Goal: Task Accomplishment & Management: Manage account settings

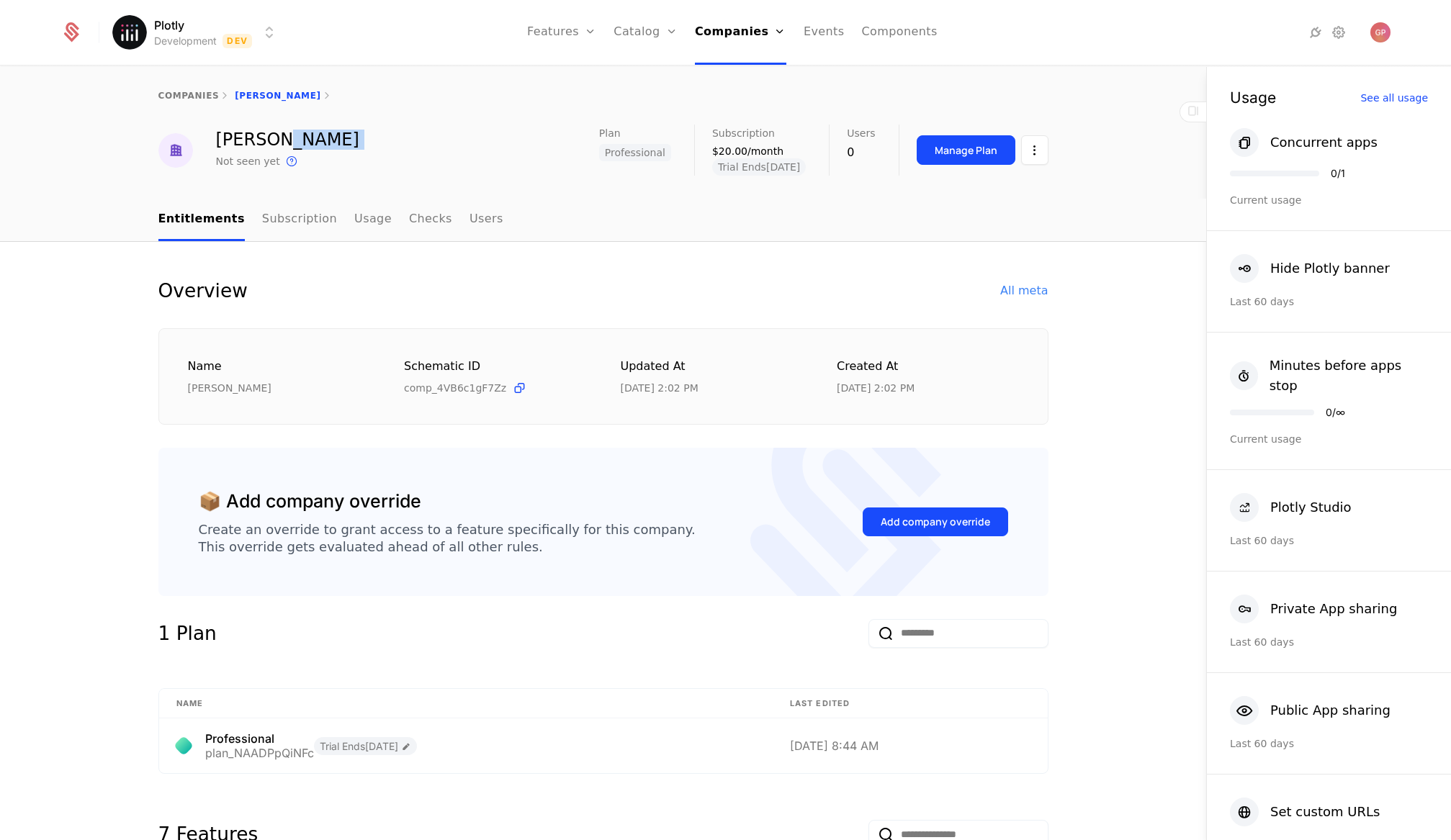
click at [168, 41] on html "Plotly Development Dev Features Features Flags Catalog Plans Add Ons Credits Co…" at bounding box center [725, 420] width 1451 height 840
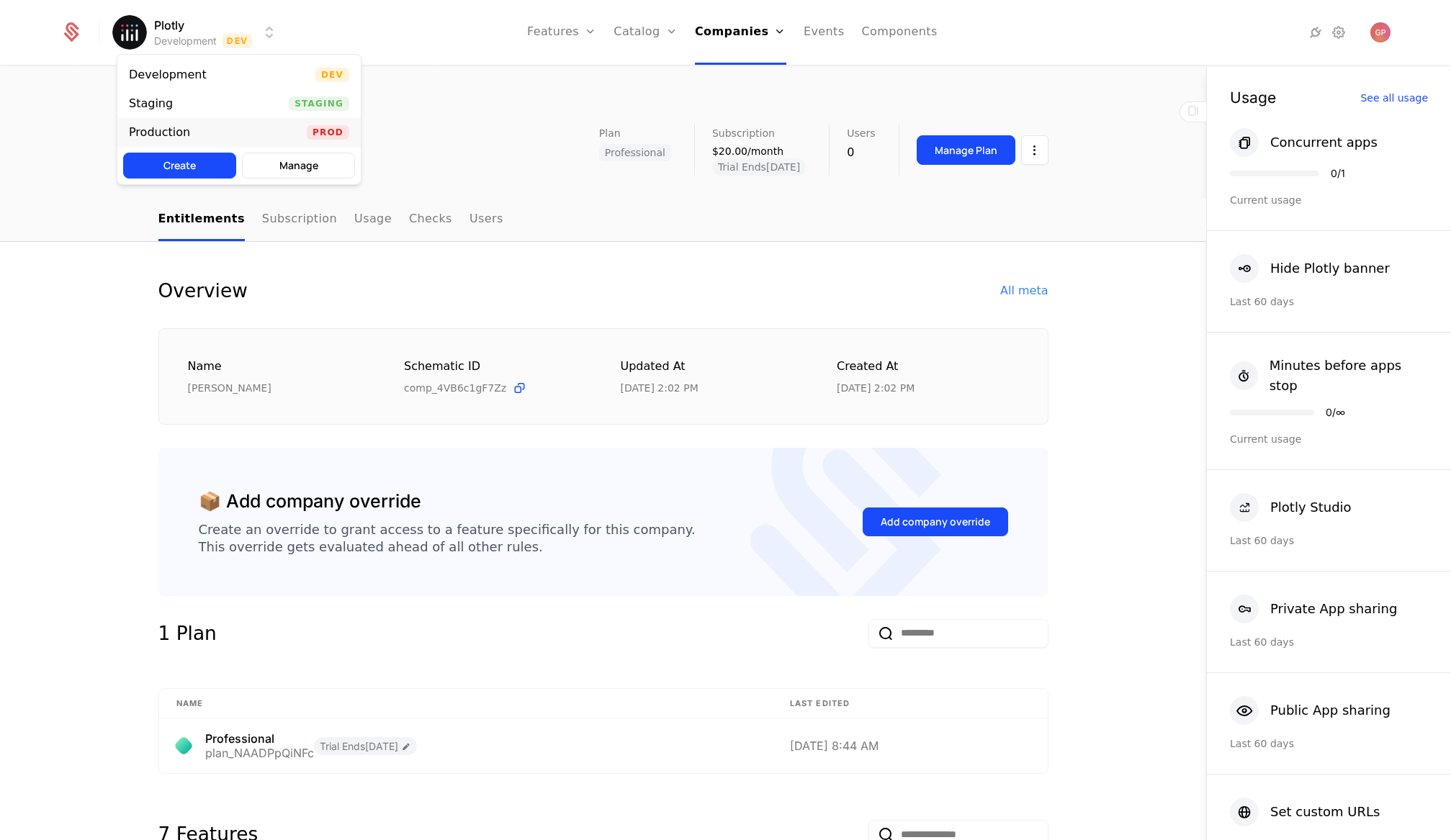
click at [175, 135] on div "Production" at bounding box center [160, 132] width 61 height 11
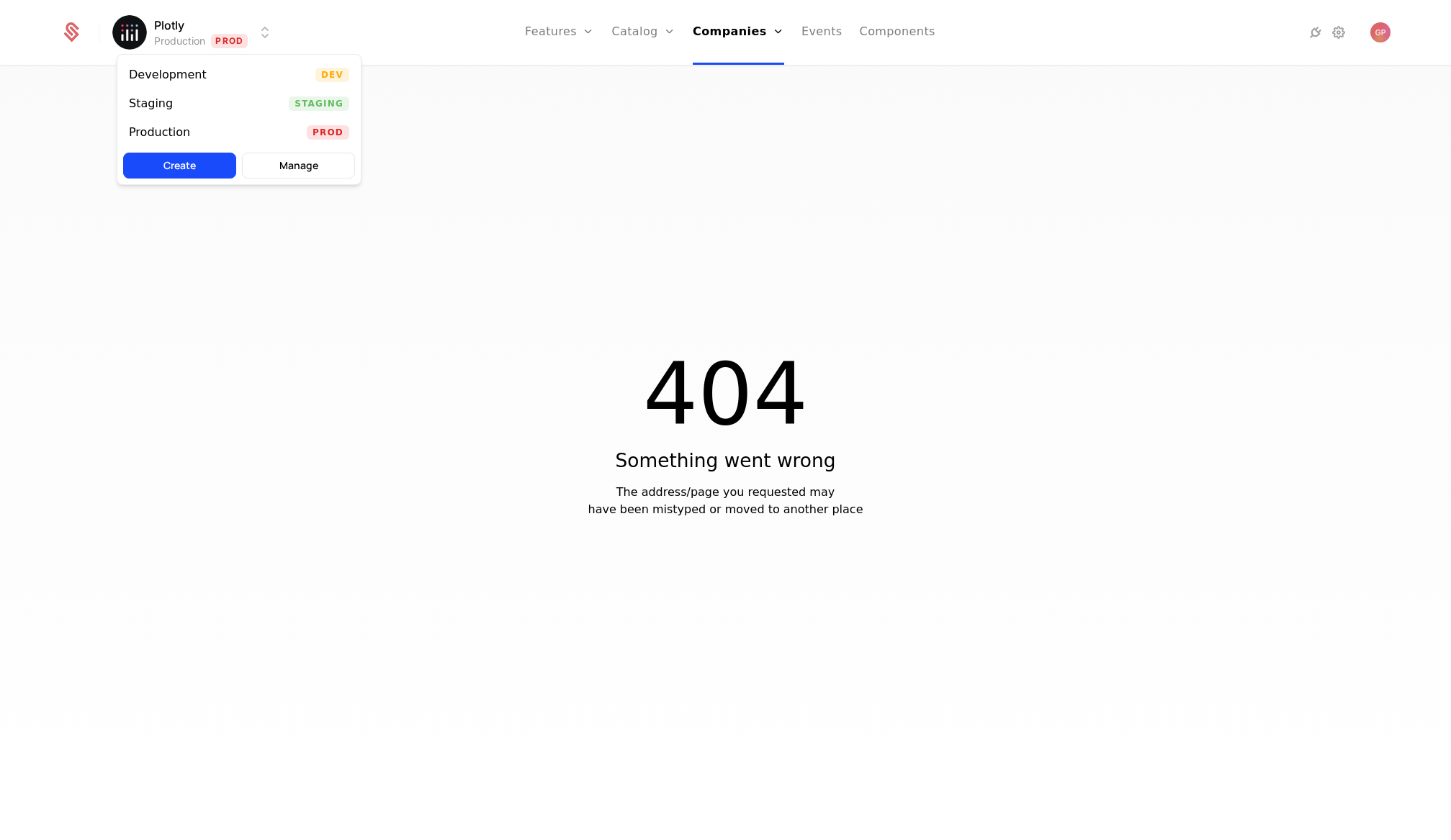
click at [167, 22] on html "Plotly Production Prod Features Features Flags Catalog Plans Add Ons Credits Co…" at bounding box center [725, 420] width 1451 height 840
click at [168, 73] on div "Development" at bounding box center [168, 74] width 78 height 11
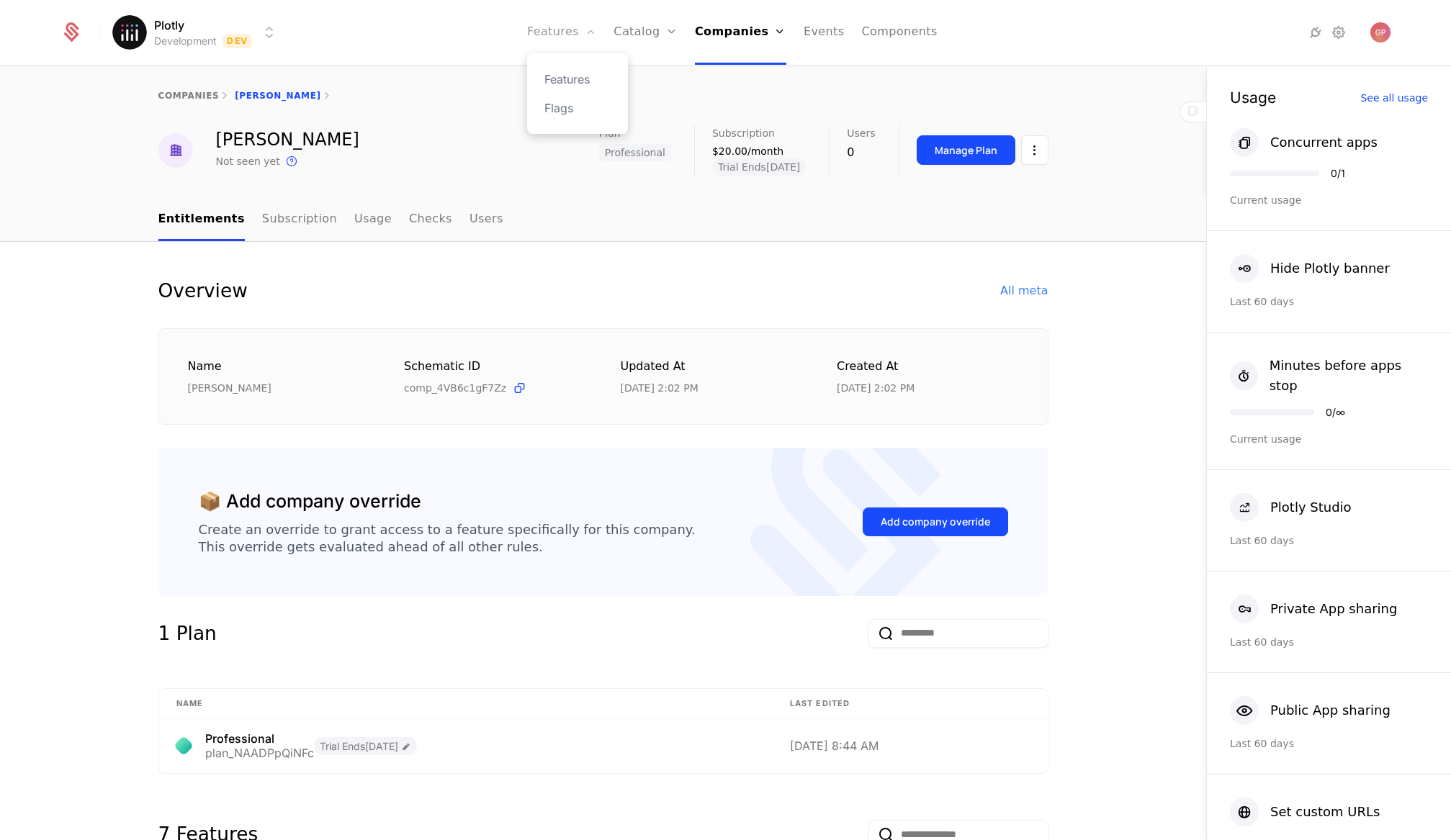
click at [558, 36] on link "Features" at bounding box center [562, 32] width 69 height 65
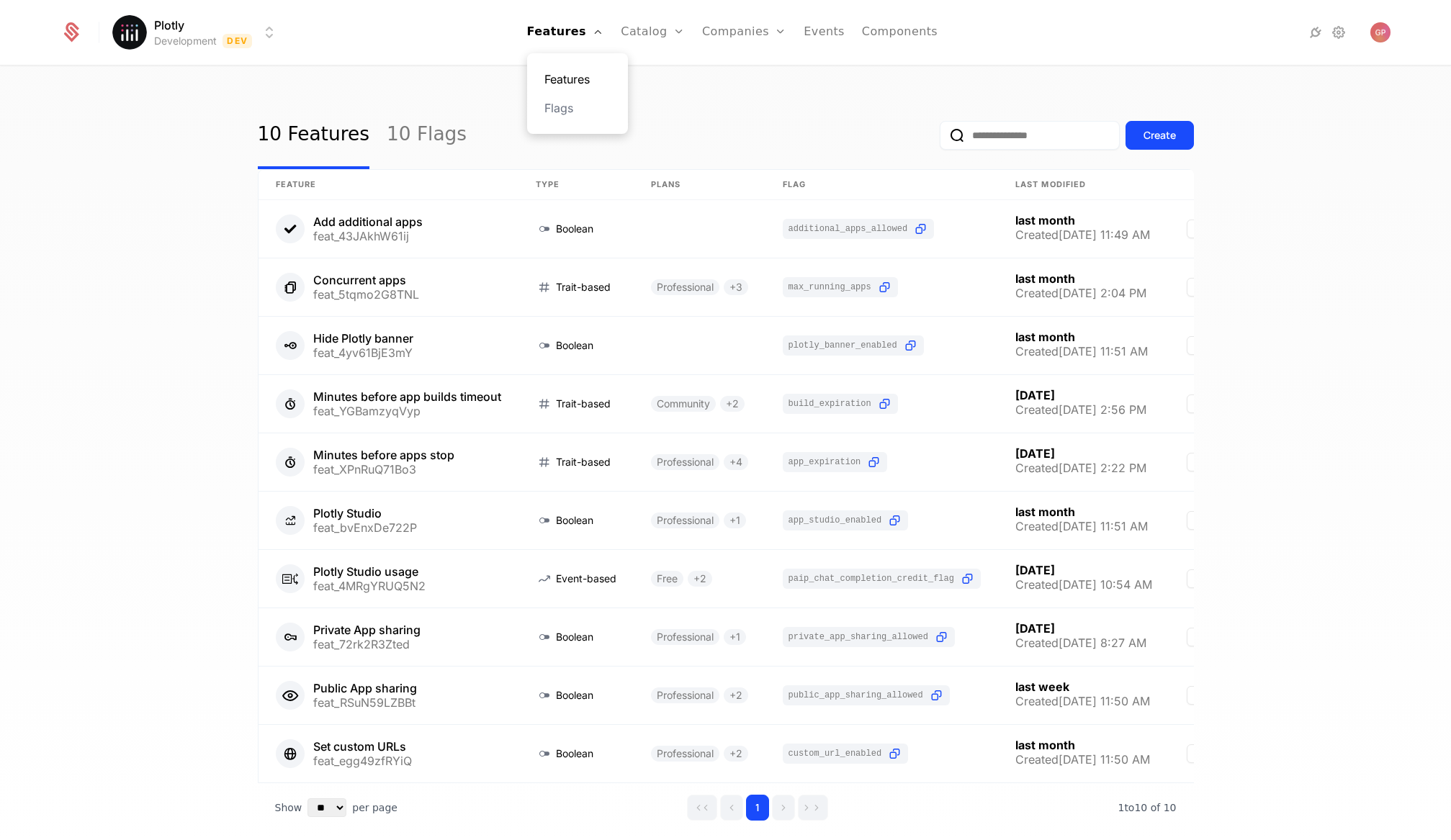
click at [568, 80] on link "Features" at bounding box center [578, 79] width 66 height 17
click at [673, 72] on link "Plans" at bounding box center [675, 79] width 74 height 17
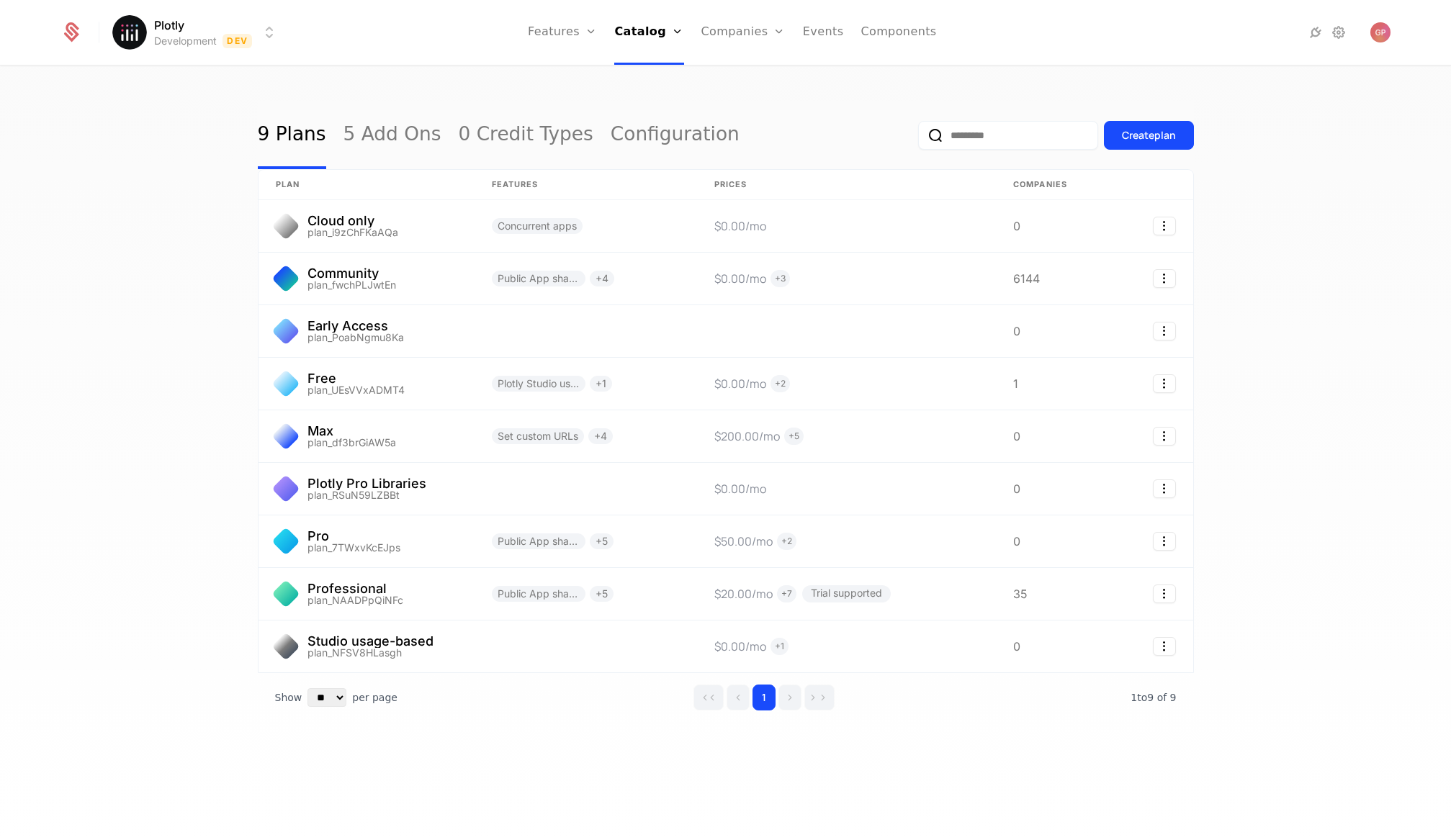
click at [116, 316] on div "9 Plans 5 Add Ons 0 Credit Types Configuration Create plan plan Features Prices…" at bounding box center [725, 457] width 1451 height 782
click at [1341, 37] on icon at bounding box center [1338, 32] width 17 height 17
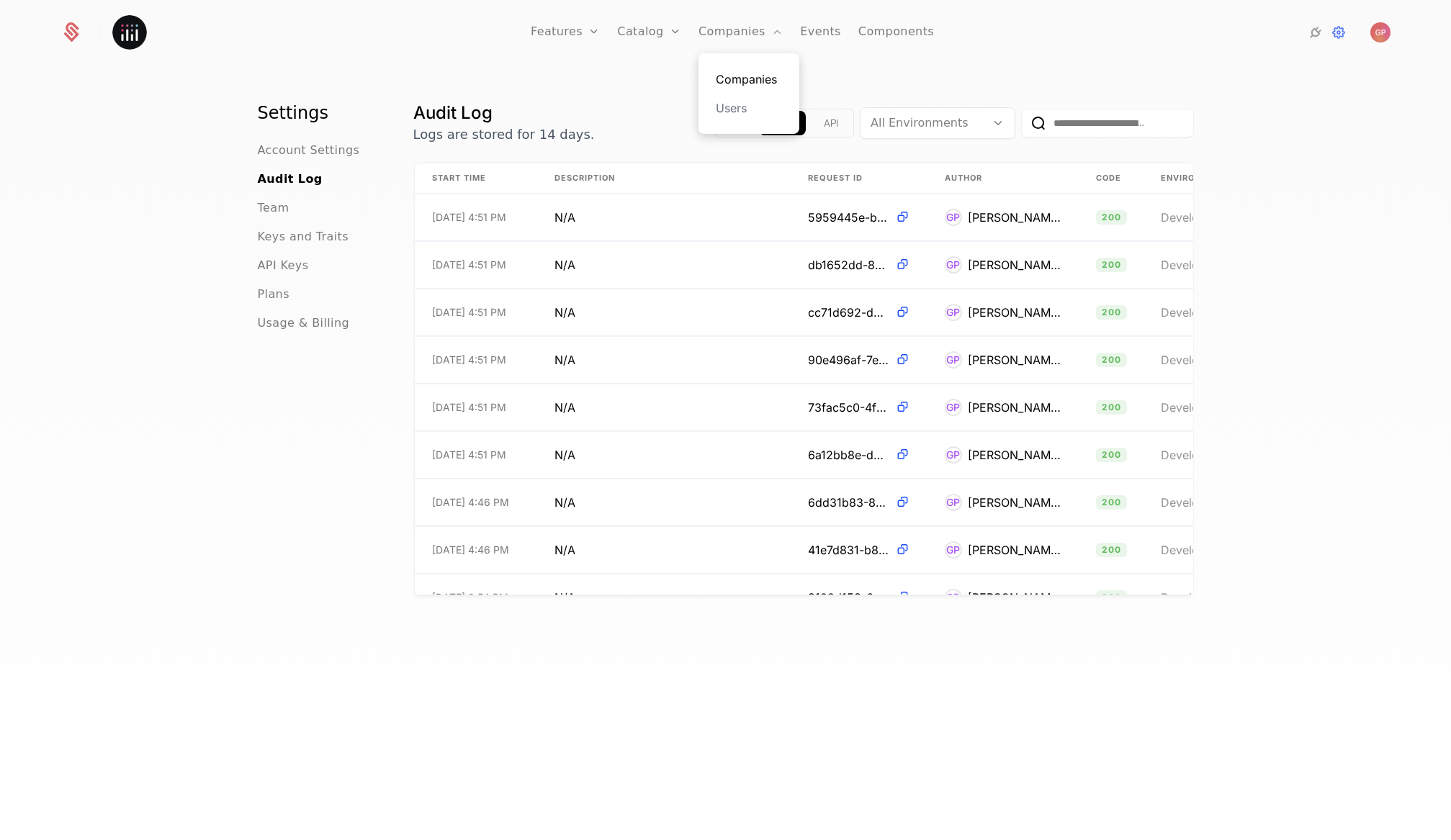
click at [751, 84] on link "Companies" at bounding box center [748, 79] width 66 height 17
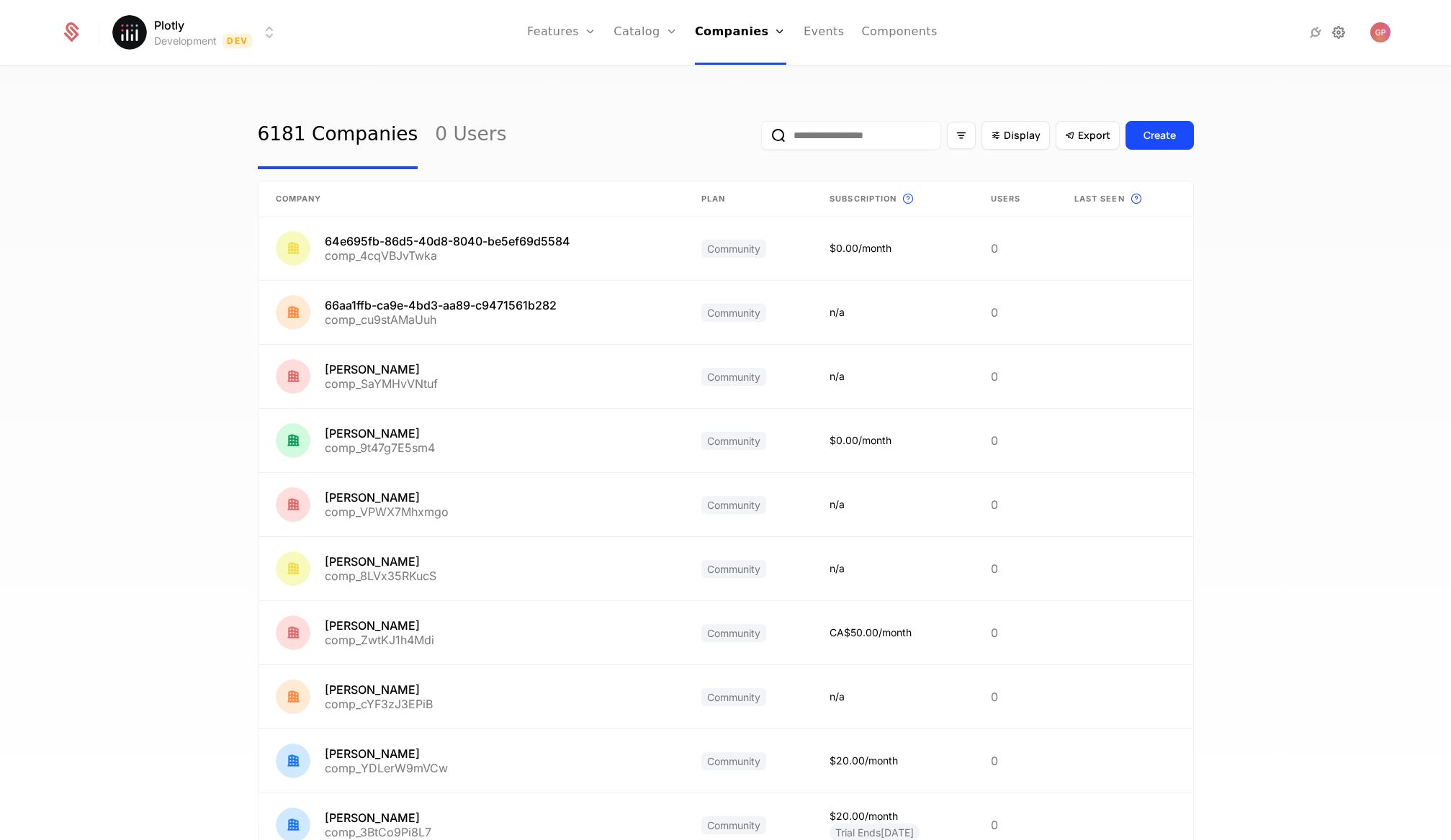
click at [1339, 34] on icon at bounding box center [1338, 32] width 17 height 17
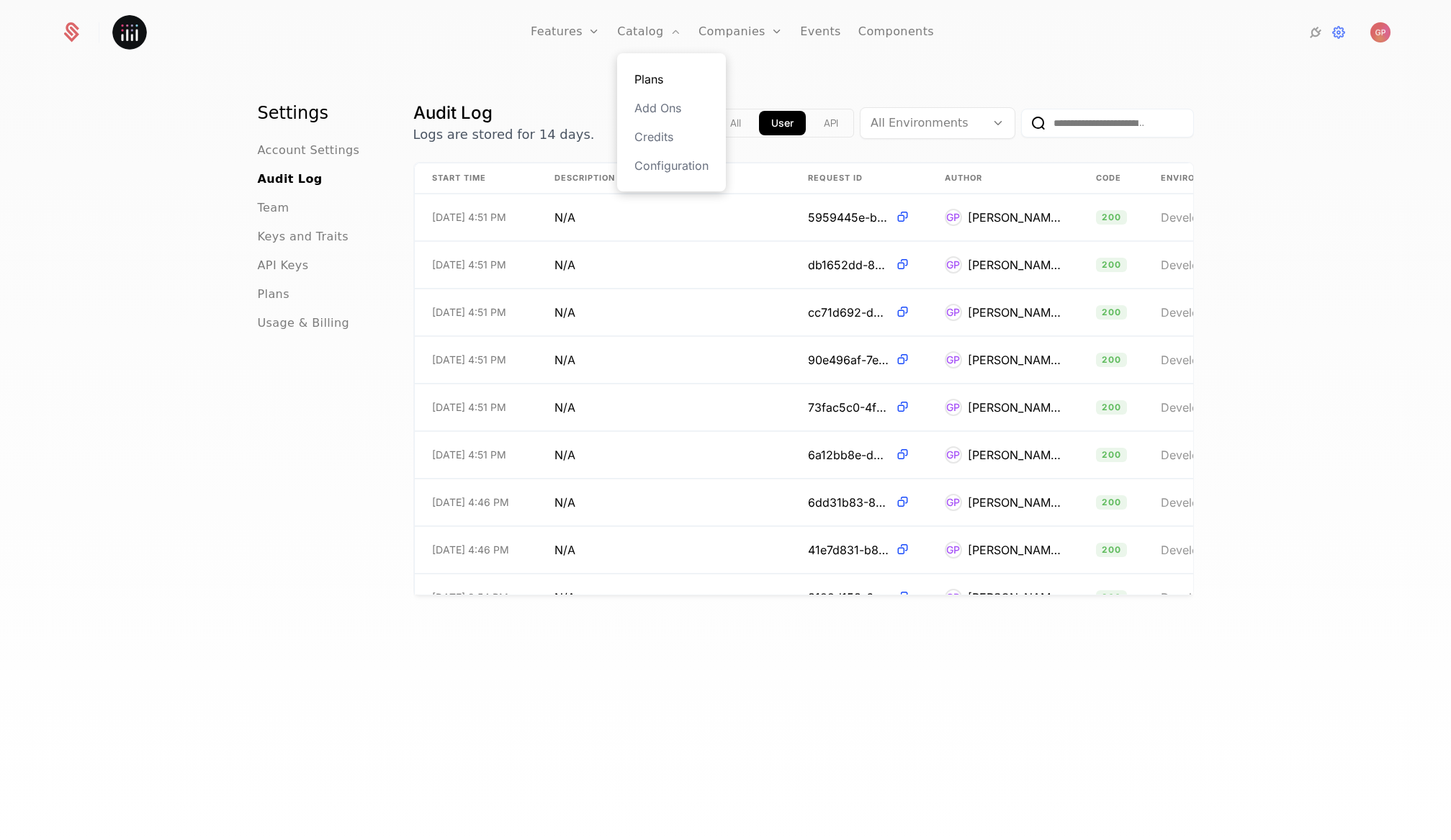
click at [649, 78] on link "Plans" at bounding box center [671, 79] width 74 height 17
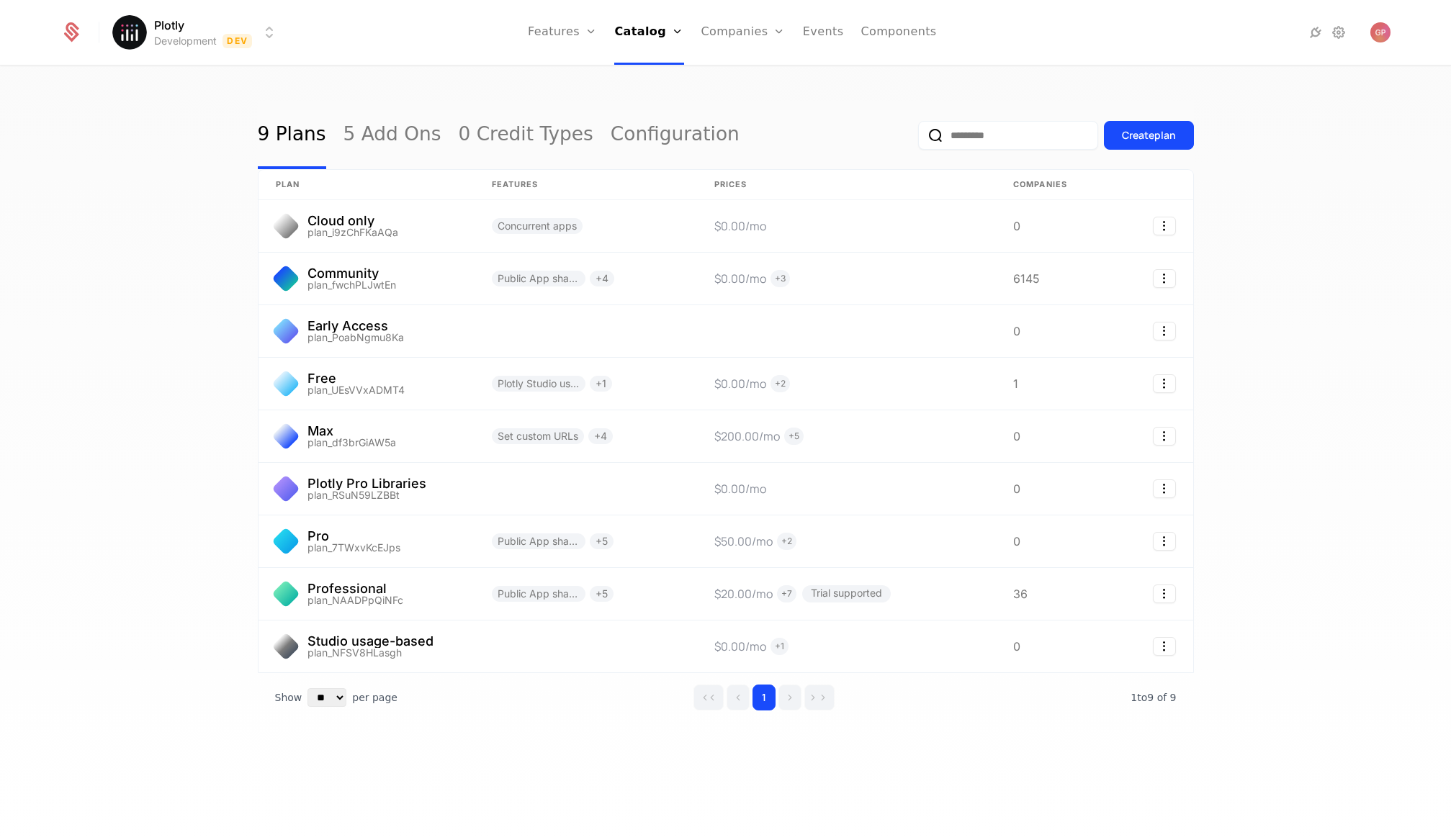
click at [763, 103] on div "9 Plans 5 Add Ons 0 Credit Types Configuration Create plan" at bounding box center [726, 136] width 936 height 67
click at [1328, 43] on div "Plotly Development Dev Features Features Flags Catalog Plans Add Ons Credits Co…" at bounding box center [725, 32] width 1329 height 65
click at [1341, 35] on icon at bounding box center [1338, 32] width 17 height 17
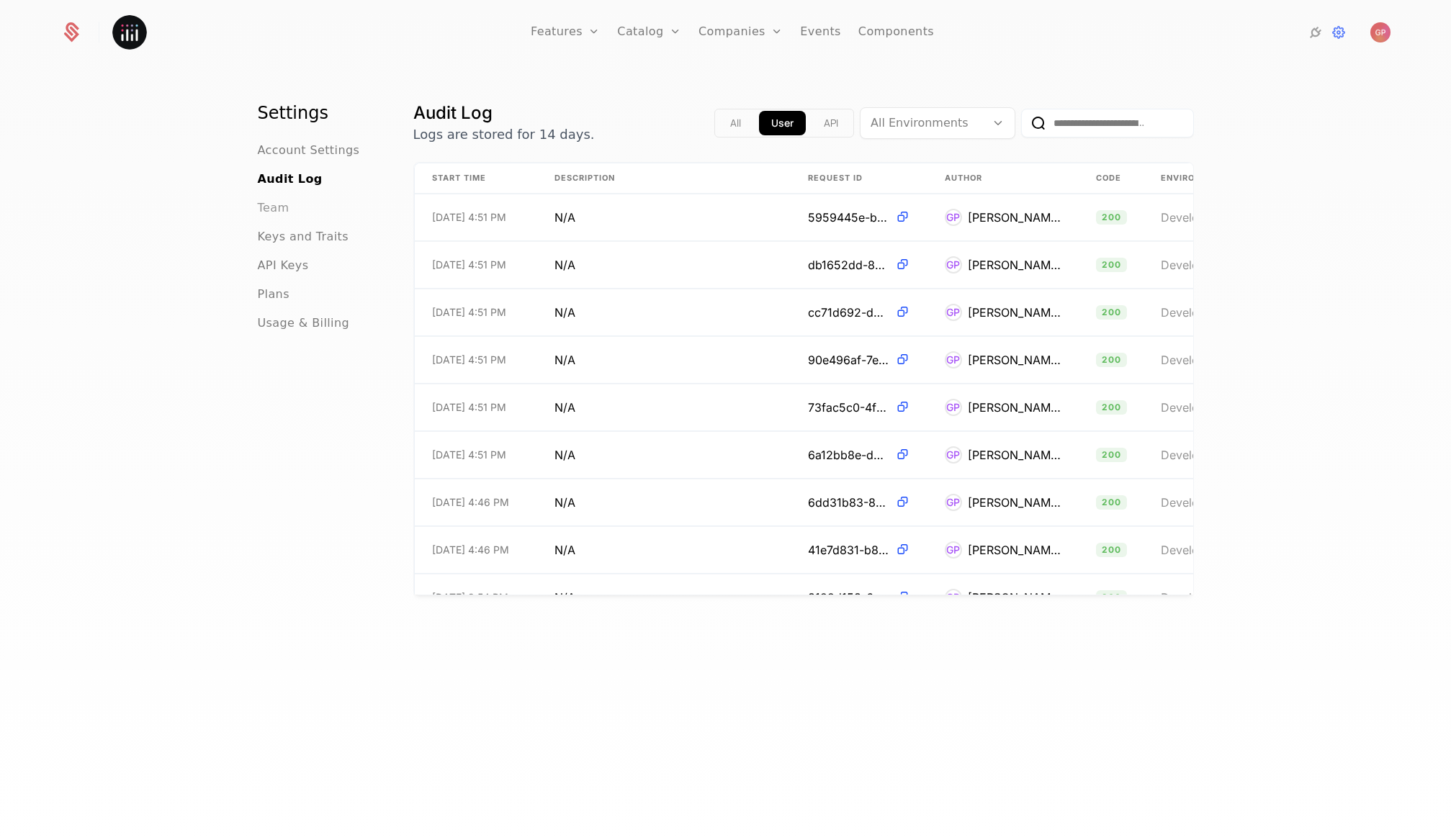
click at [258, 213] on span "Team" at bounding box center [273, 207] width 31 height 17
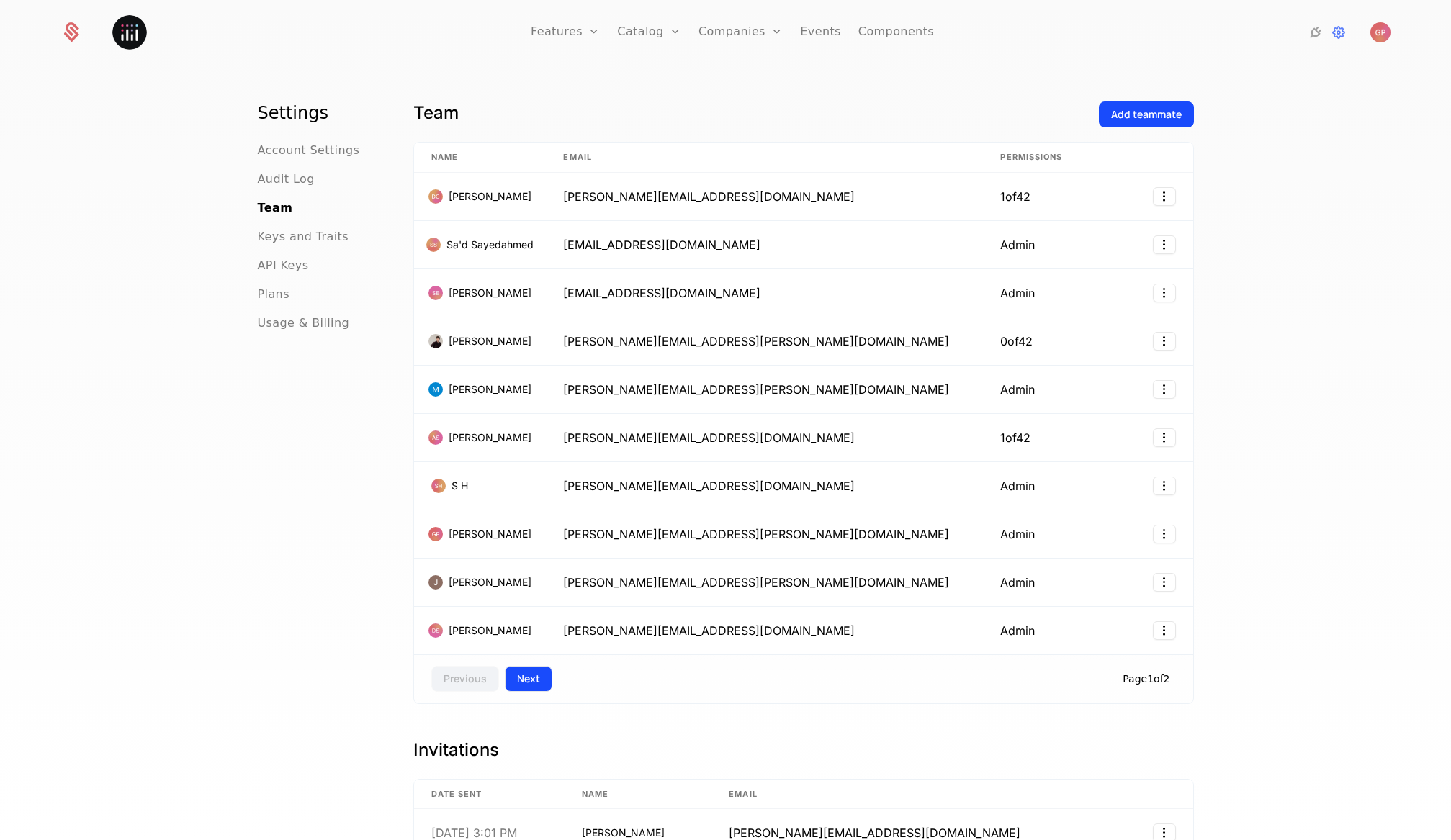
click at [530, 689] on button "Next" at bounding box center [528, 678] width 47 height 26
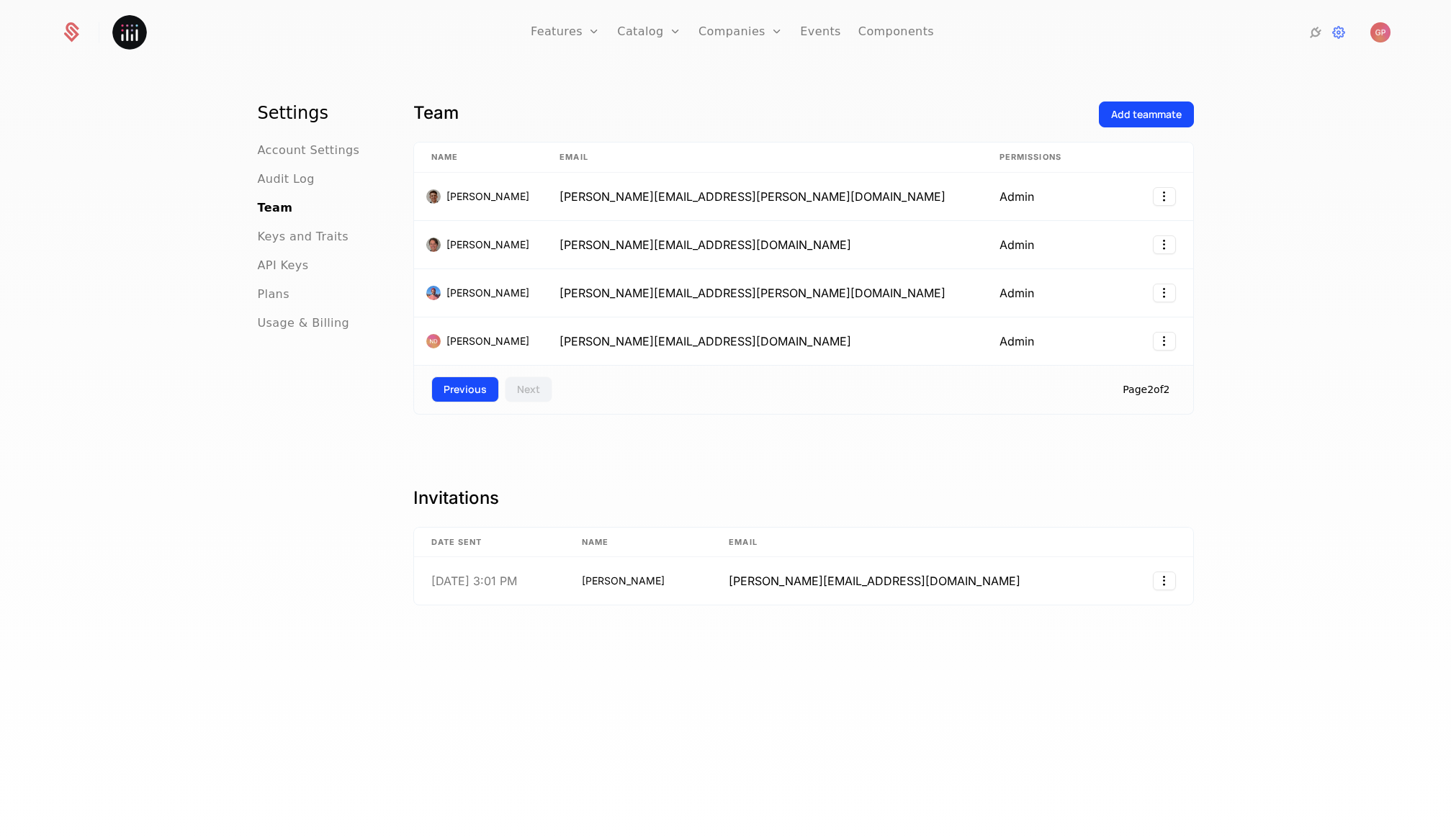
click at [455, 394] on button "Previous" at bounding box center [465, 389] width 67 height 26
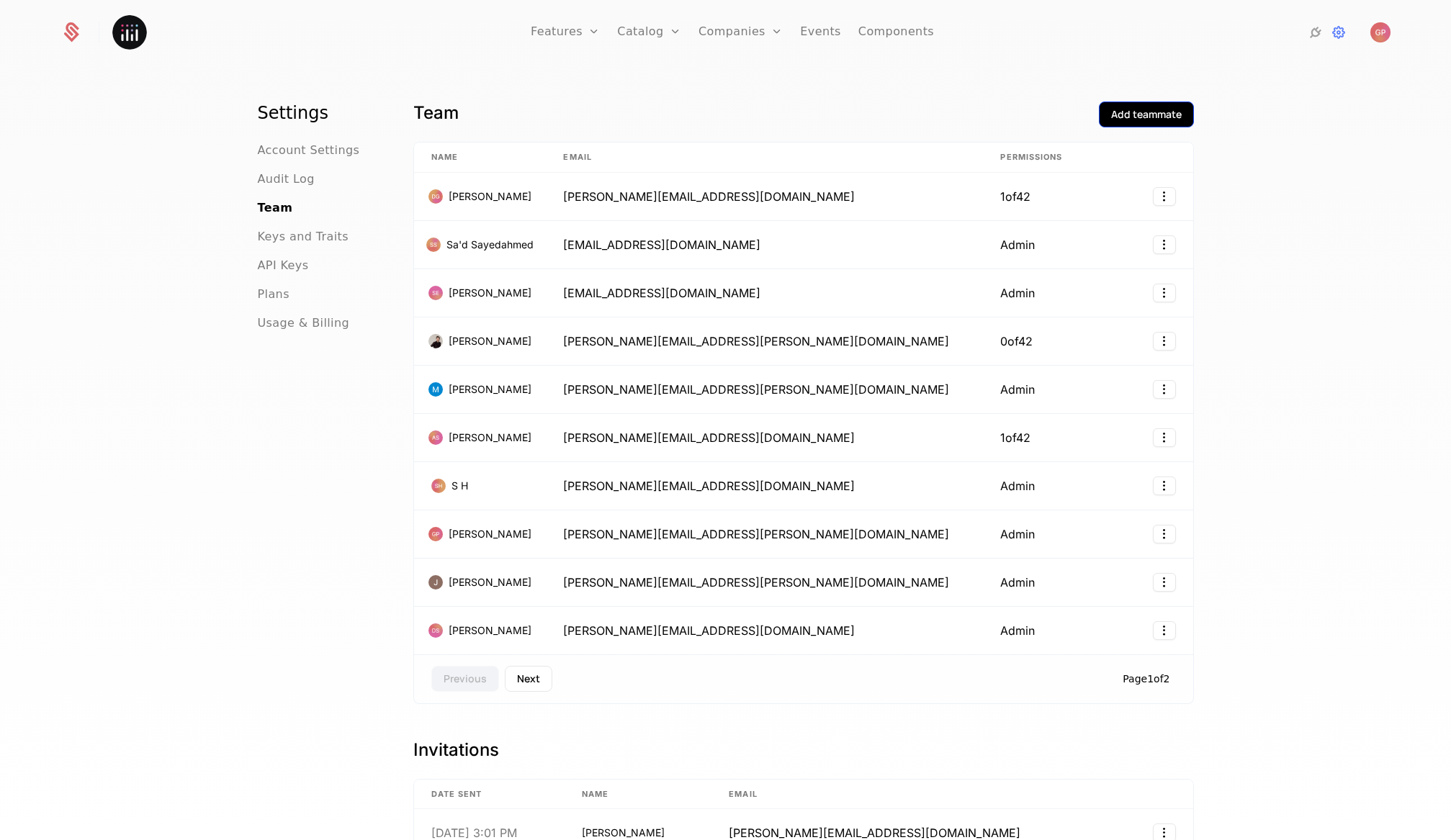
click at [1161, 116] on div "Add teammate" at bounding box center [1146, 114] width 70 height 14
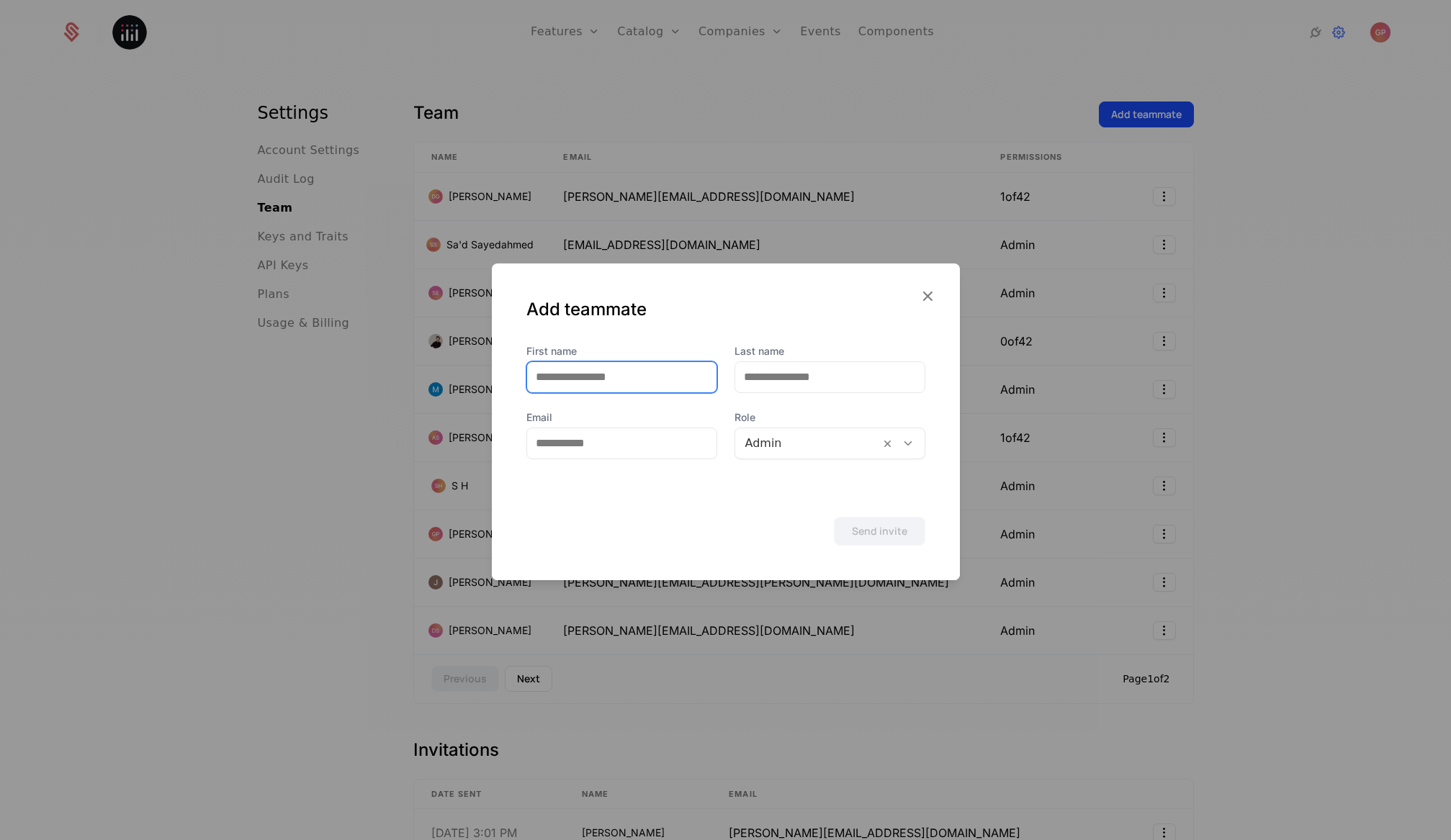
click at [575, 387] on input "First name" at bounding box center [622, 377] width 190 height 30
type input "*******"
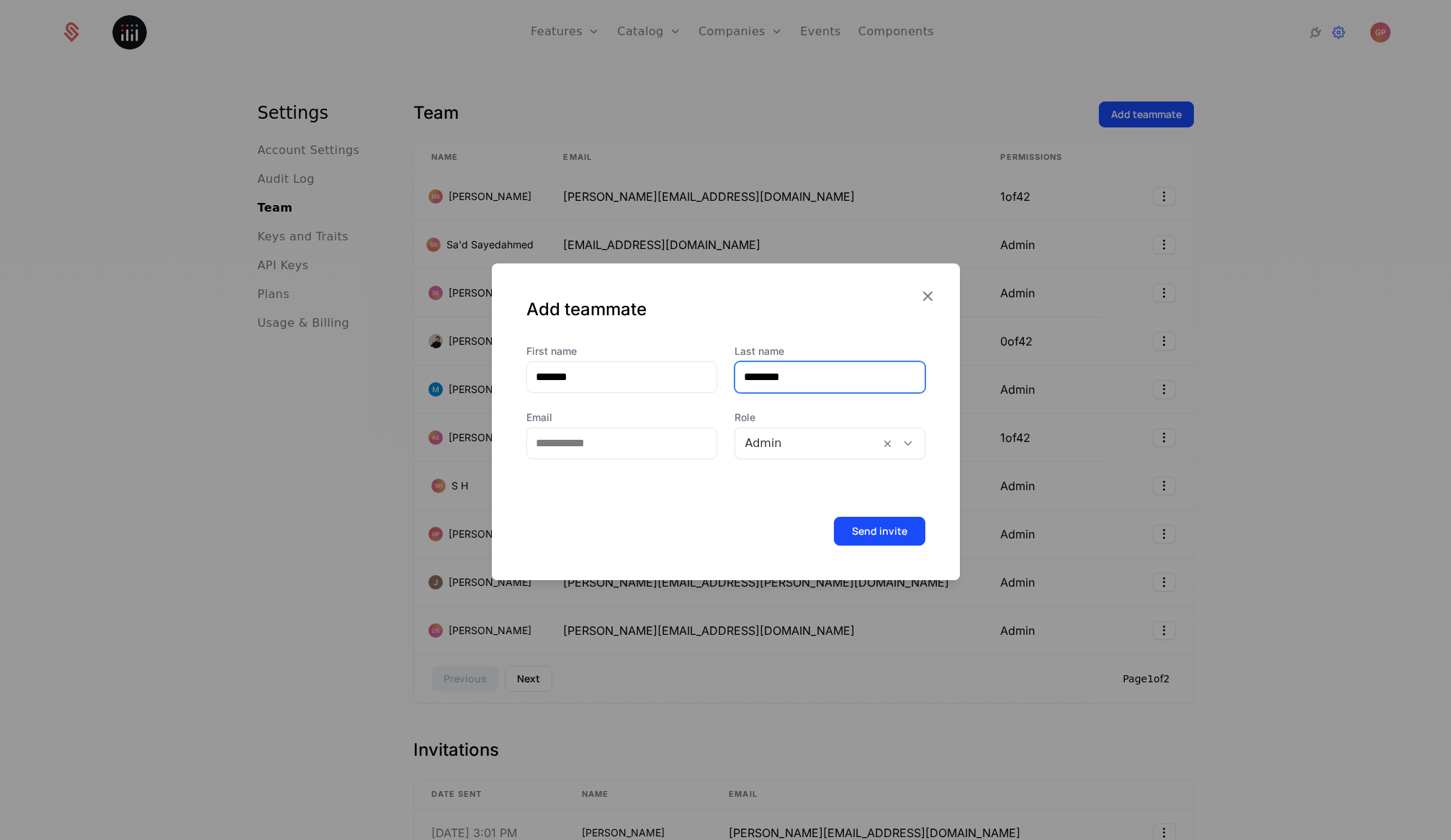
type input "********"
type input "**********"
click at [785, 442] on div at bounding box center [808, 443] width 124 height 20
click at [931, 304] on icon "button" at bounding box center [927, 296] width 19 height 19
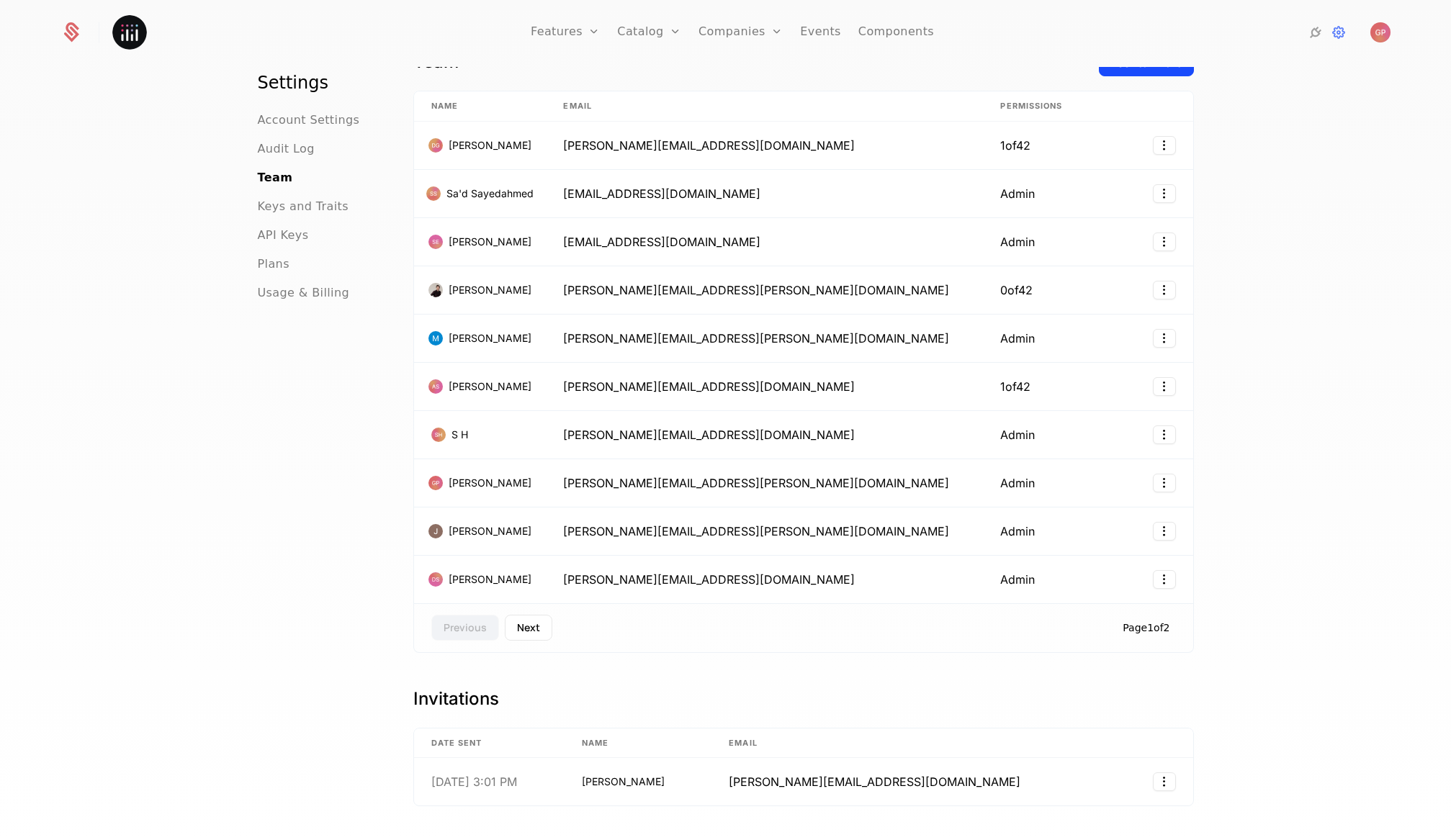
scroll to position [55, 0]
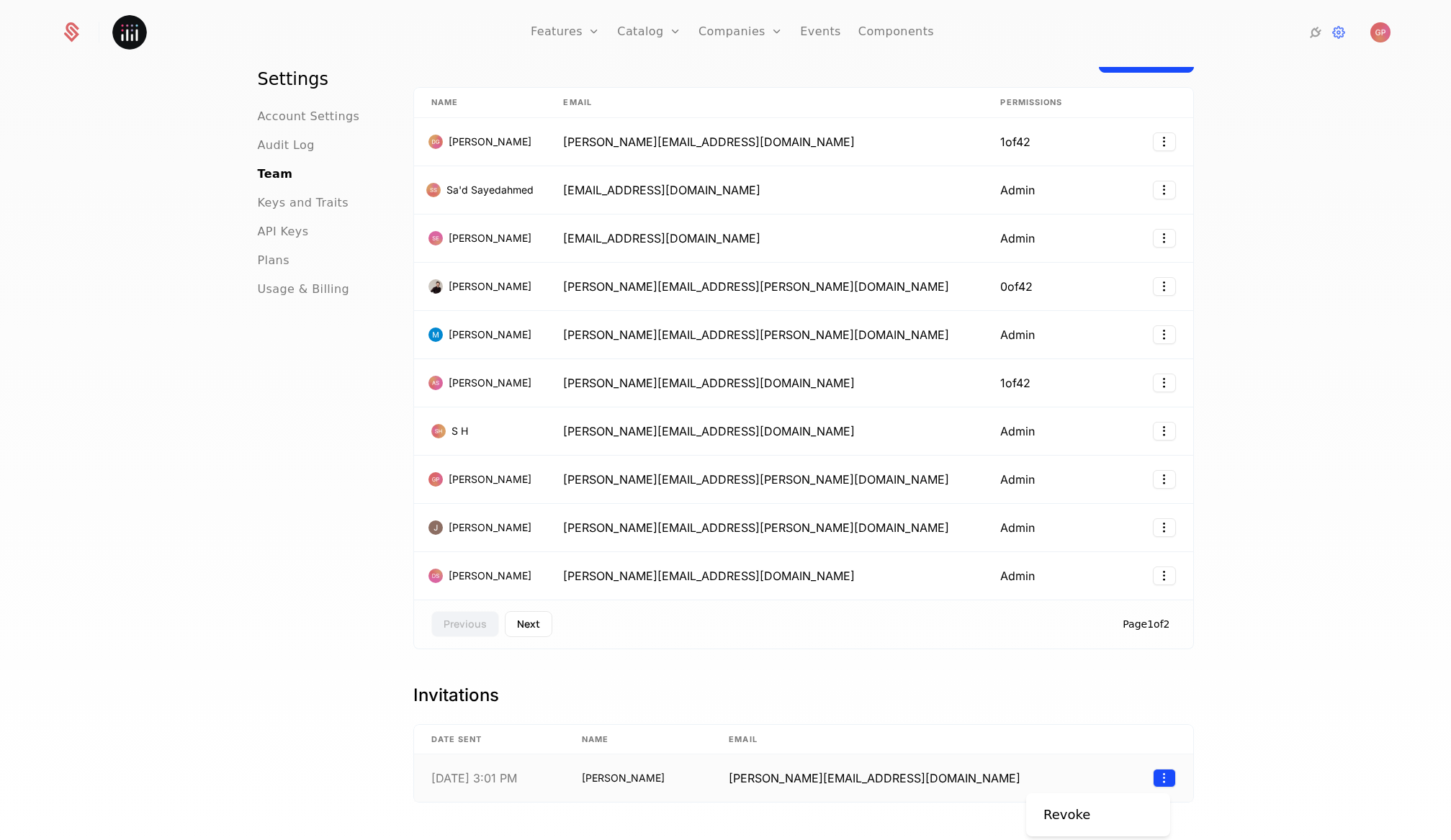
click at [1154, 774] on html "Features Features Flags Catalog Plans Add Ons Credits Configuration Companies C…" at bounding box center [725, 420] width 1451 height 840
drag, startPoint x: 1215, startPoint y: 633, endPoint x: 1118, endPoint y: 573, distance: 114.1
click at [1215, 633] on html "Features Features Flags Catalog Plans Add Ons Credits Configuration Companies C…" at bounding box center [725, 420] width 1451 height 840
click at [1179, 582] on td at bounding box center [1163, 575] width 60 height 47
click at [1166, 578] on html "Features Features Flags Catalog Plans Add Ons Credits Configuration Companies C…" at bounding box center [725, 420] width 1451 height 840
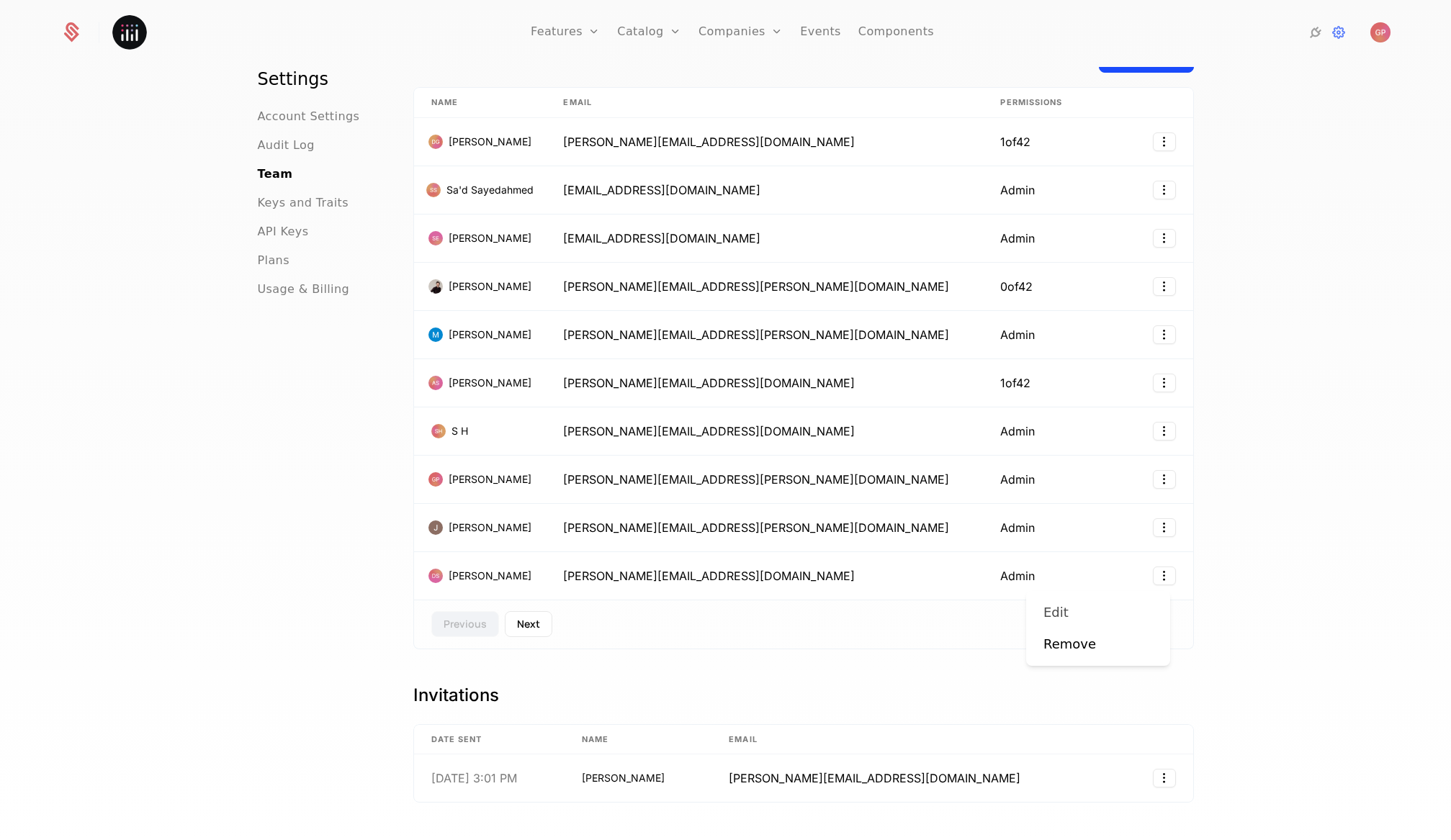
click at [1141, 603] on div "Edit" at bounding box center [1098, 612] width 109 height 20
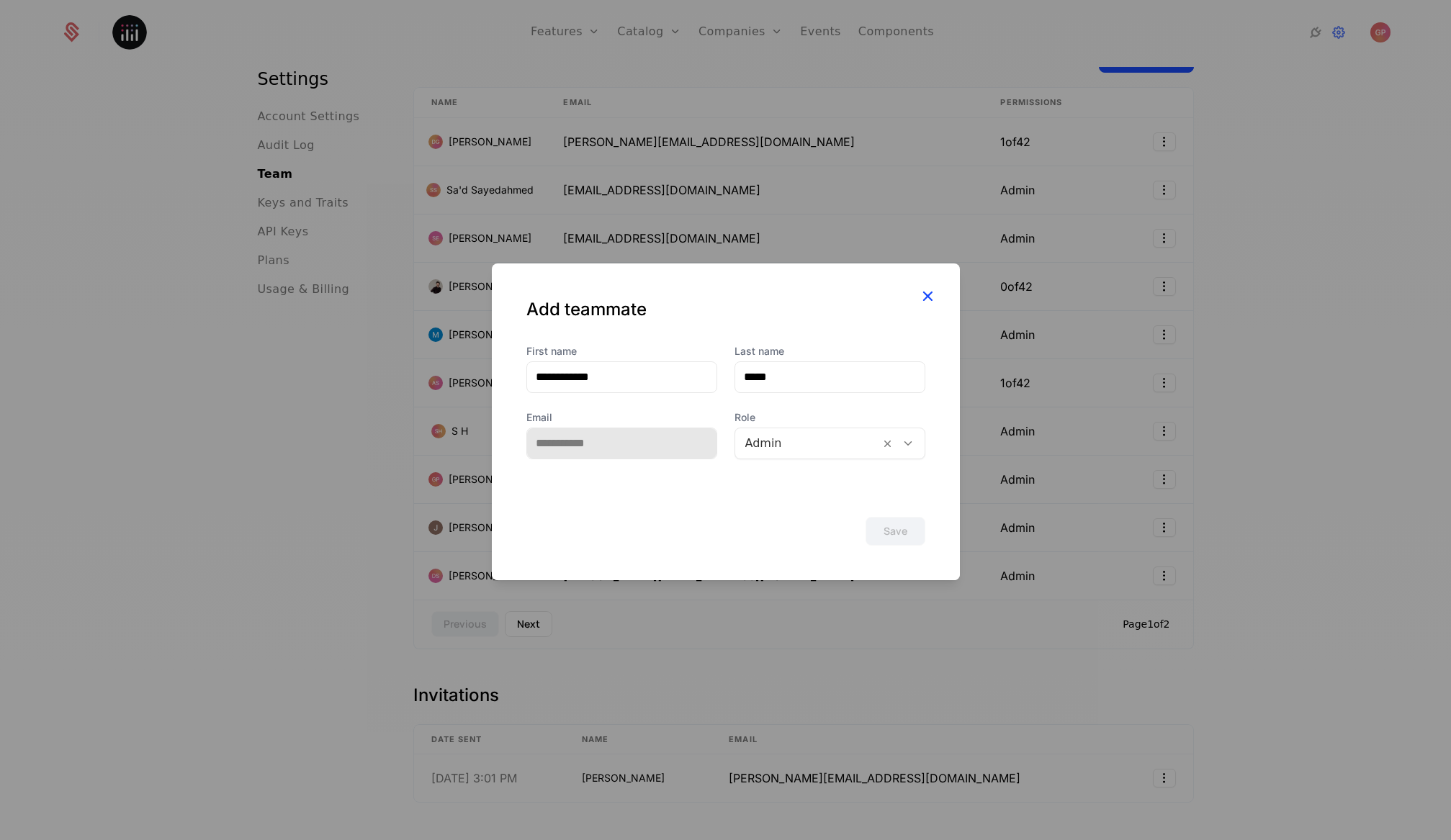
click at [934, 298] on icon "button" at bounding box center [927, 296] width 19 height 19
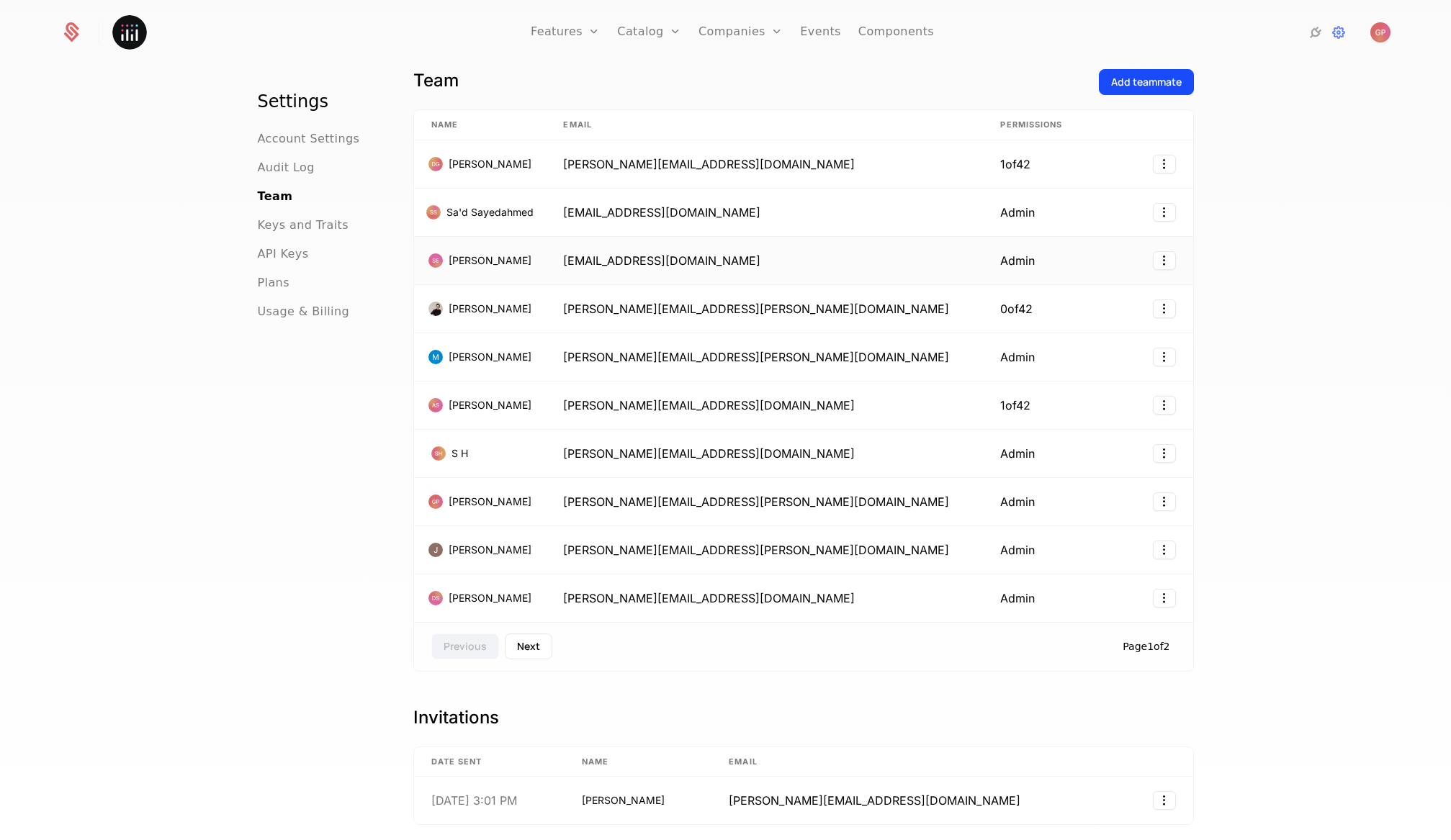
scroll to position [31, 0]
click at [1111, 89] on div "Add teammate" at bounding box center [1146, 83] width 70 height 14
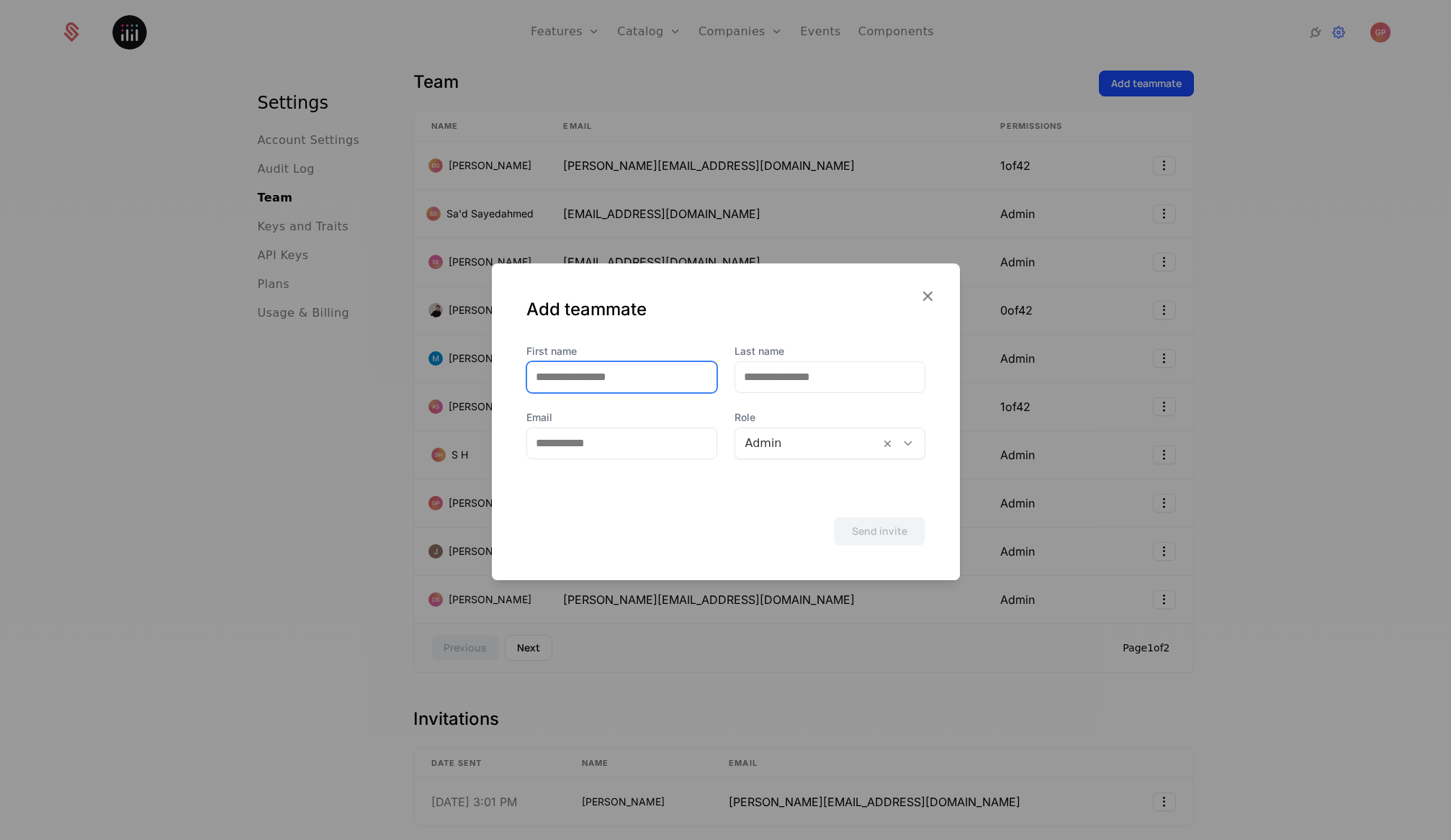
click at [619, 379] on input "First name" at bounding box center [622, 377] width 190 height 30
type input "*******"
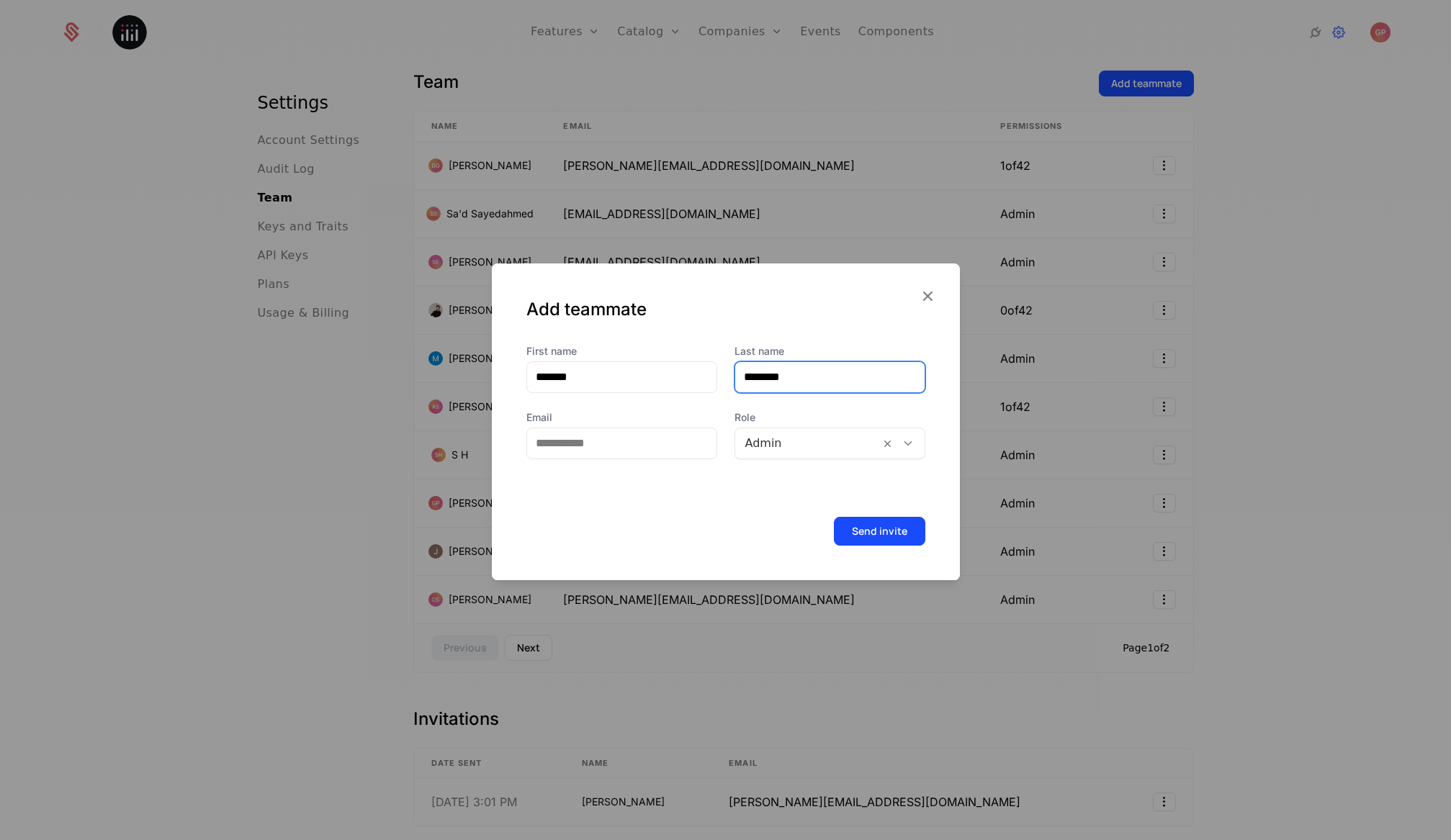
type input "********"
type input "*"
type input "**********"
click at [901, 444] on icon at bounding box center [907, 442] width 13 height 13
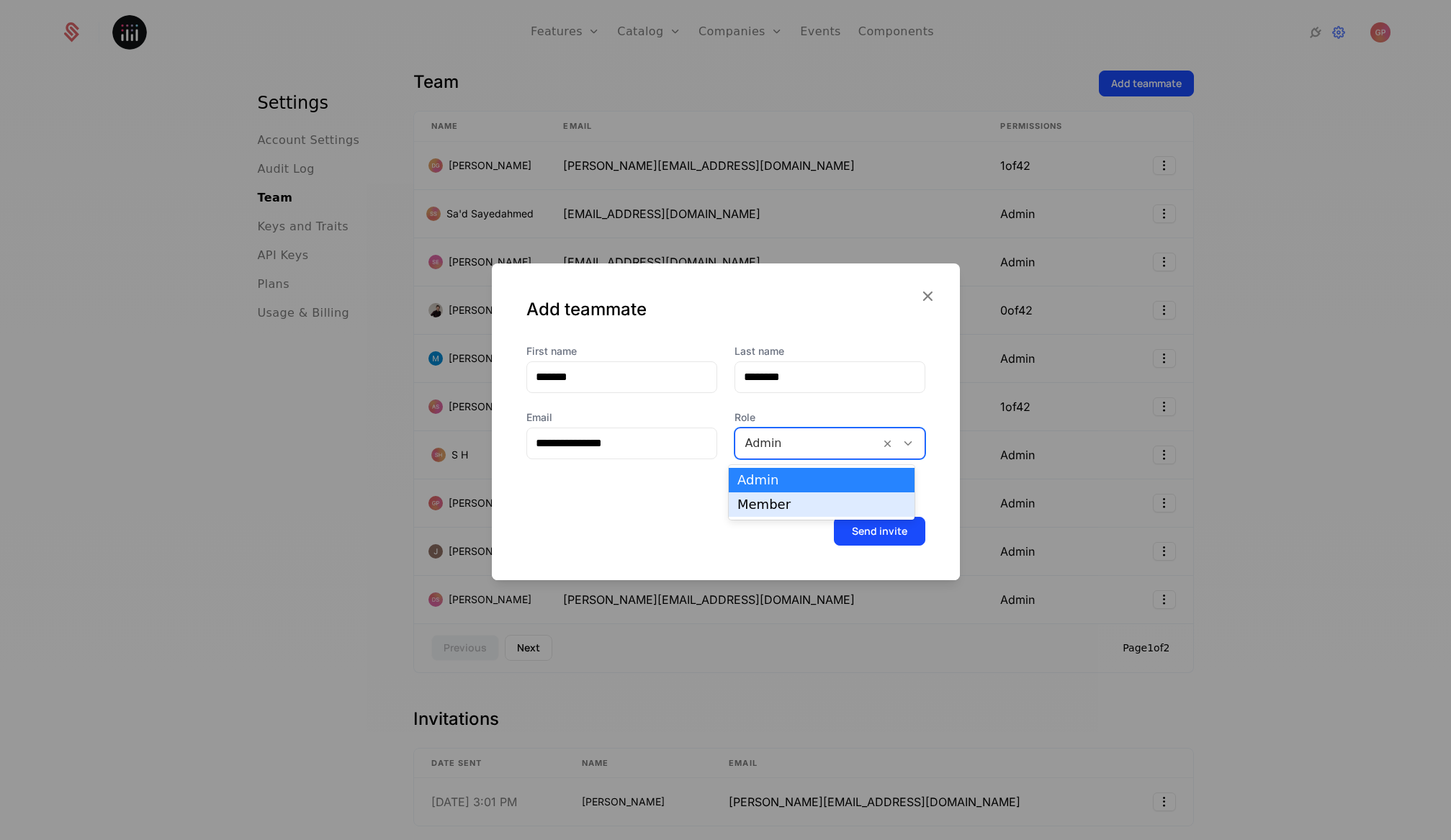
click at [828, 499] on div "Member" at bounding box center [821, 504] width 169 height 13
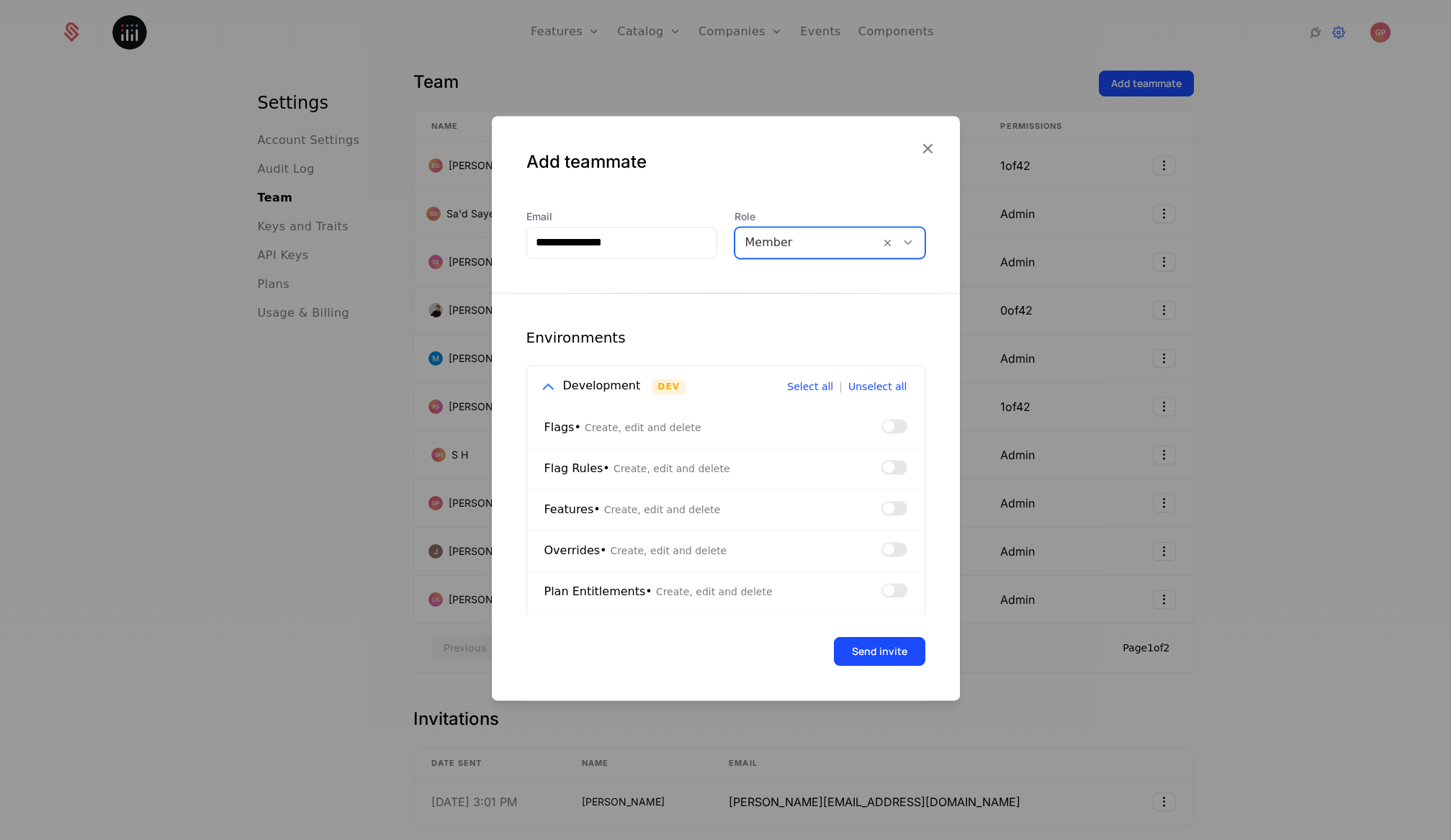
scroll to position [84, 0]
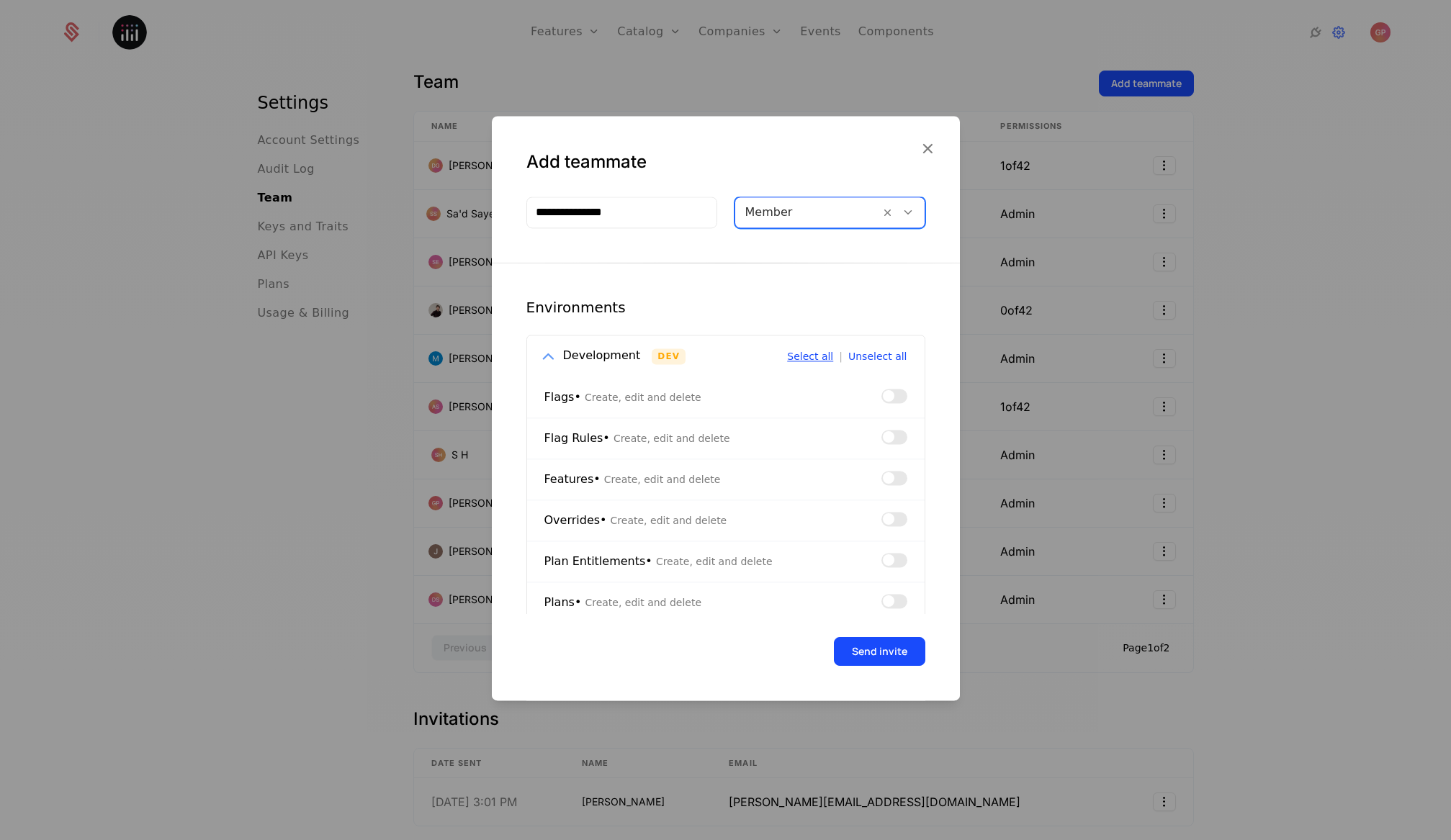
click at [804, 357] on button "Select all" at bounding box center [811, 356] width 46 height 10
click at [540, 356] on icon at bounding box center [548, 356] width 19 height 19
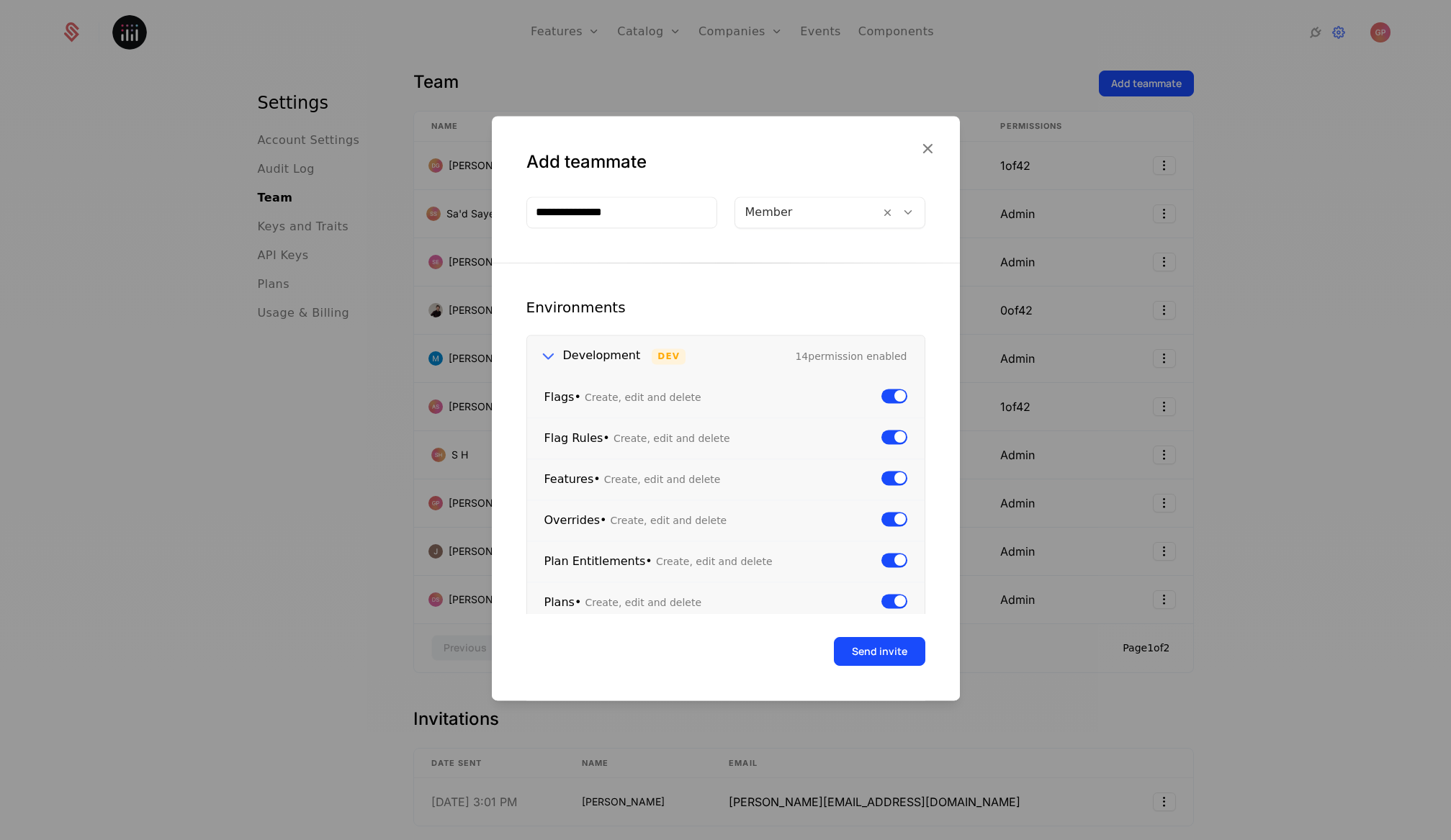
scroll to position [0, 0]
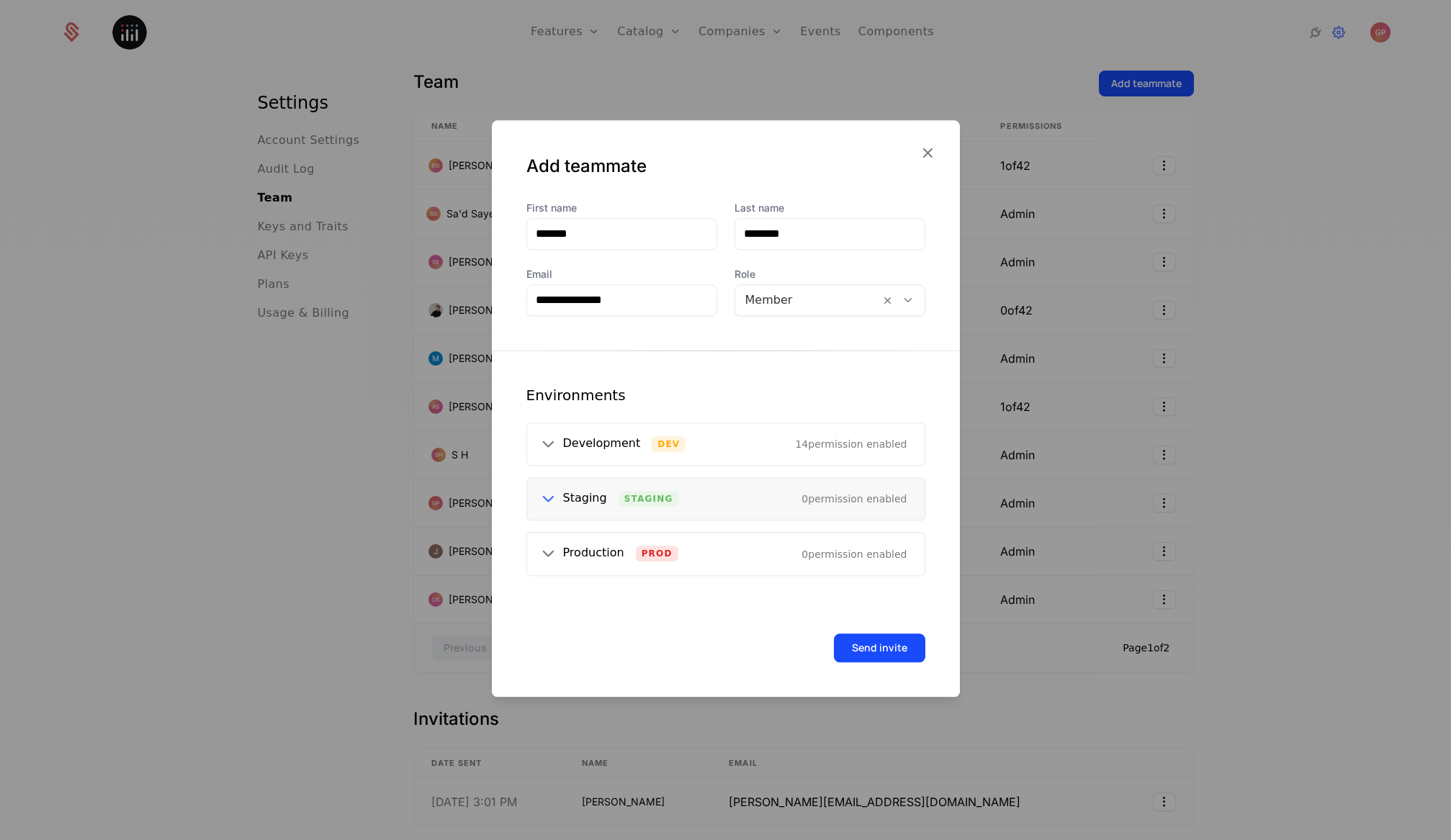
click at [536, 492] on div "Staging Staging 0 permission enabled" at bounding box center [726, 499] width 398 height 42
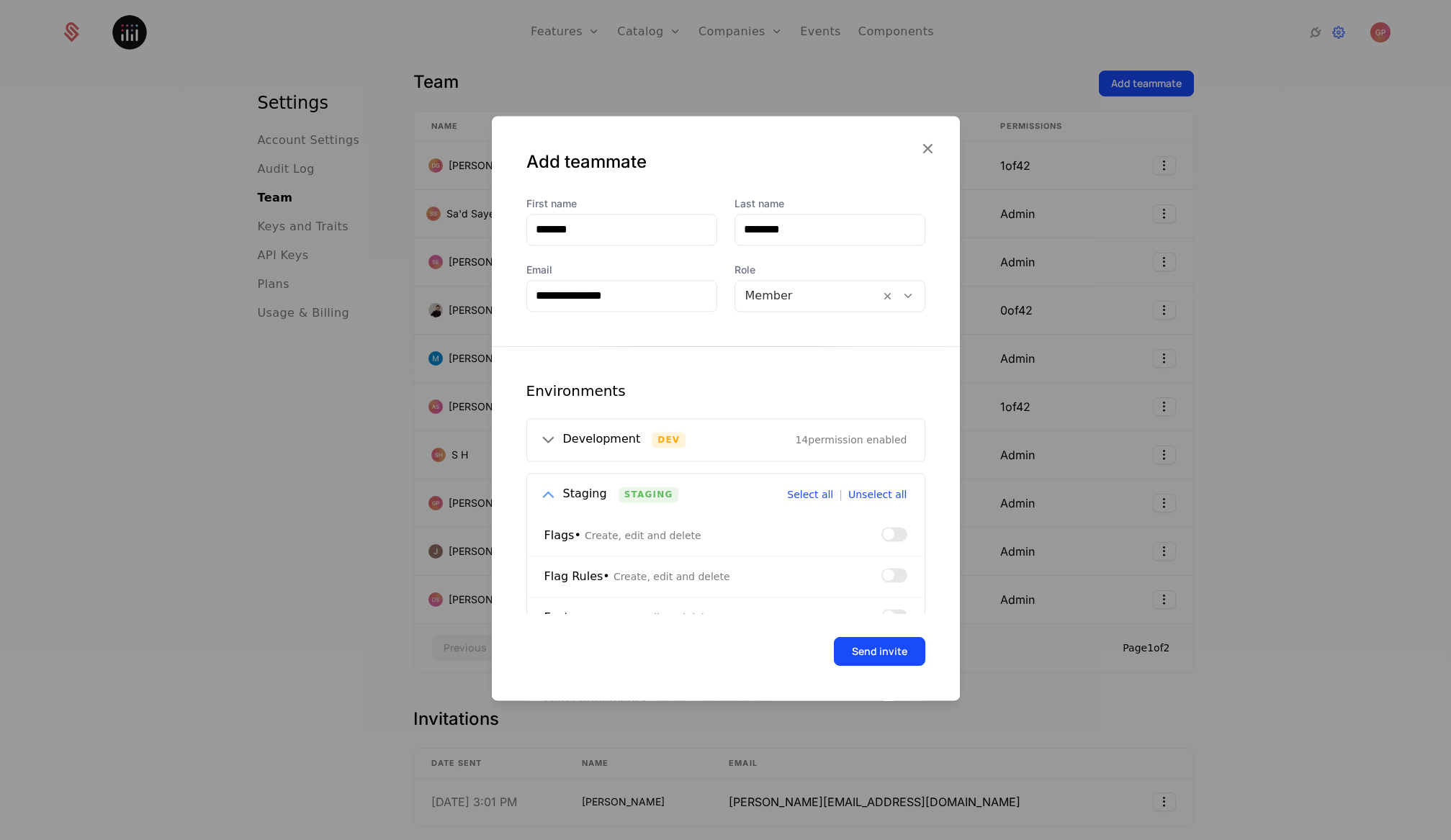
click at [539, 491] on icon at bounding box center [548, 494] width 19 height 19
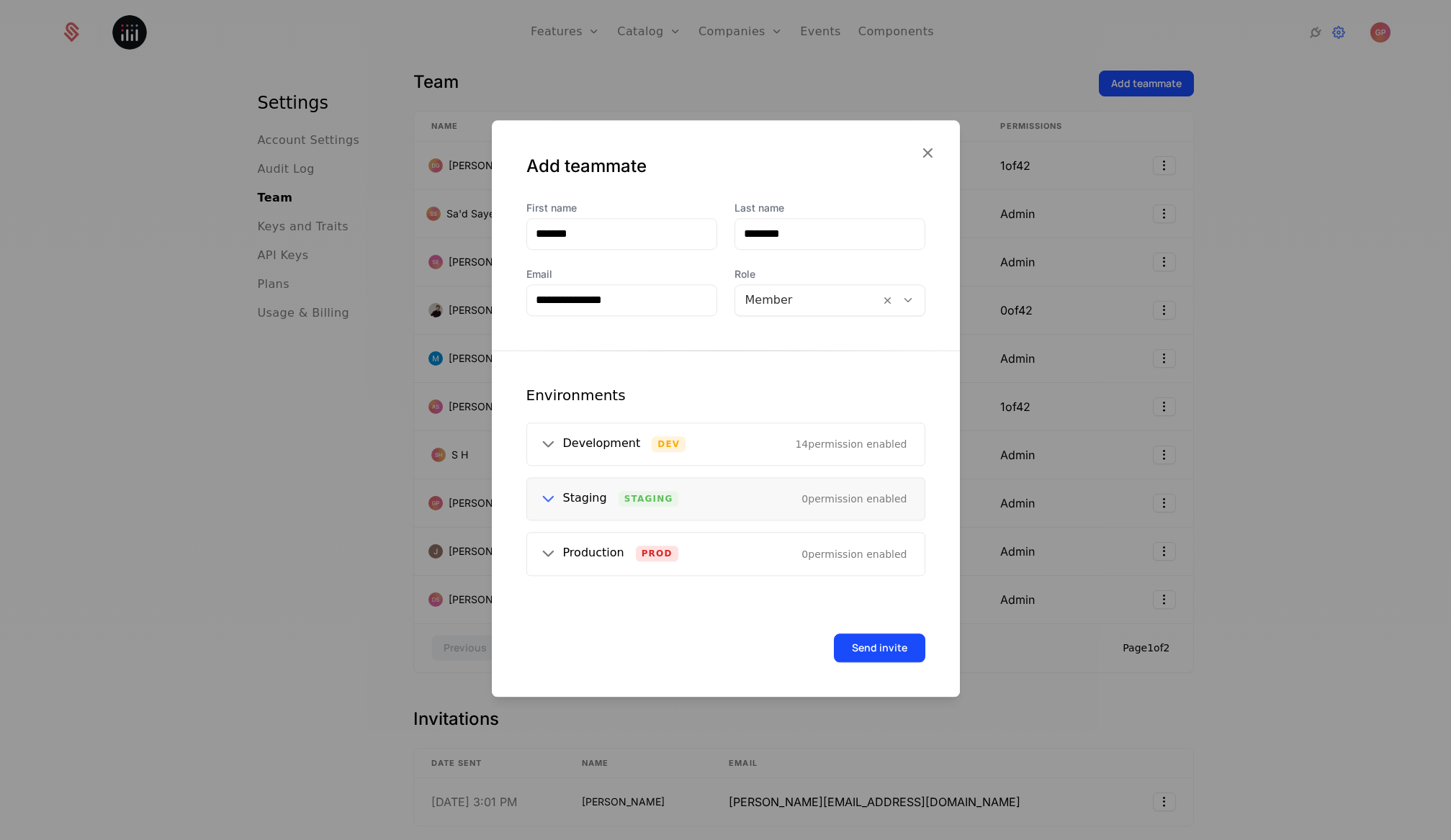
click at [548, 493] on icon at bounding box center [548, 499] width 19 height 19
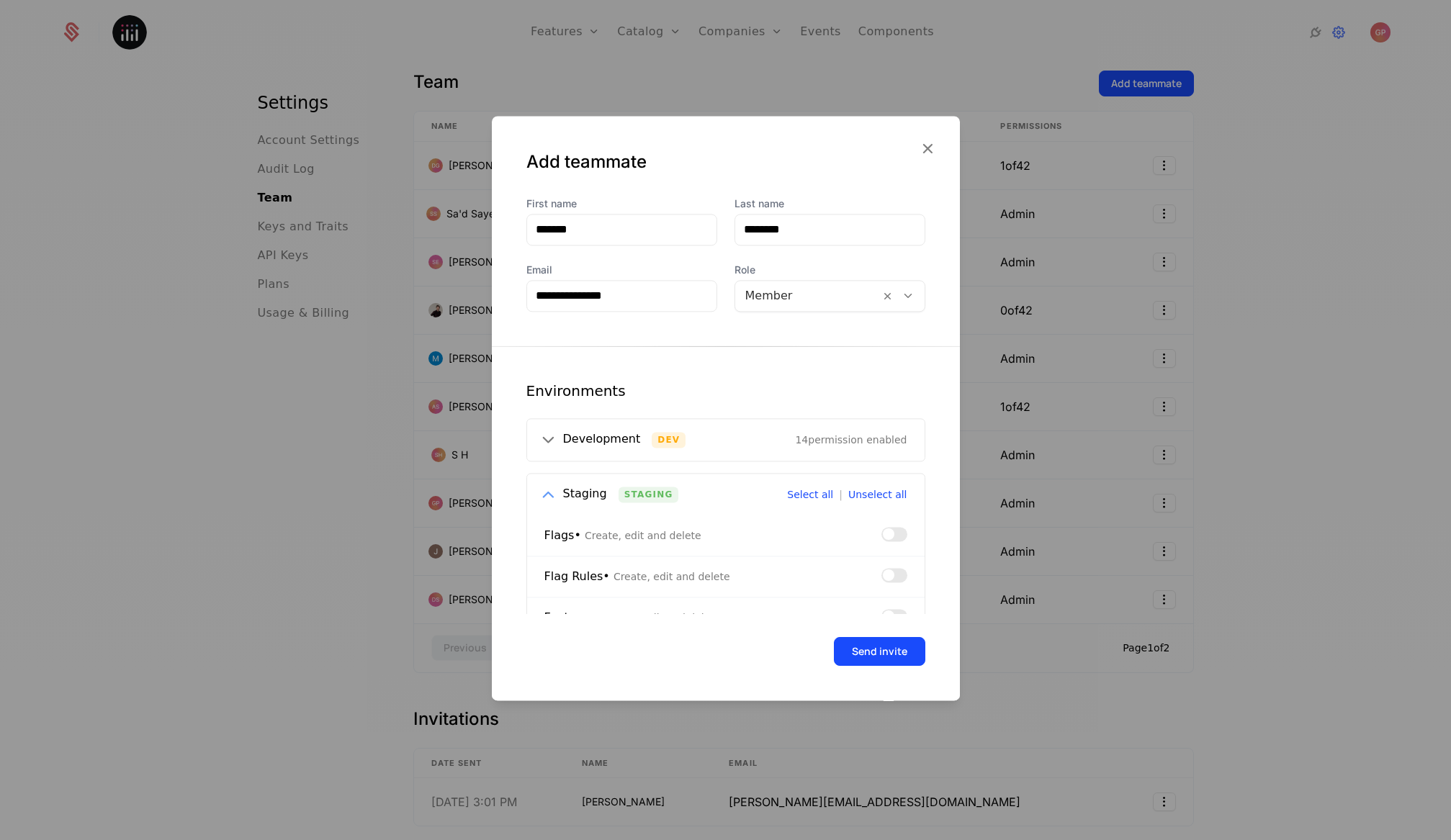
click at [552, 485] on icon at bounding box center [548, 494] width 19 height 19
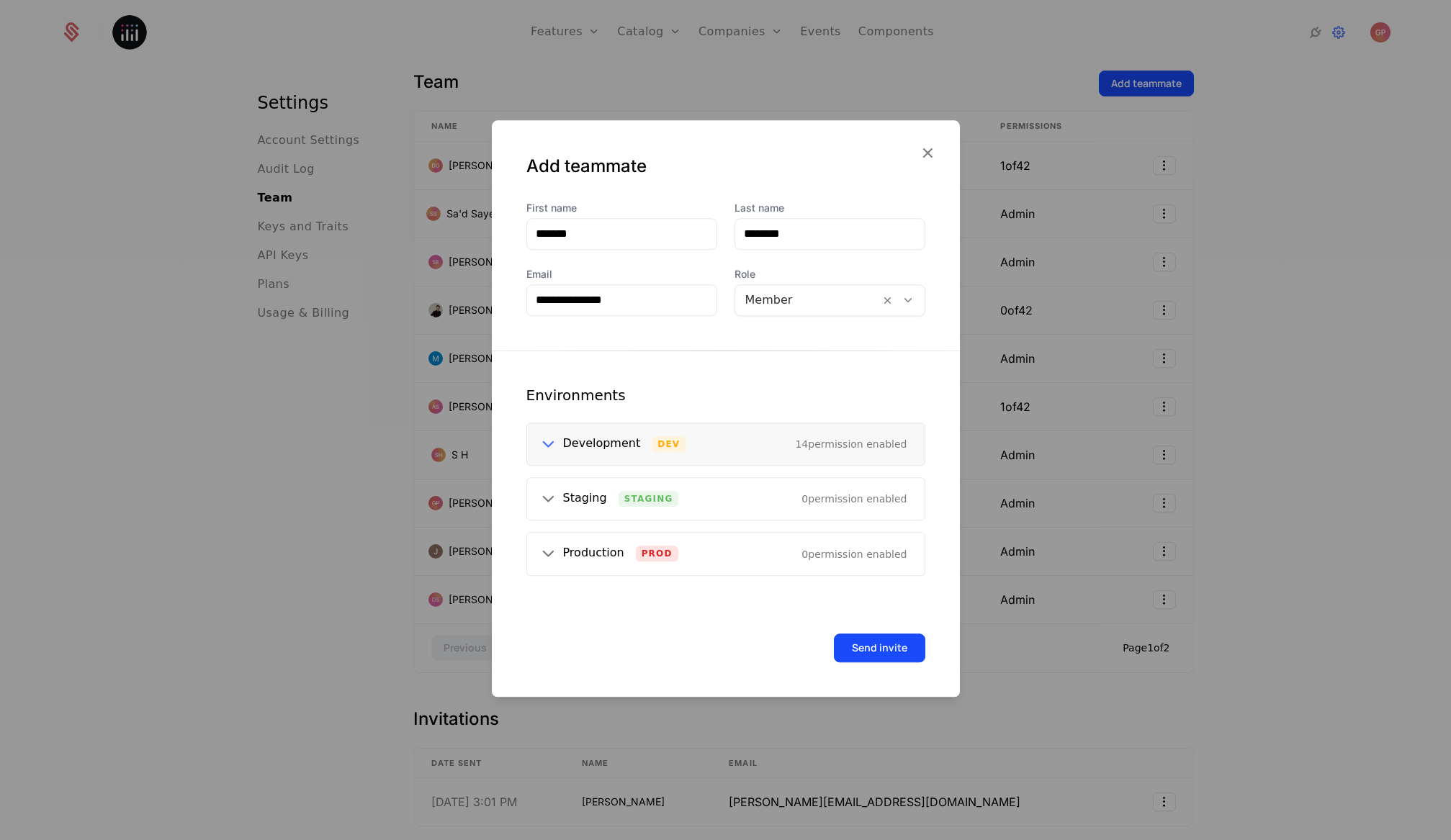
click at [542, 440] on icon at bounding box center [548, 444] width 19 height 19
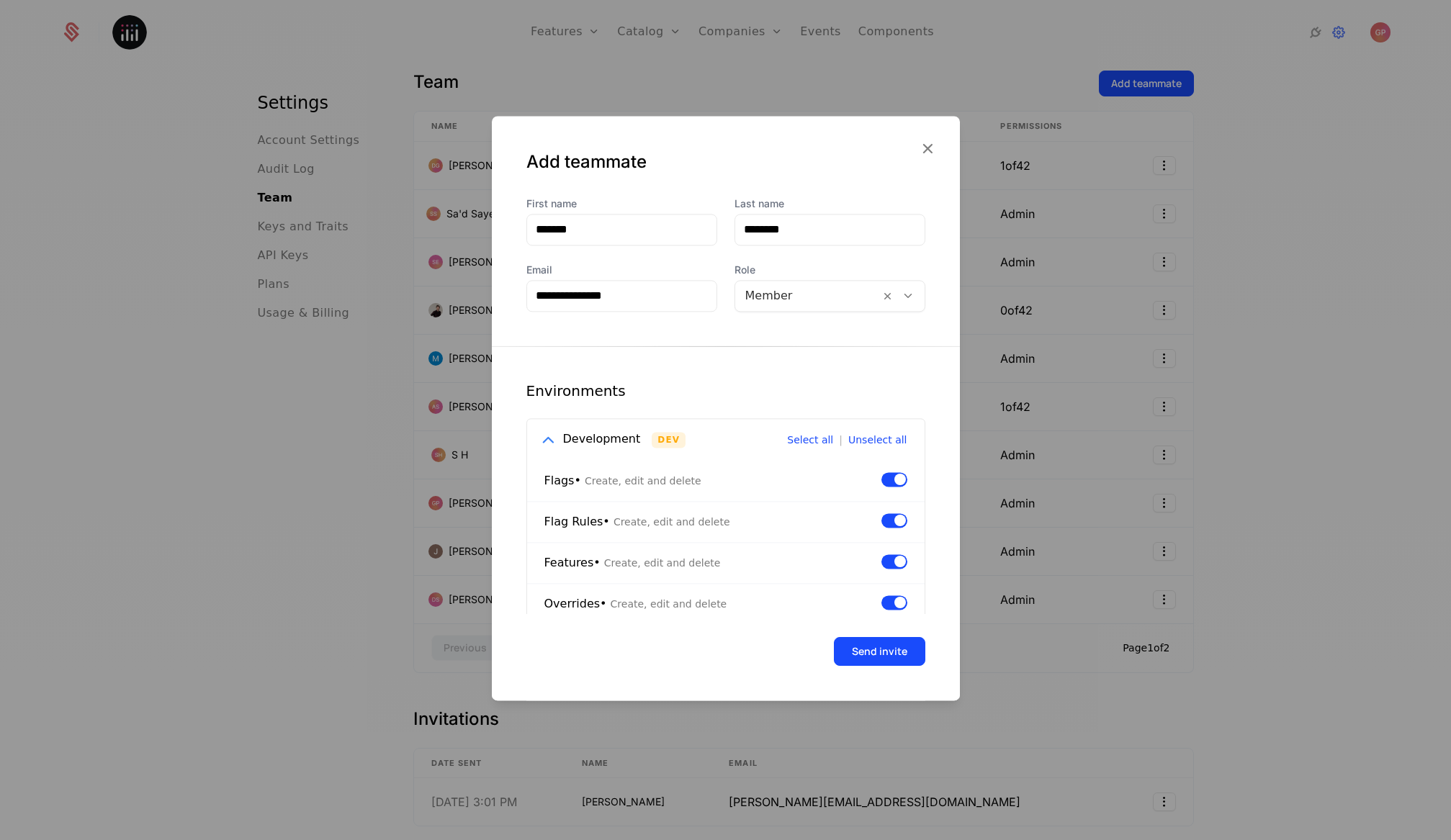
click at [794, 299] on div at bounding box center [808, 296] width 124 height 20
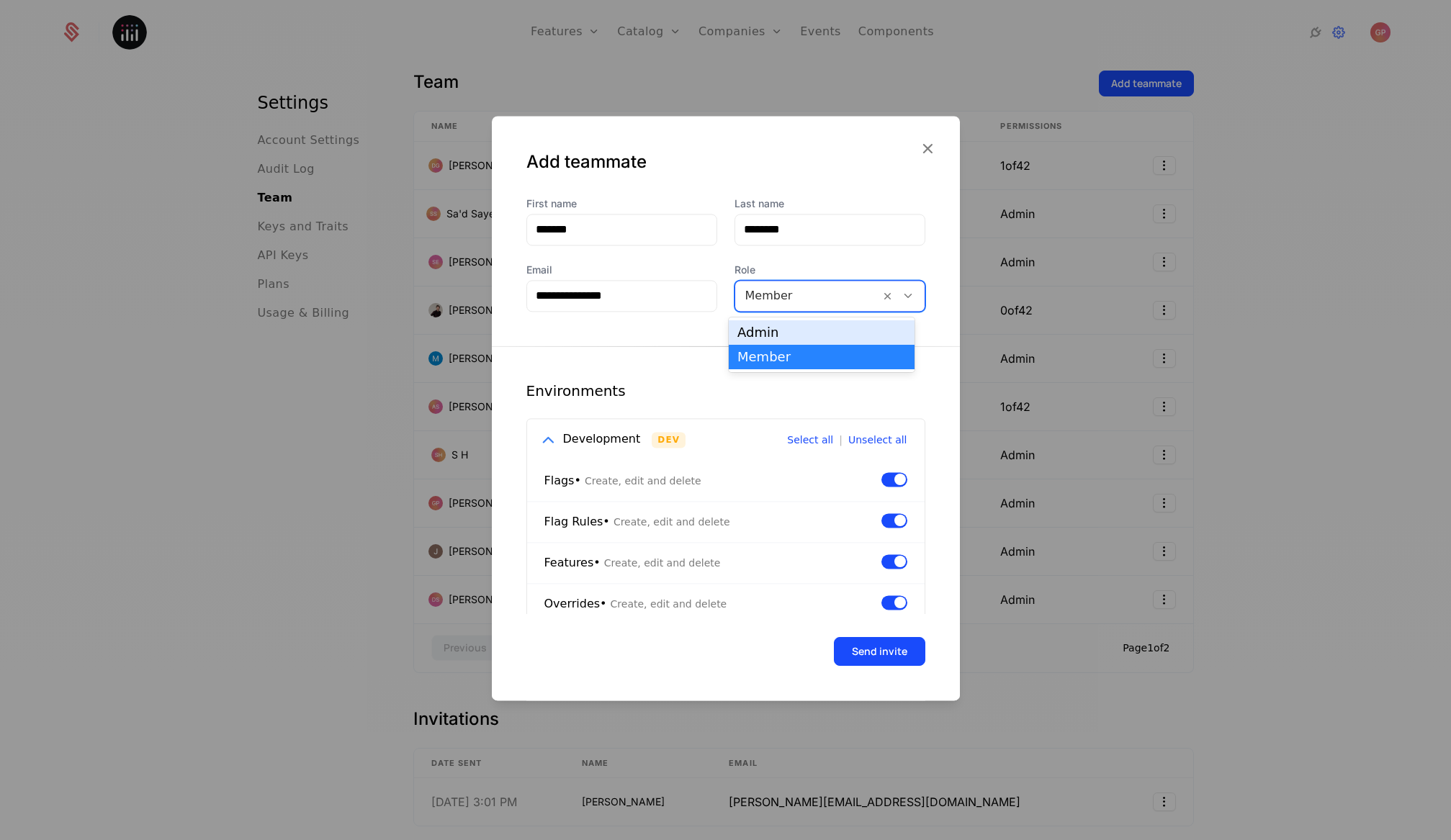
click at [795, 329] on div "Admin" at bounding box center [821, 332] width 169 height 13
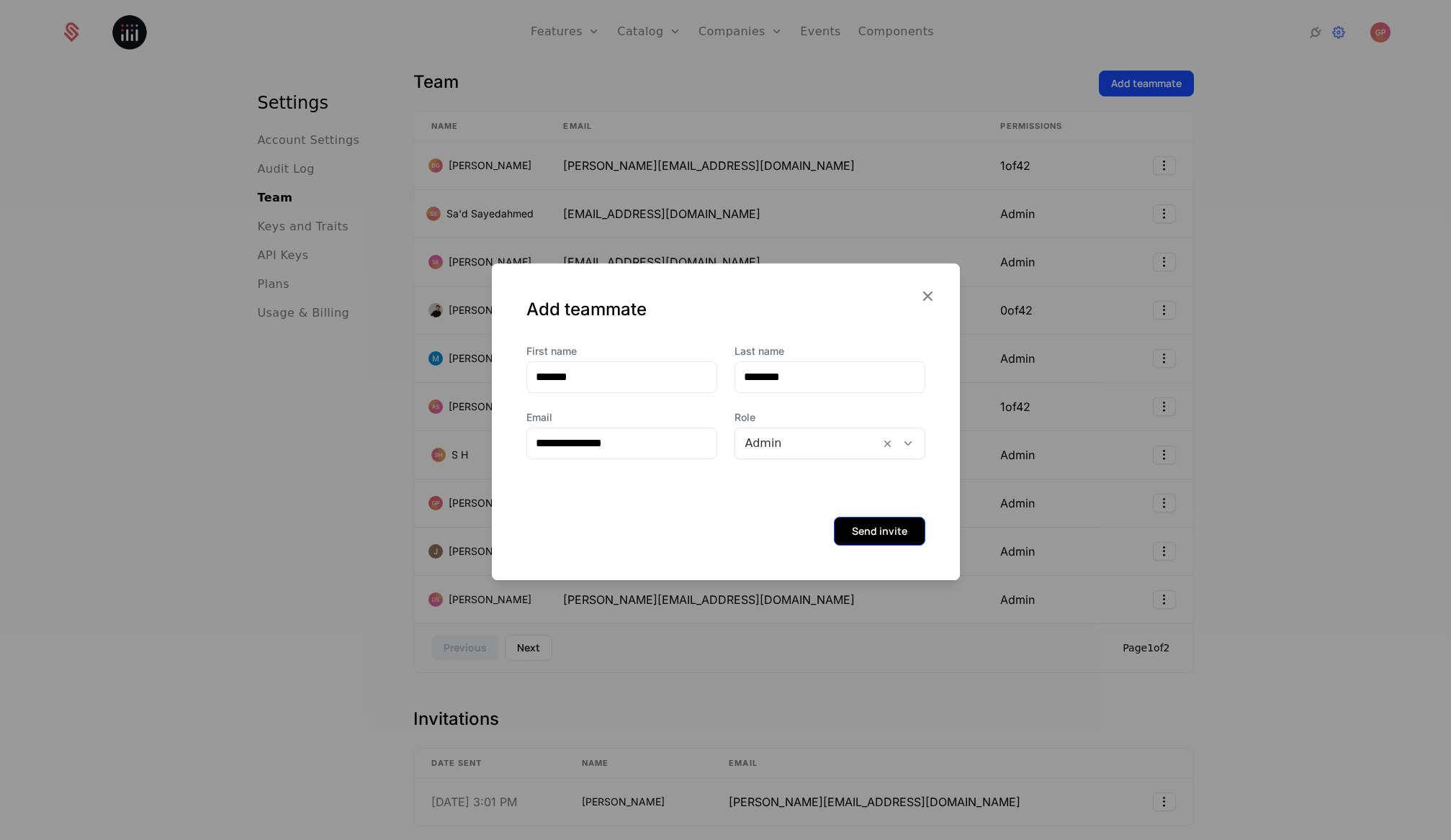
click at [867, 532] on button "Send invite" at bounding box center [879, 531] width 91 height 28
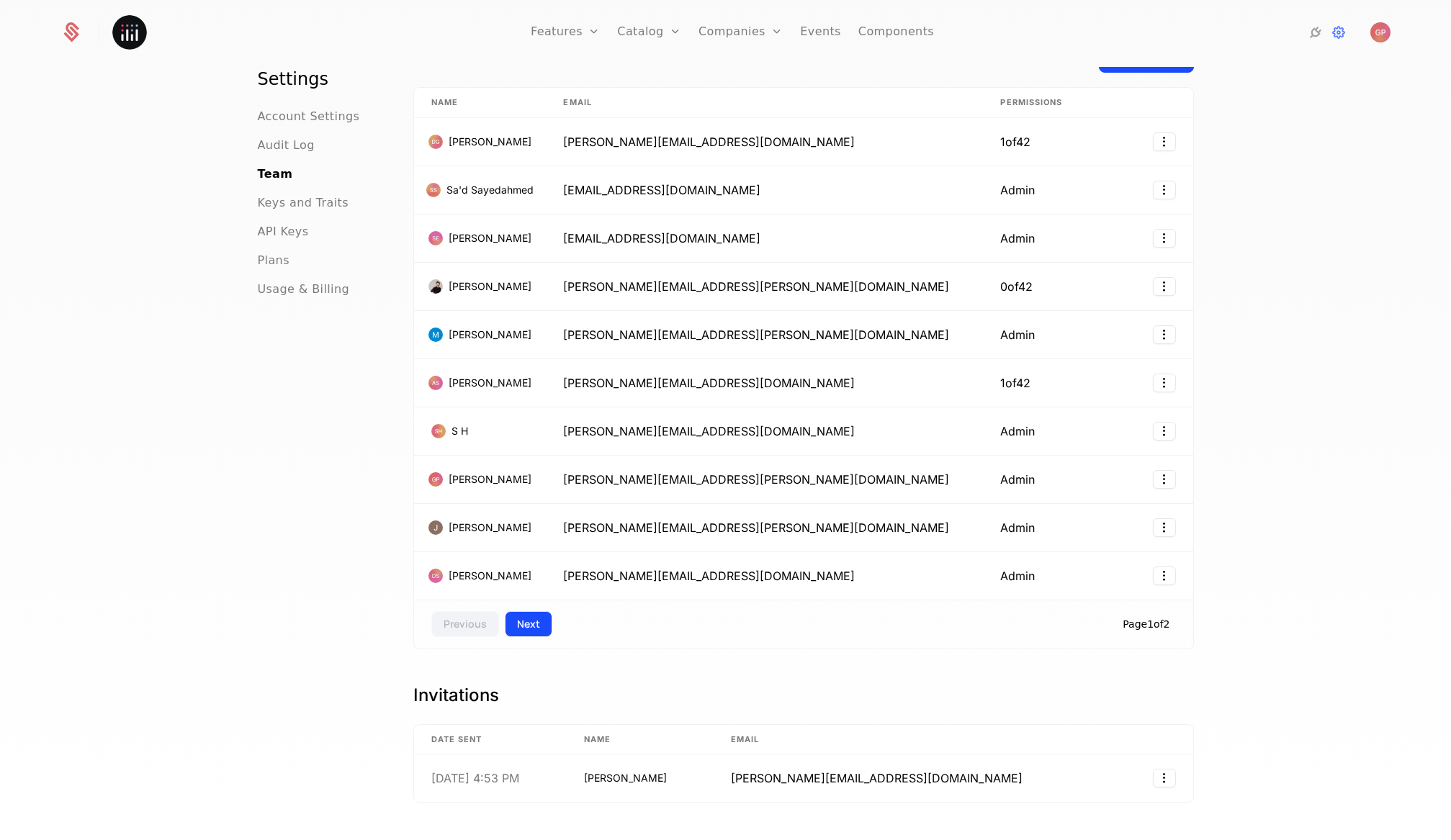
click at [518, 627] on button "Next" at bounding box center [528, 624] width 47 height 26
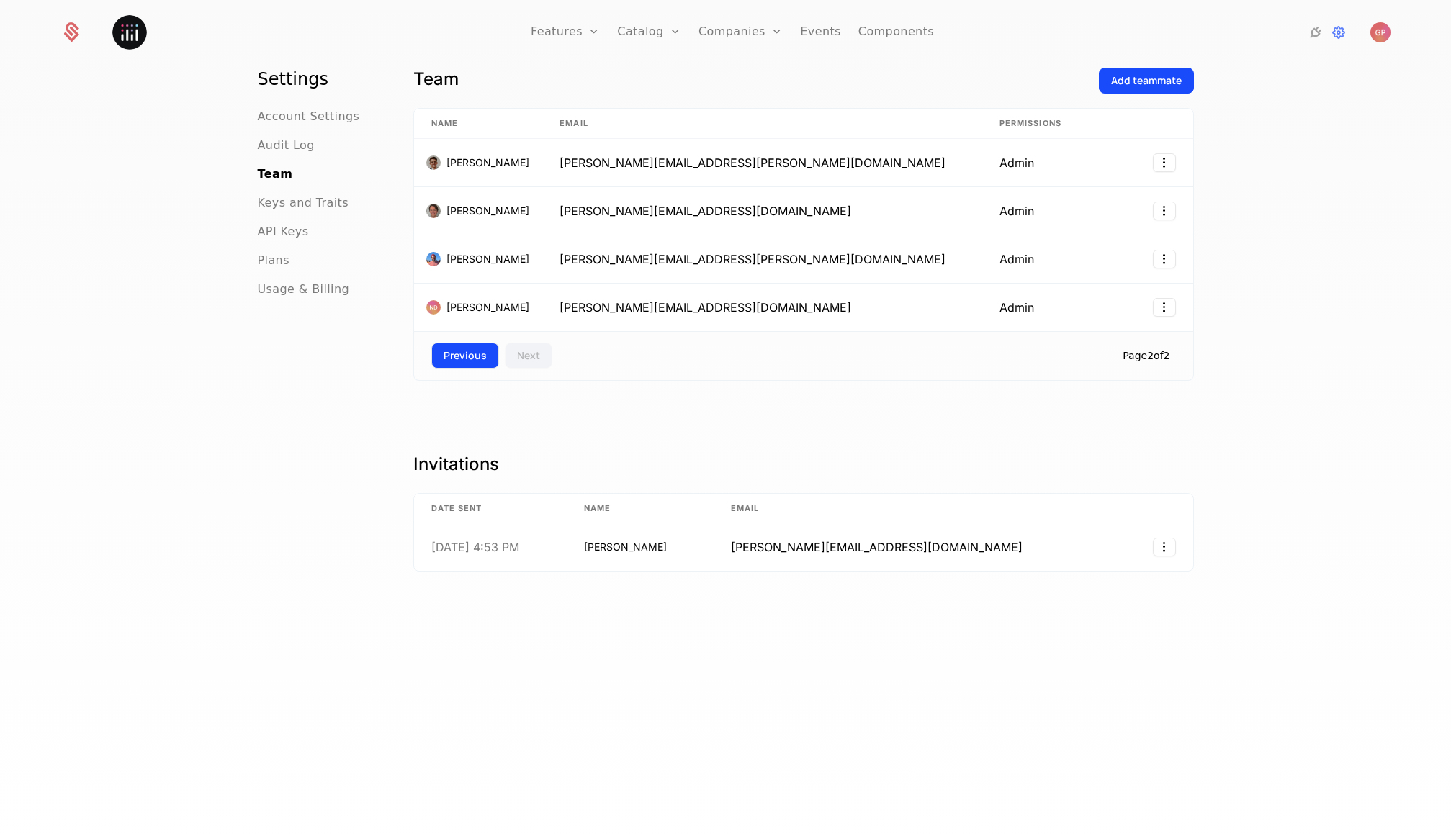
click at [463, 356] on button "Previous" at bounding box center [465, 356] width 67 height 26
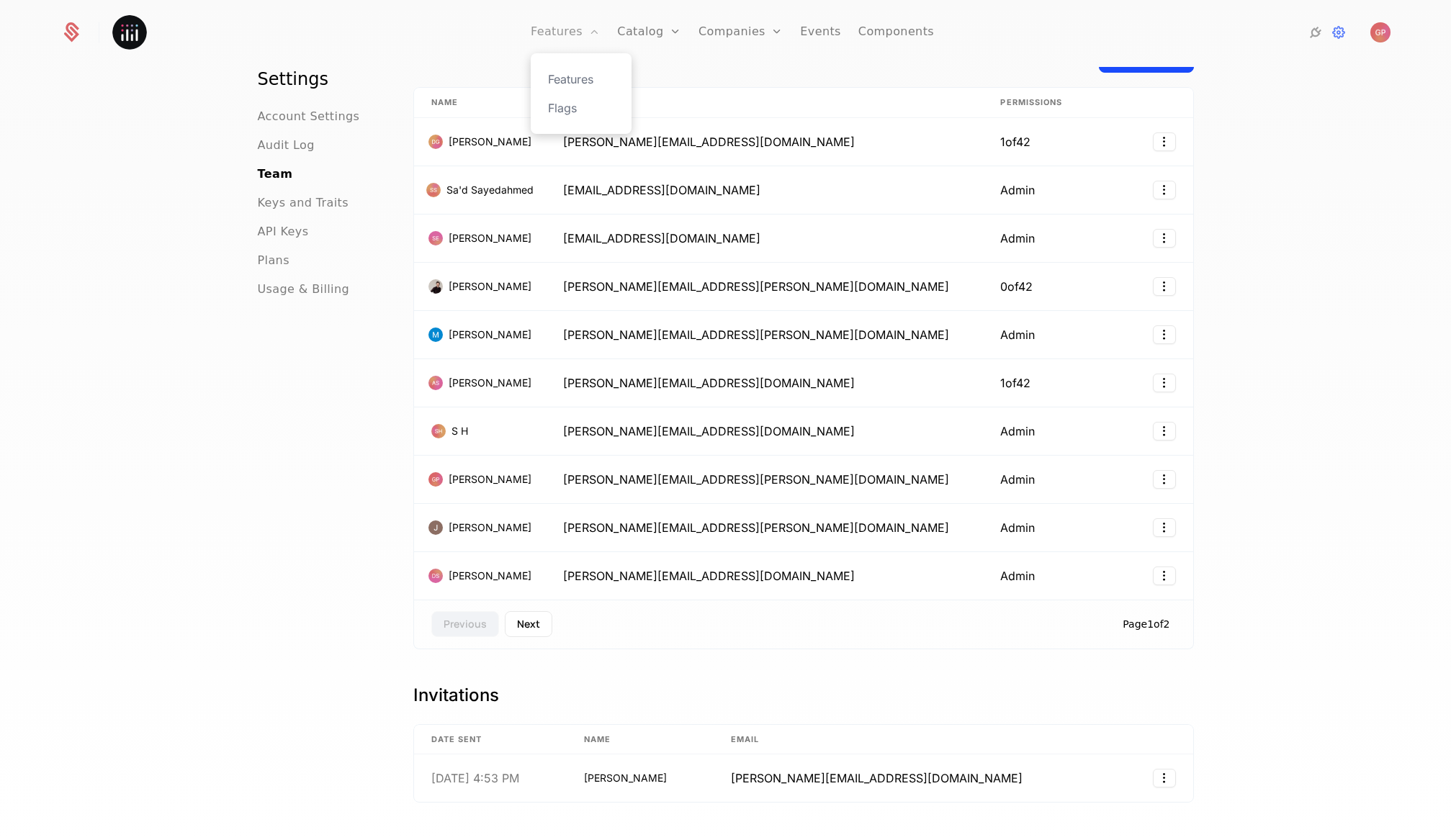
scroll to position [53, 0]
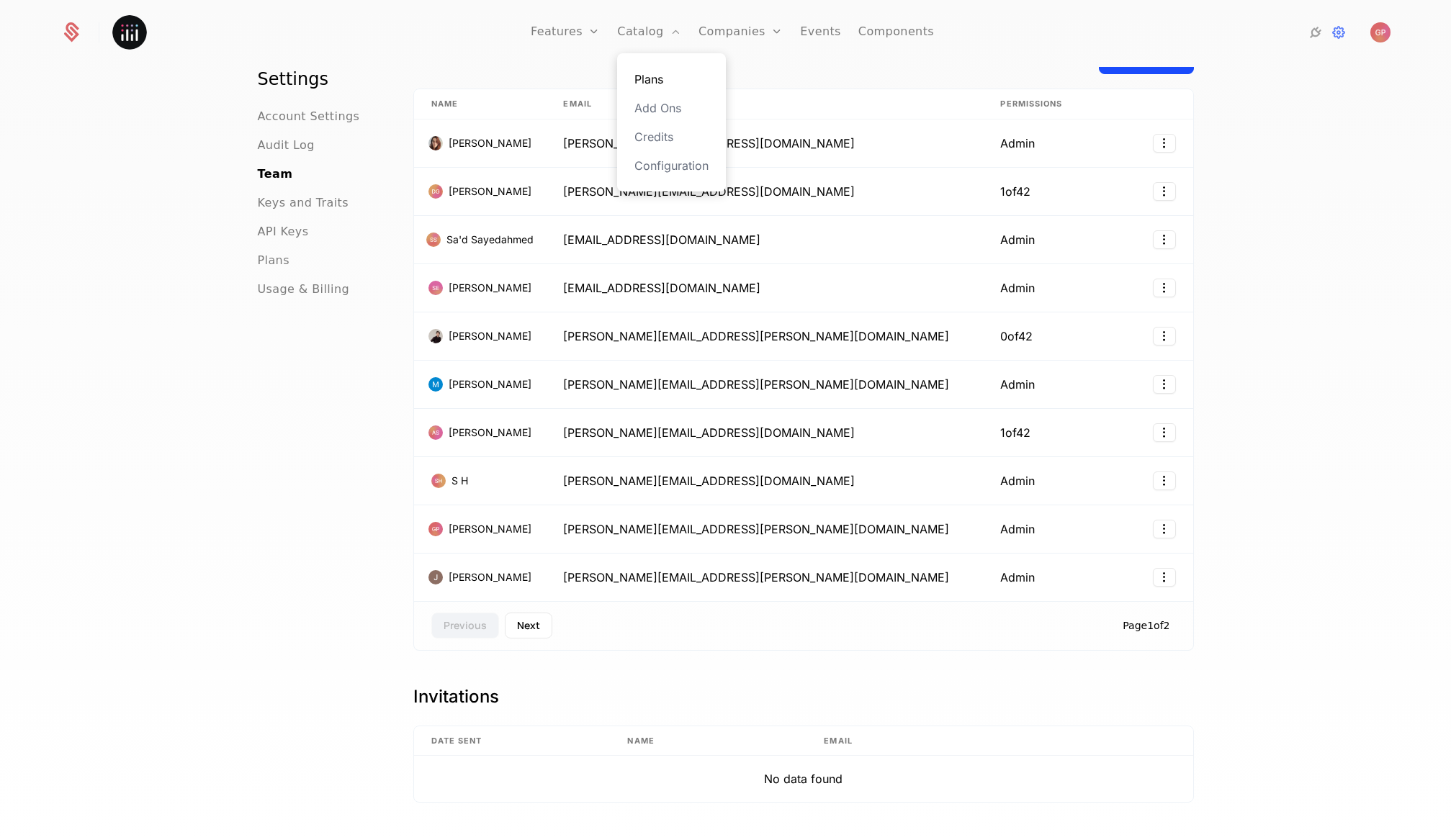
click at [652, 71] on link "Plans" at bounding box center [671, 79] width 74 height 17
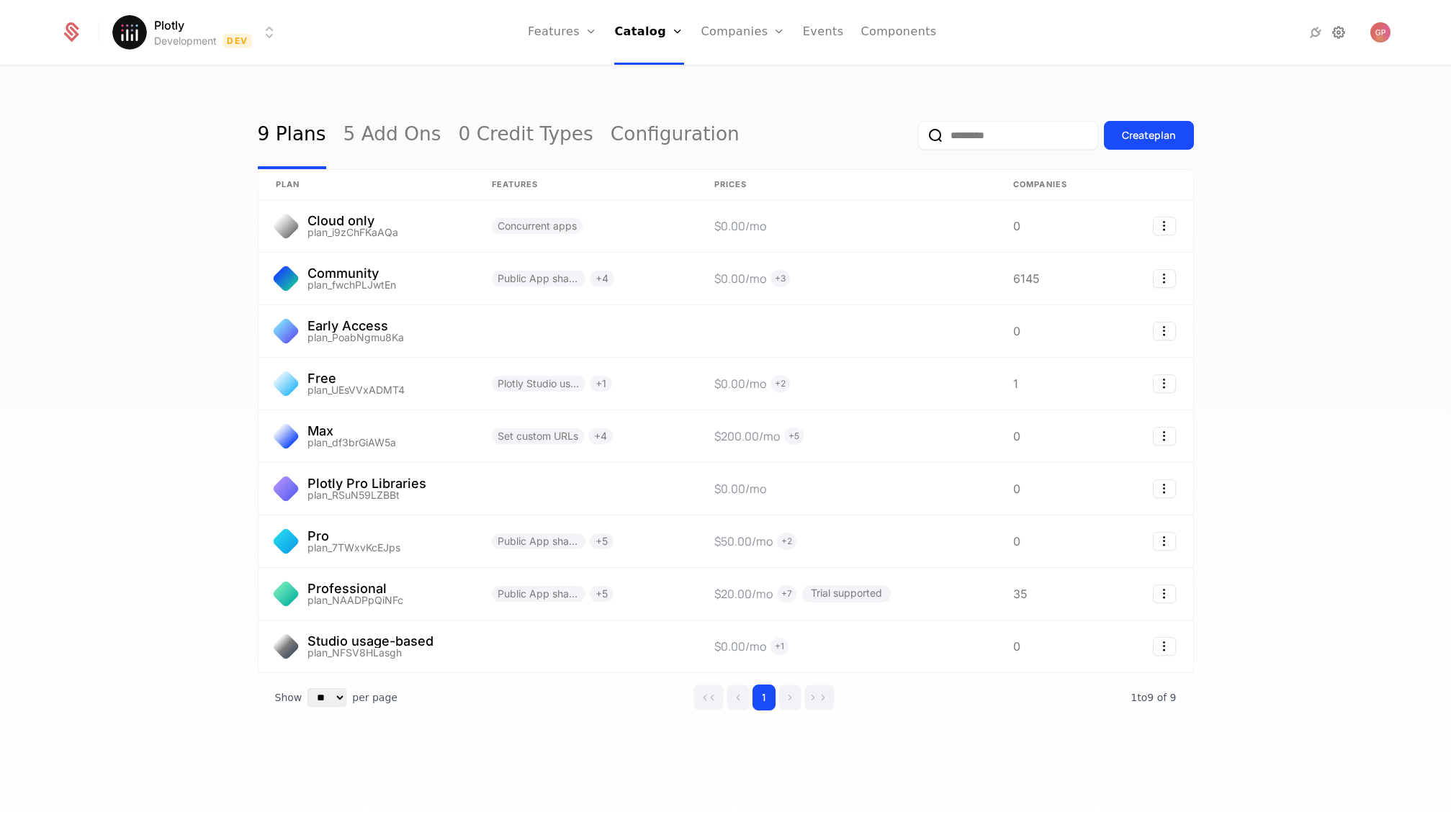
click at [1336, 34] on icon at bounding box center [1338, 32] width 17 height 17
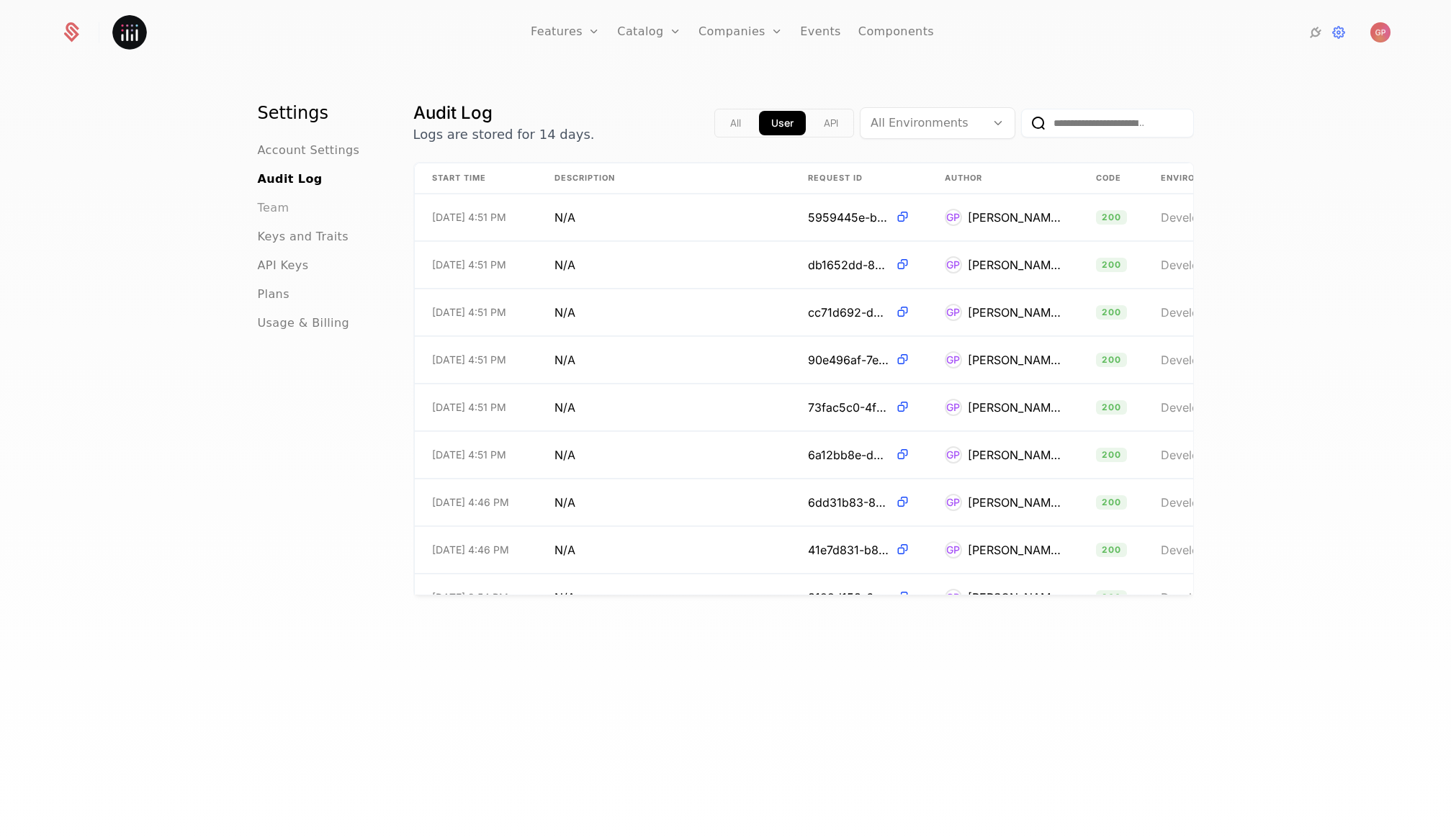
click at [258, 210] on span "Team" at bounding box center [273, 207] width 31 height 17
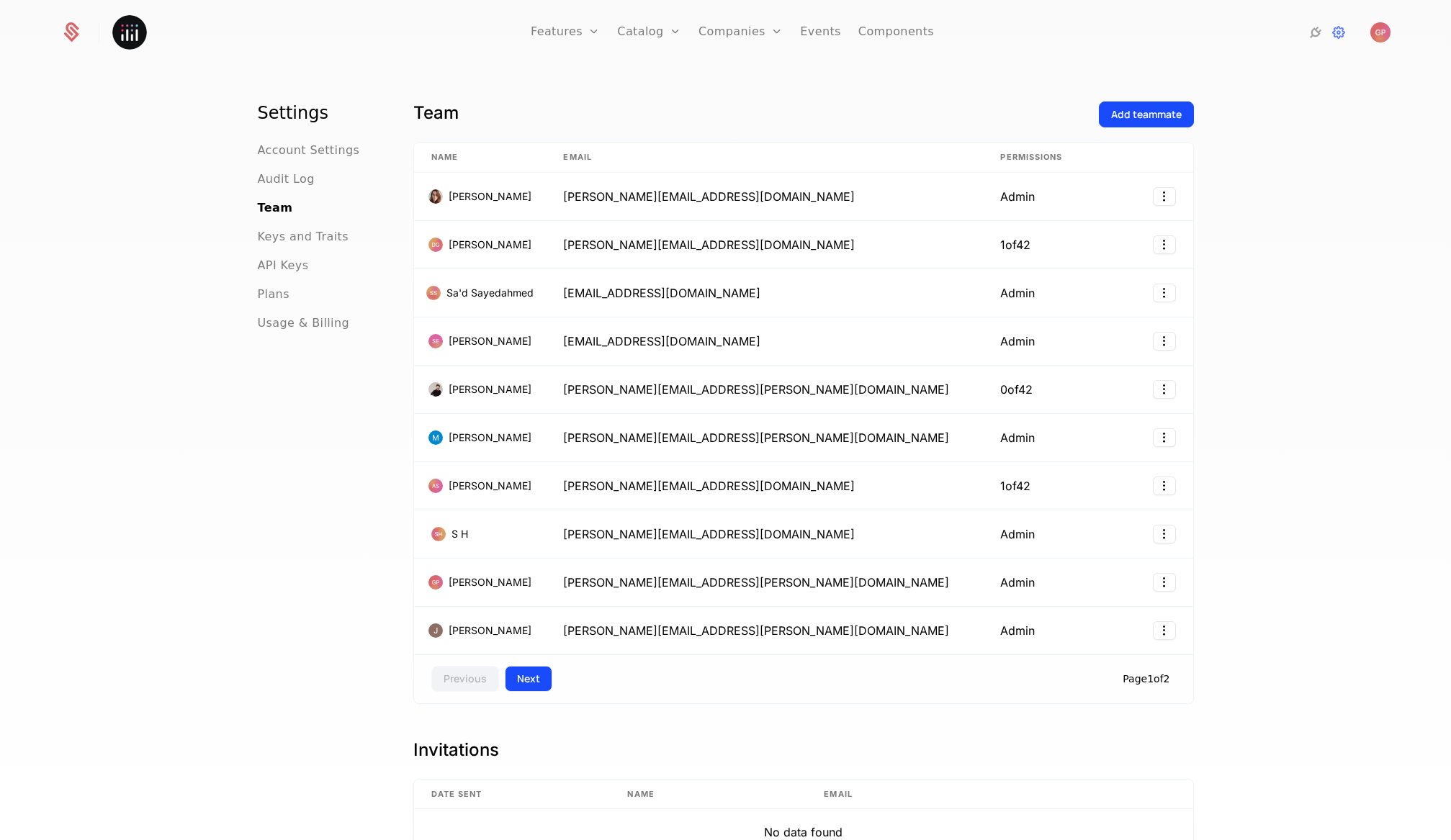
click at [514, 677] on button "Next" at bounding box center [528, 678] width 47 height 26
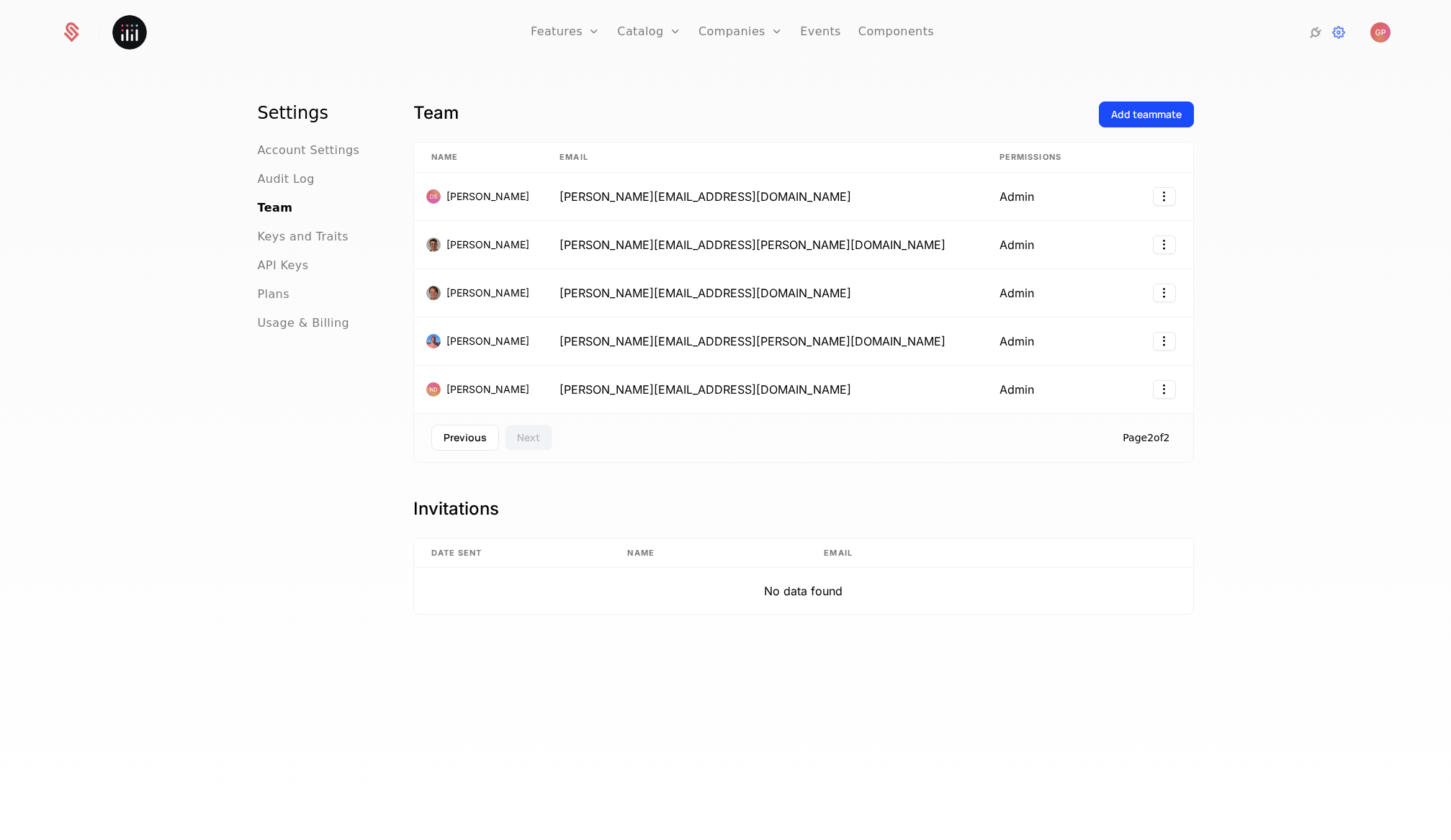
click at [465, 419] on div "Previous Next Page 2 of 2" at bounding box center [804, 438] width 781 height 49
click at [463, 435] on button "Previous" at bounding box center [465, 437] width 67 height 26
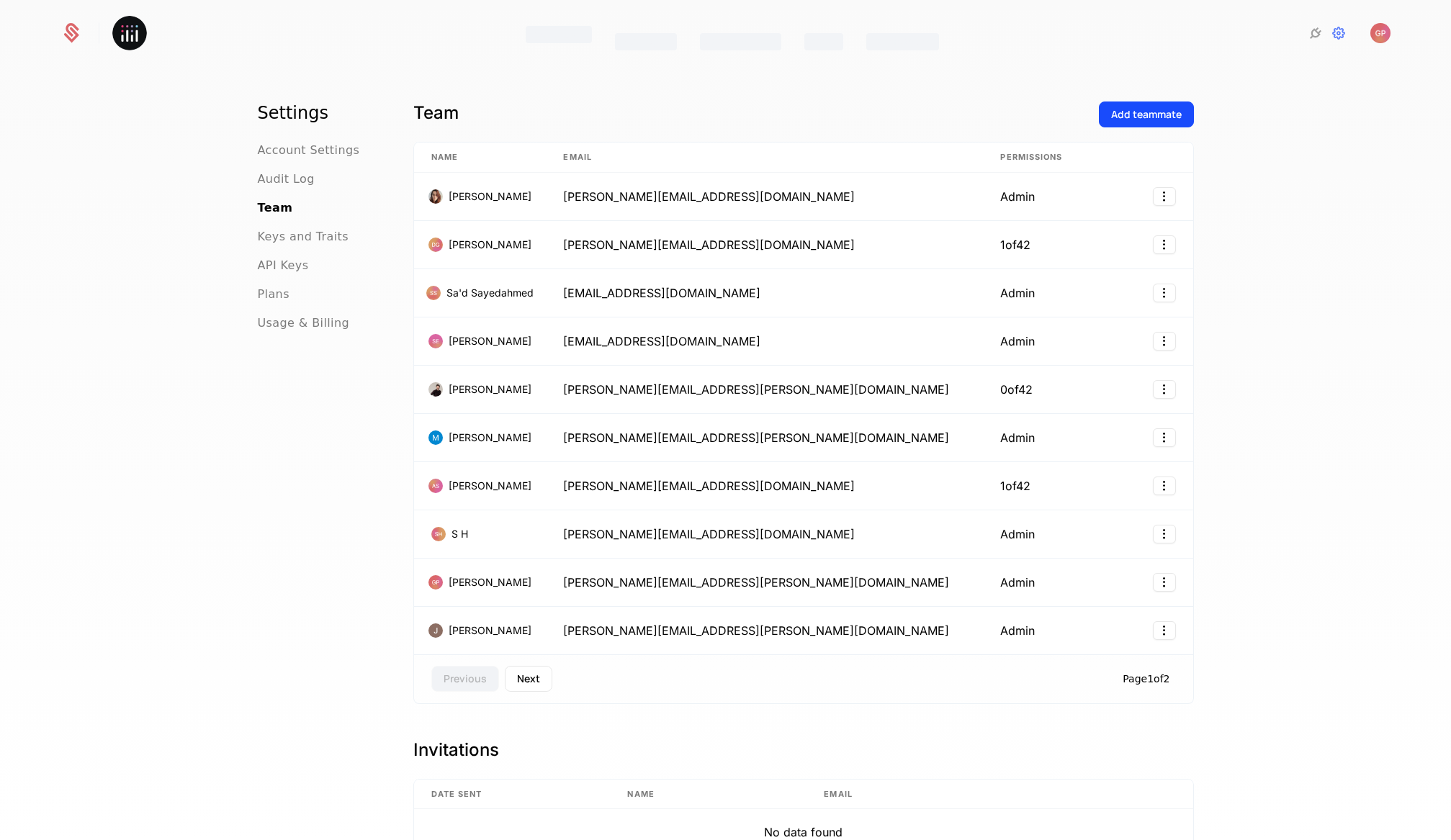
click at [748, 34] on div "Companies" at bounding box center [740, 41] width 82 height 17
click at [596, 36] on icon "Main" at bounding box center [593, 31] width 11 height 11
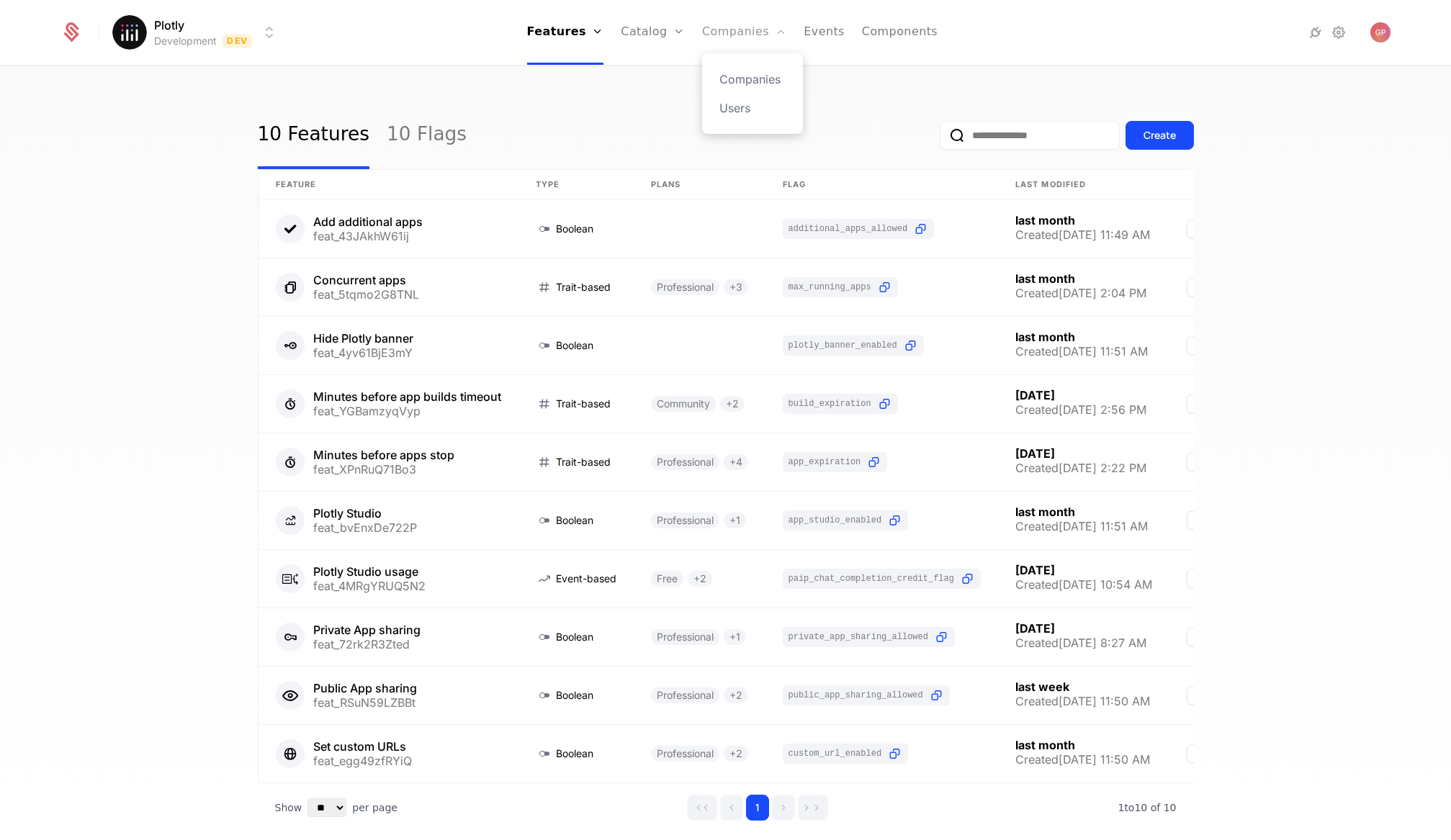
click at [748, 43] on link "Companies" at bounding box center [744, 32] width 84 height 65
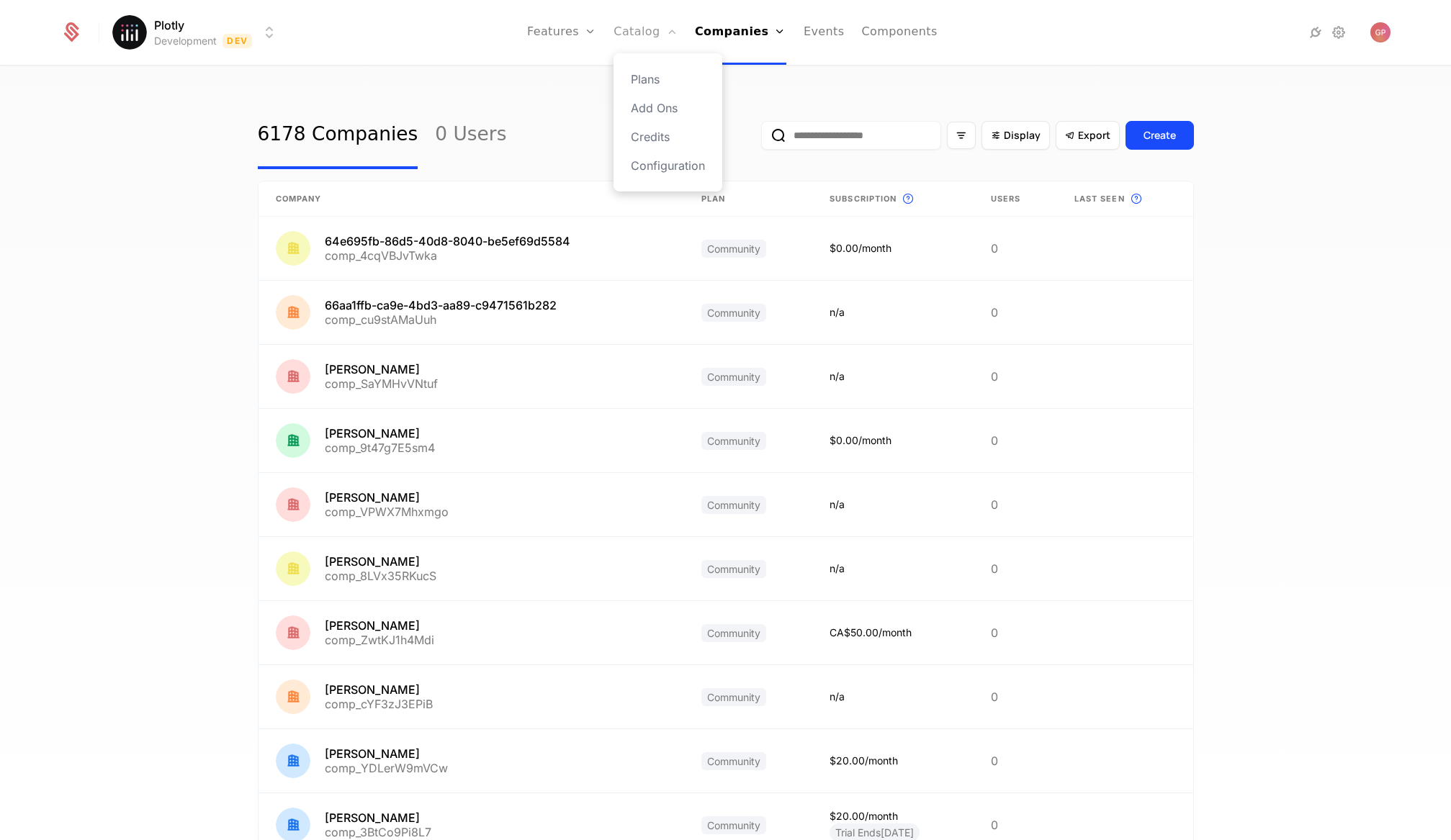
click at [628, 34] on link "Catalog" at bounding box center [646, 32] width 64 height 65
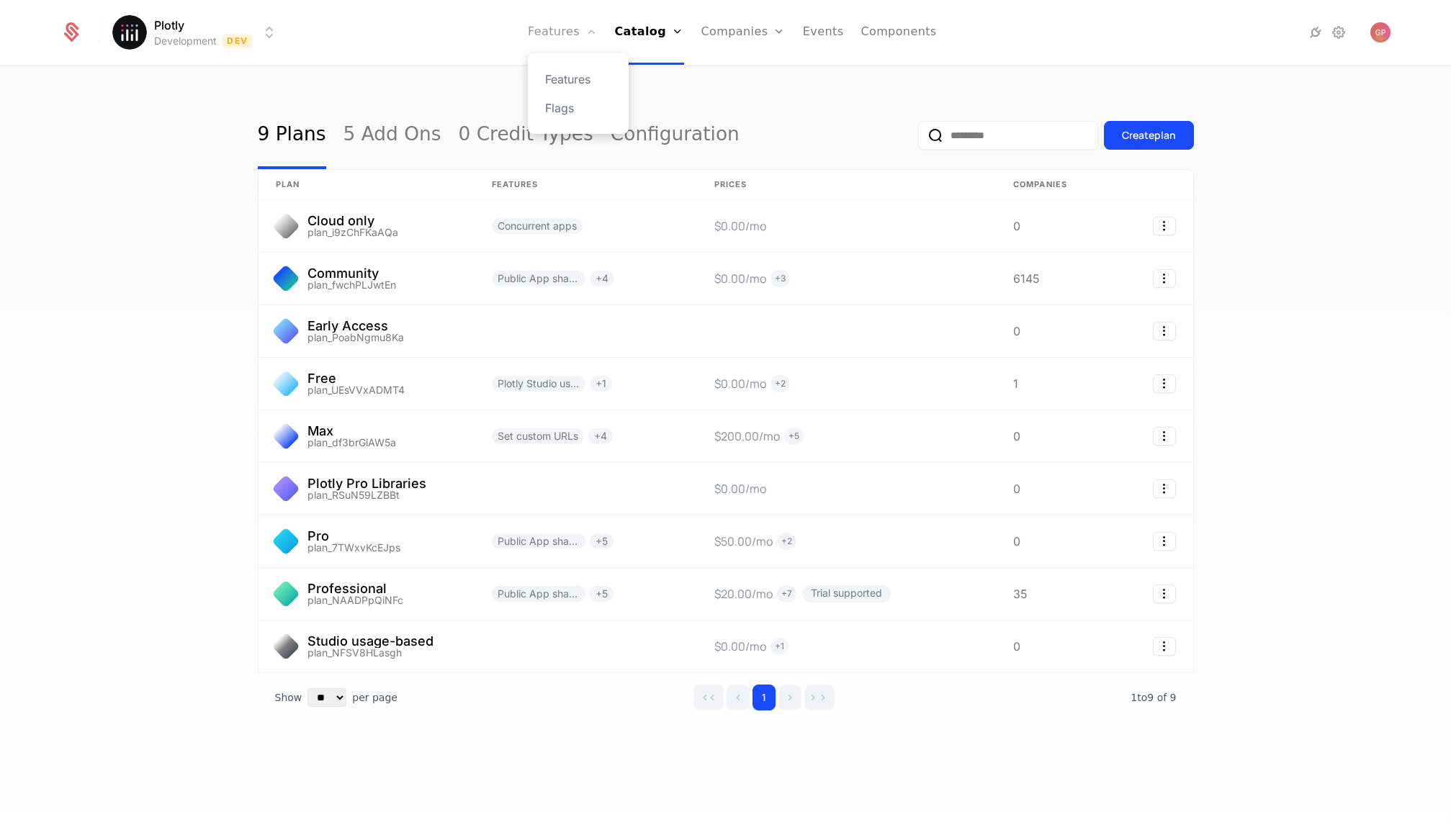
click at [563, 37] on link "Features" at bounding box center [563, 32] width 69 height 65
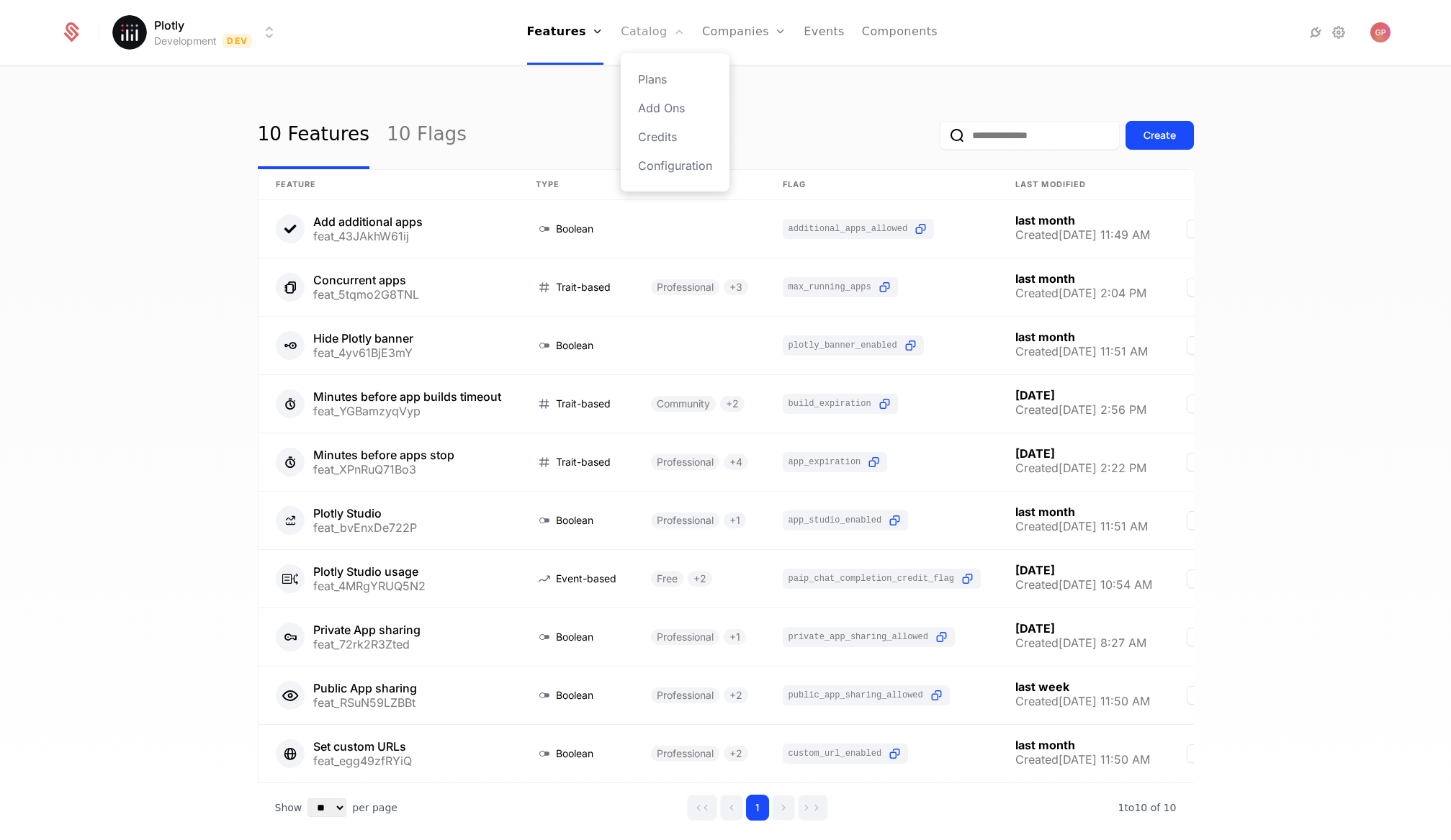
click at [655, 47] on link "Catalog" at bounding box center [653, 32] width 64 height 65
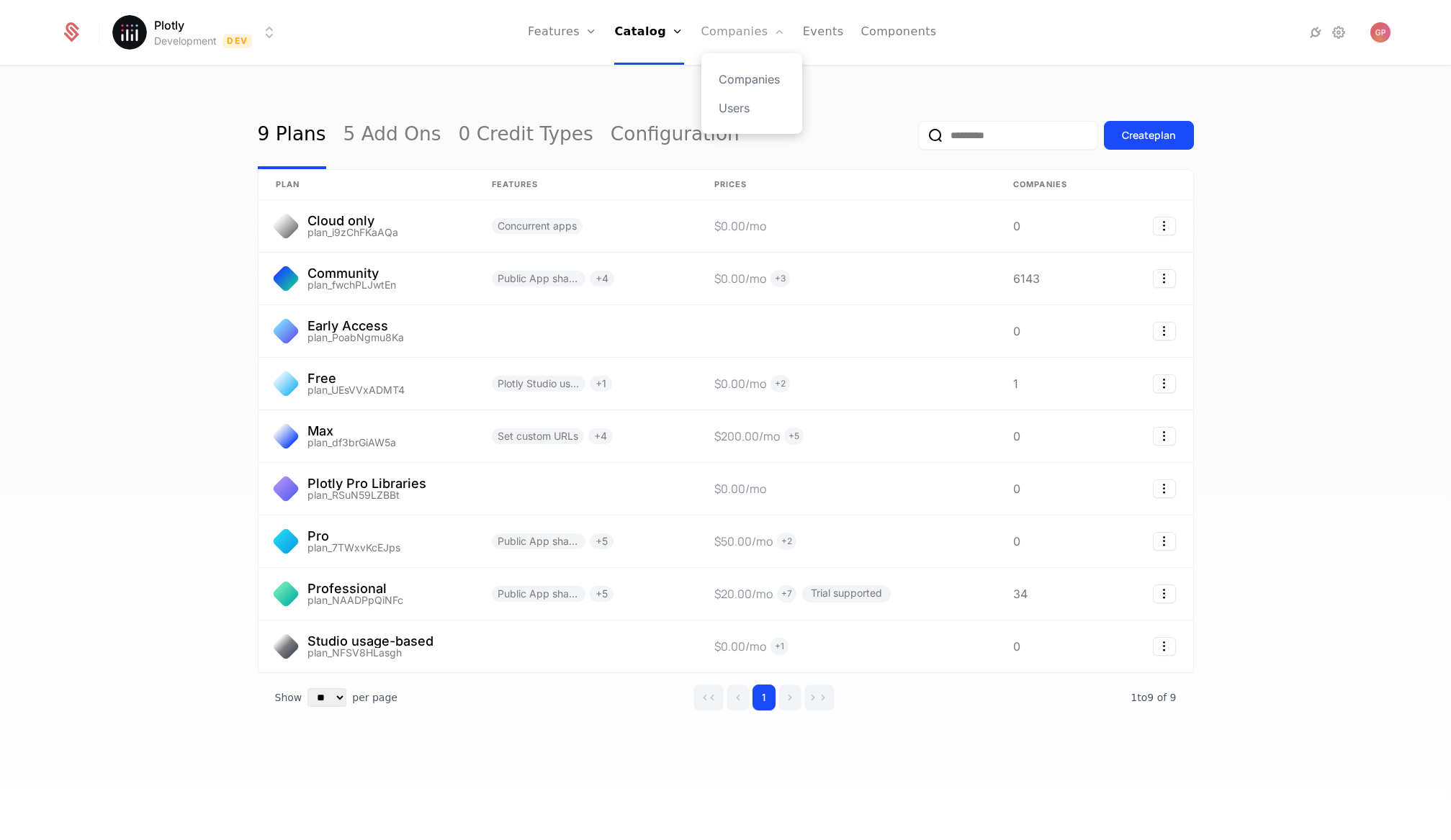
click at [718, 46] on link "Companies" at bounding box center [743, 32] width 84 height 65
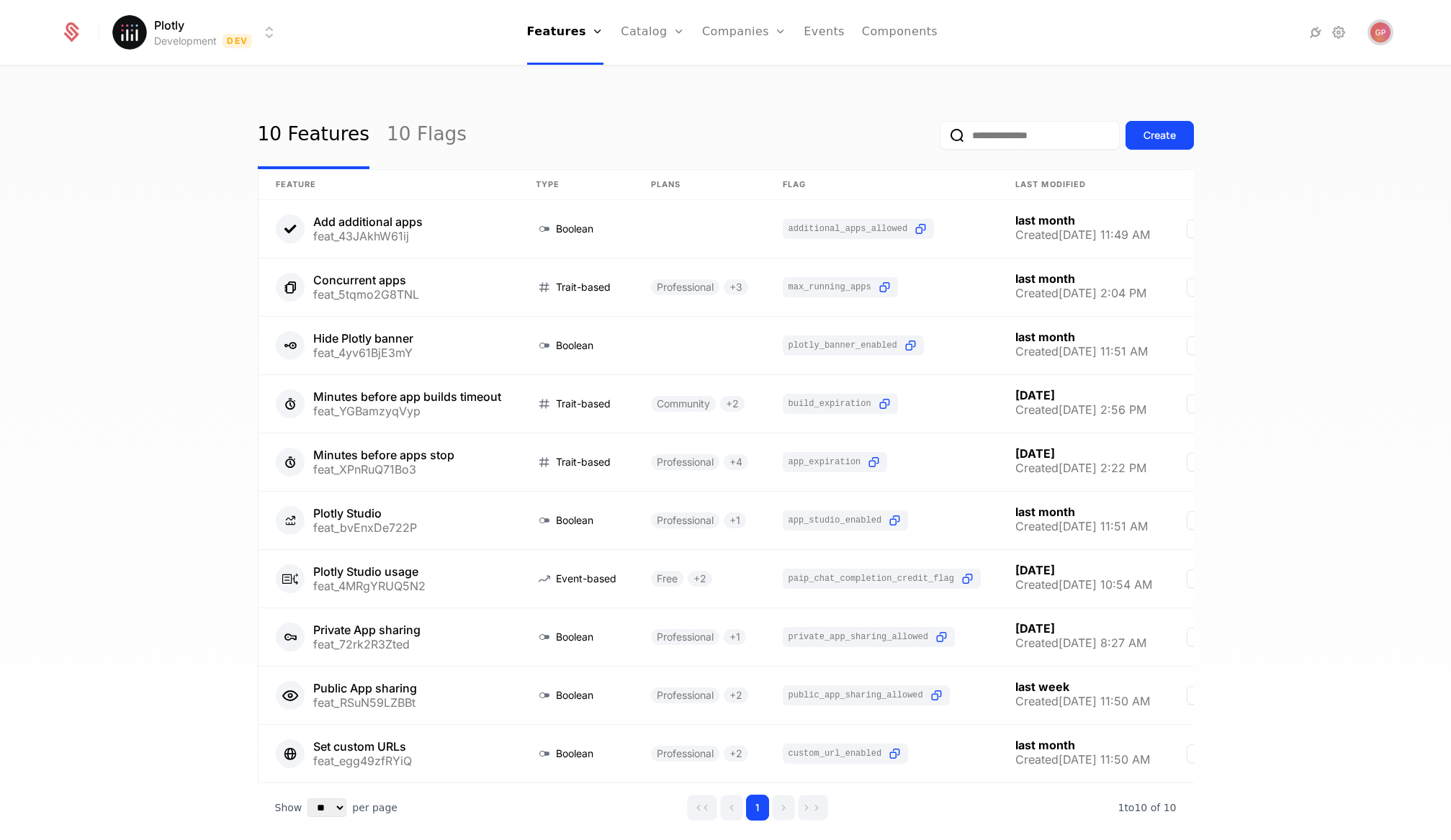
click at [1382, 30] on img "Open user button" at bounding box center [1380, 32] width 20 height 20
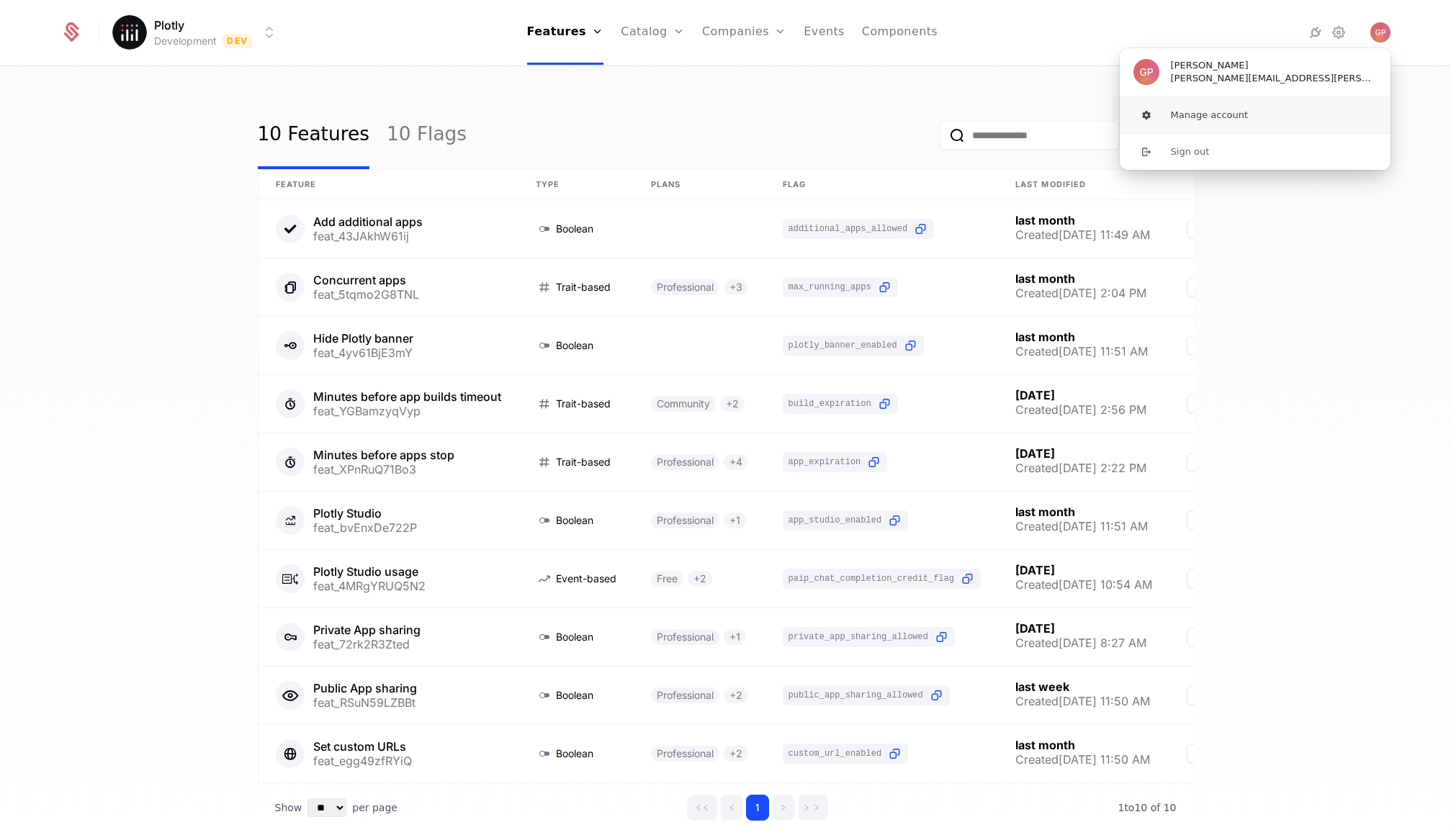
click at [1247, 124] on button "Manage account" at bounding box center [1255, 115] width 272 height 36
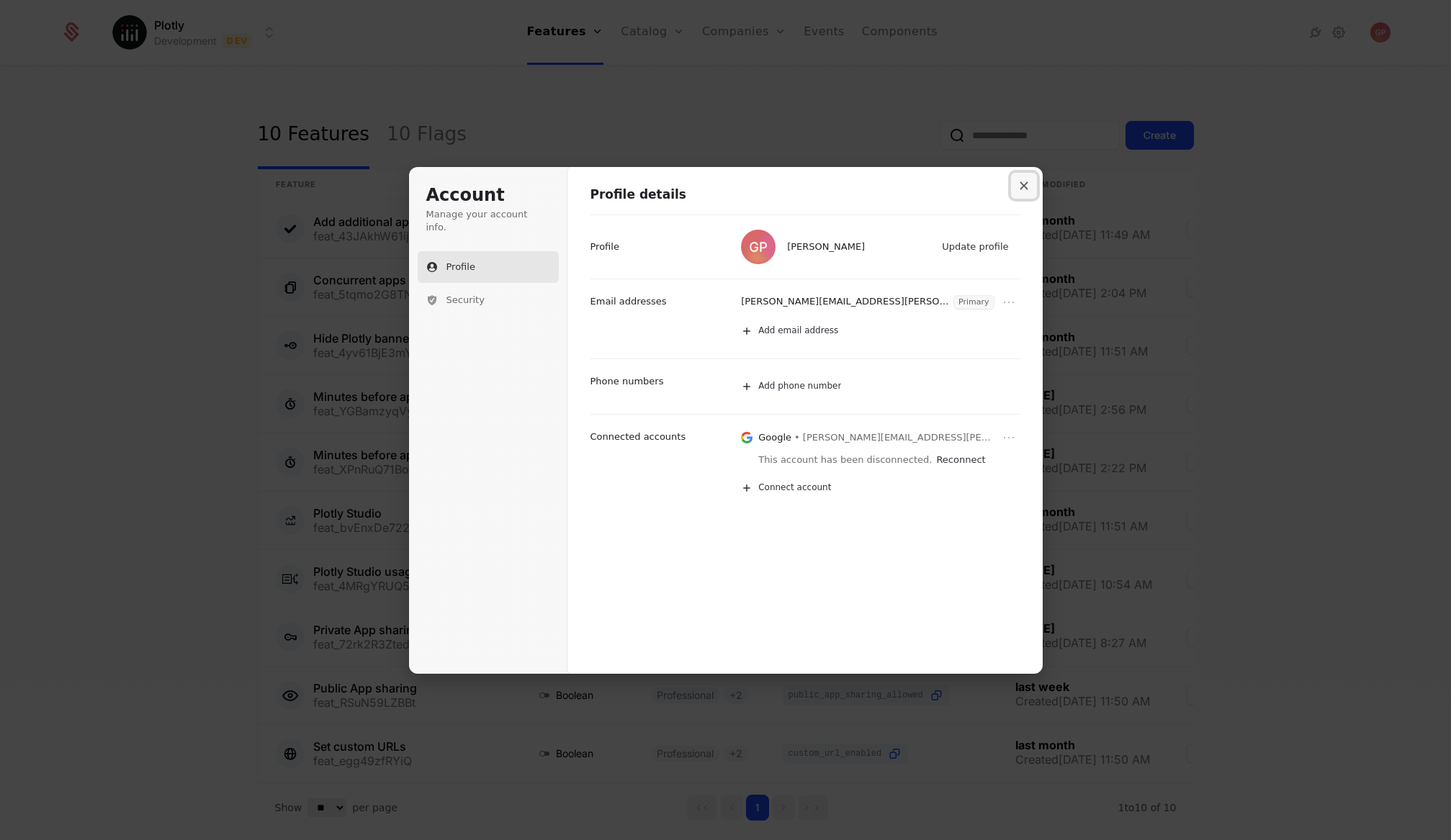
click at [1028, 180] on button "Close modal" at bounding box center [1024, 186] width 26 height 26
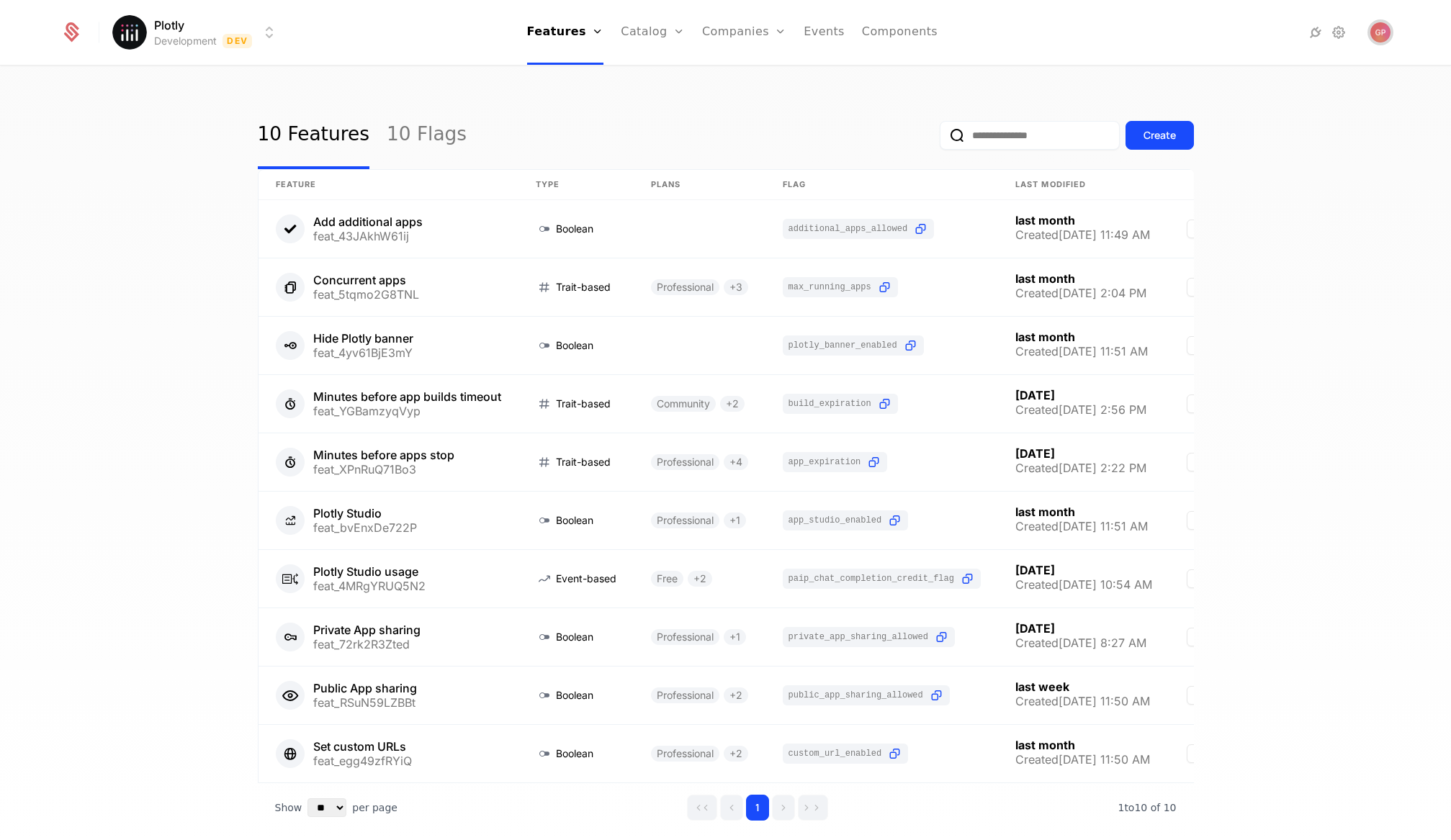
click at [1383, 32] on img "Open user button" at bounding box center [1380, 32] width 20 height 20
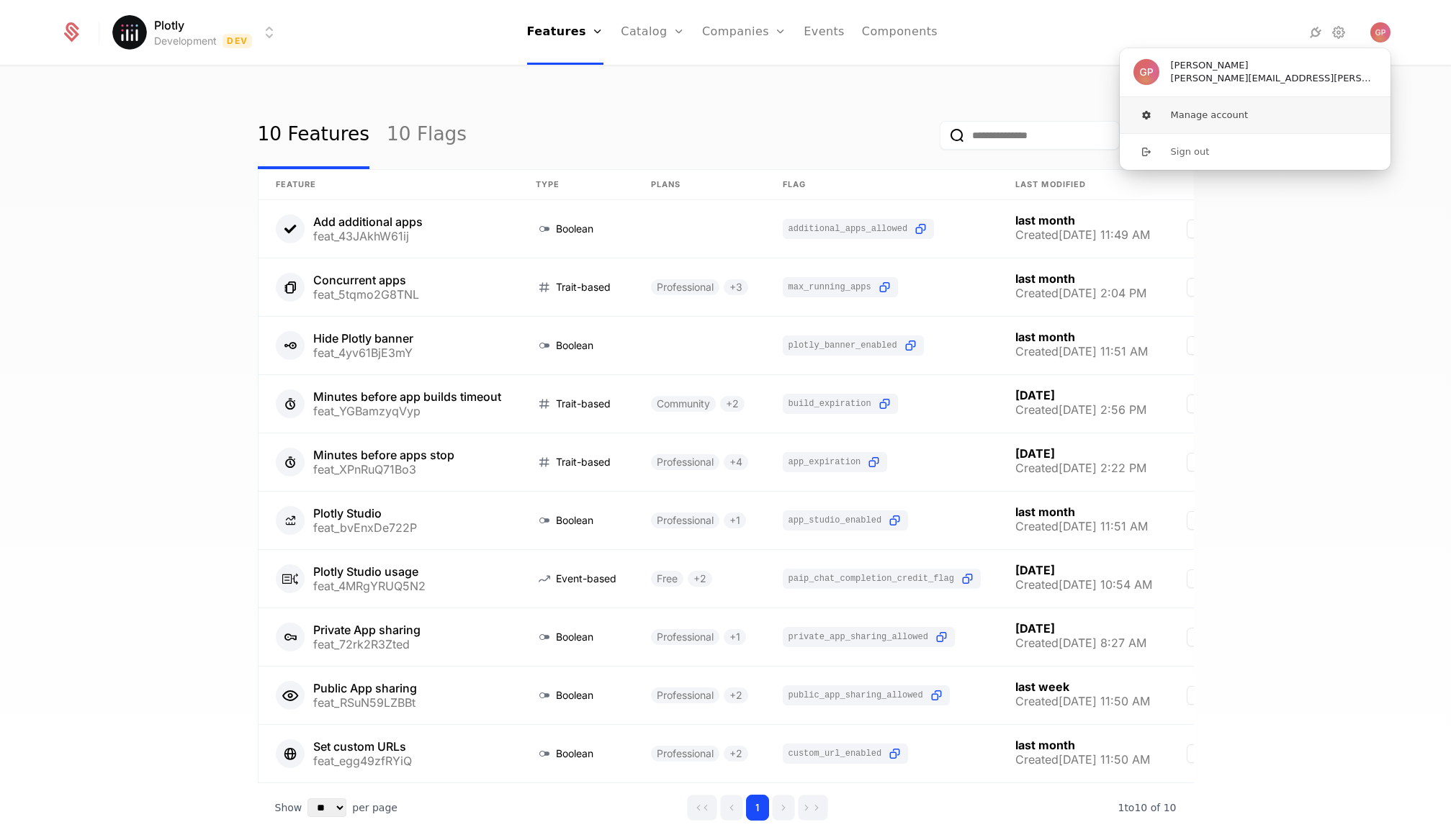
click at [1223, 119] on button "Manage account" at bounding box center [1255, 115] width 272 height 36
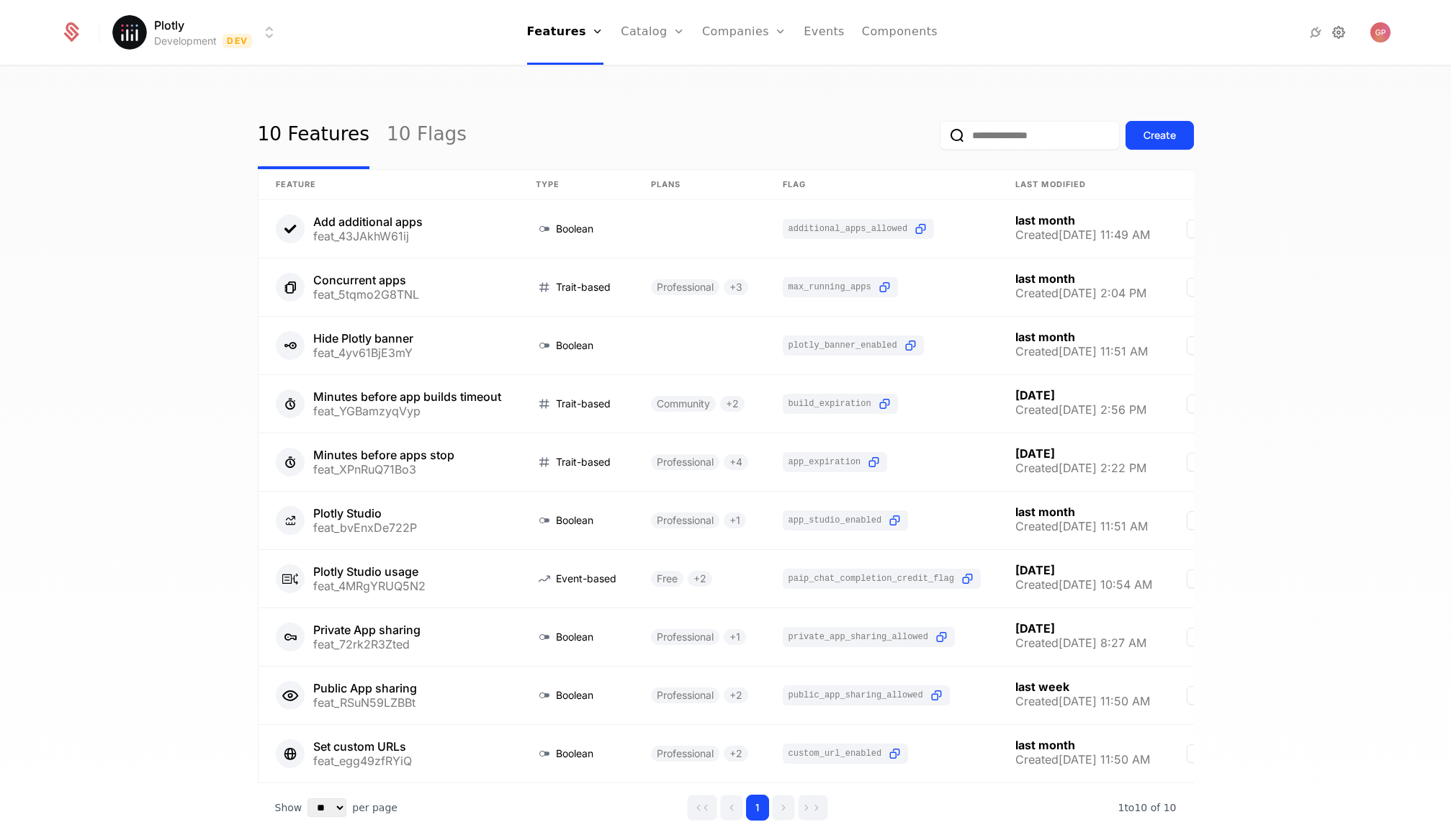
click at [1343, 32] on icon at bounding box center [1338, 32] width 17 height 17
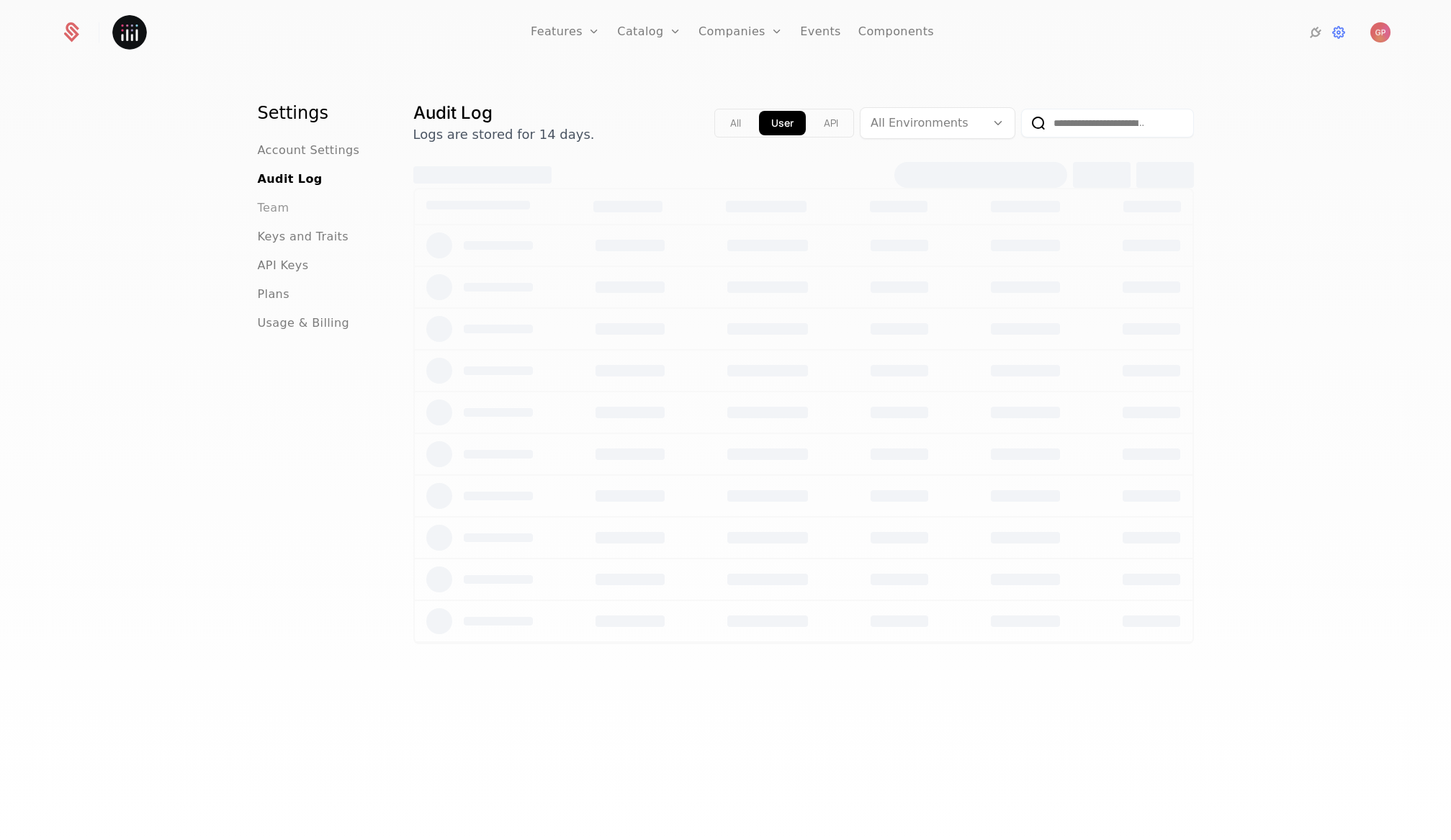
click at [272, 210] on span "Team" at bounding box center [273, 207] width 31 height 17
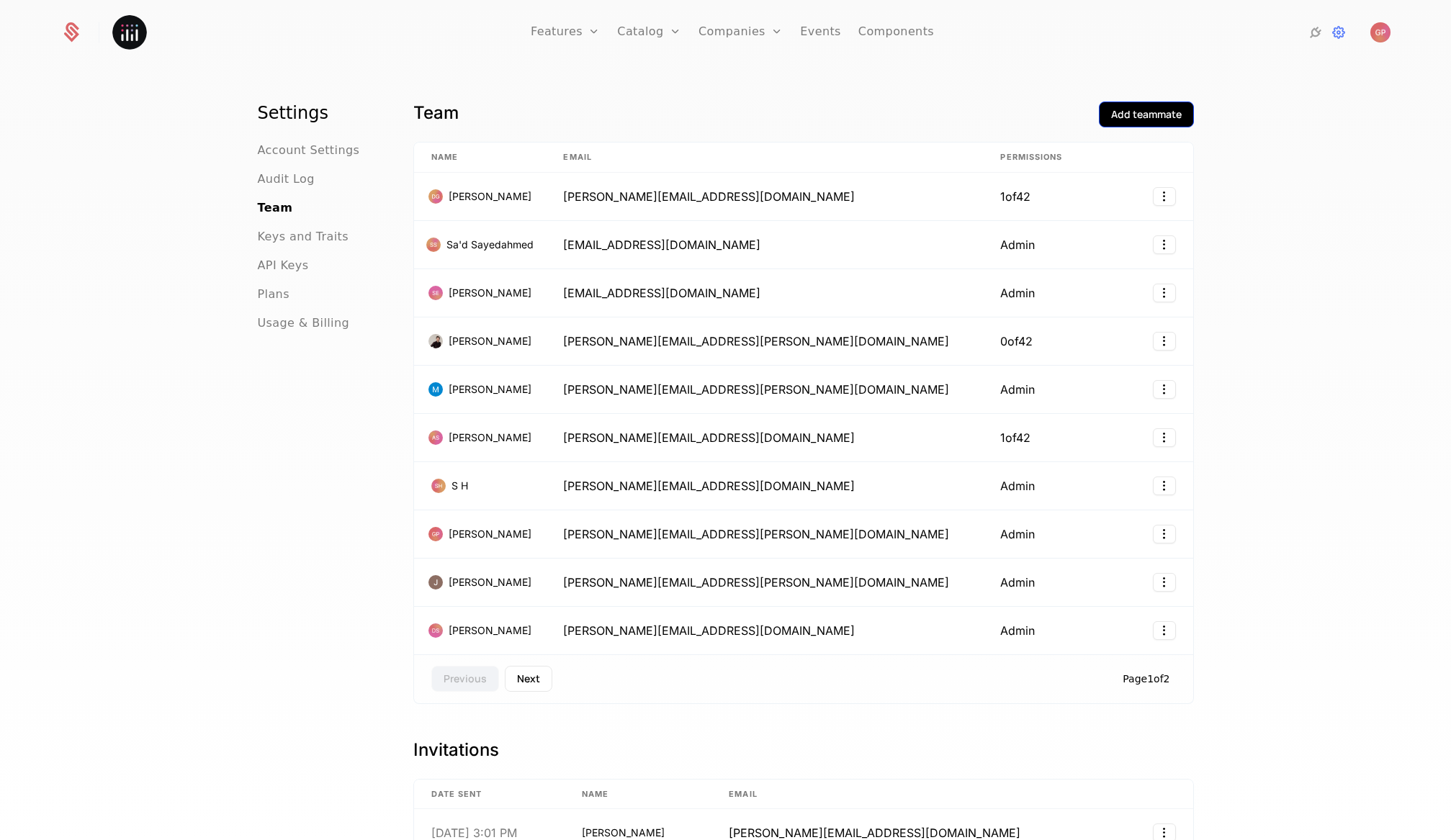
click at [1124, 119] on div "Add teammate" at bounding box center [1146, 114] width 70 height 14
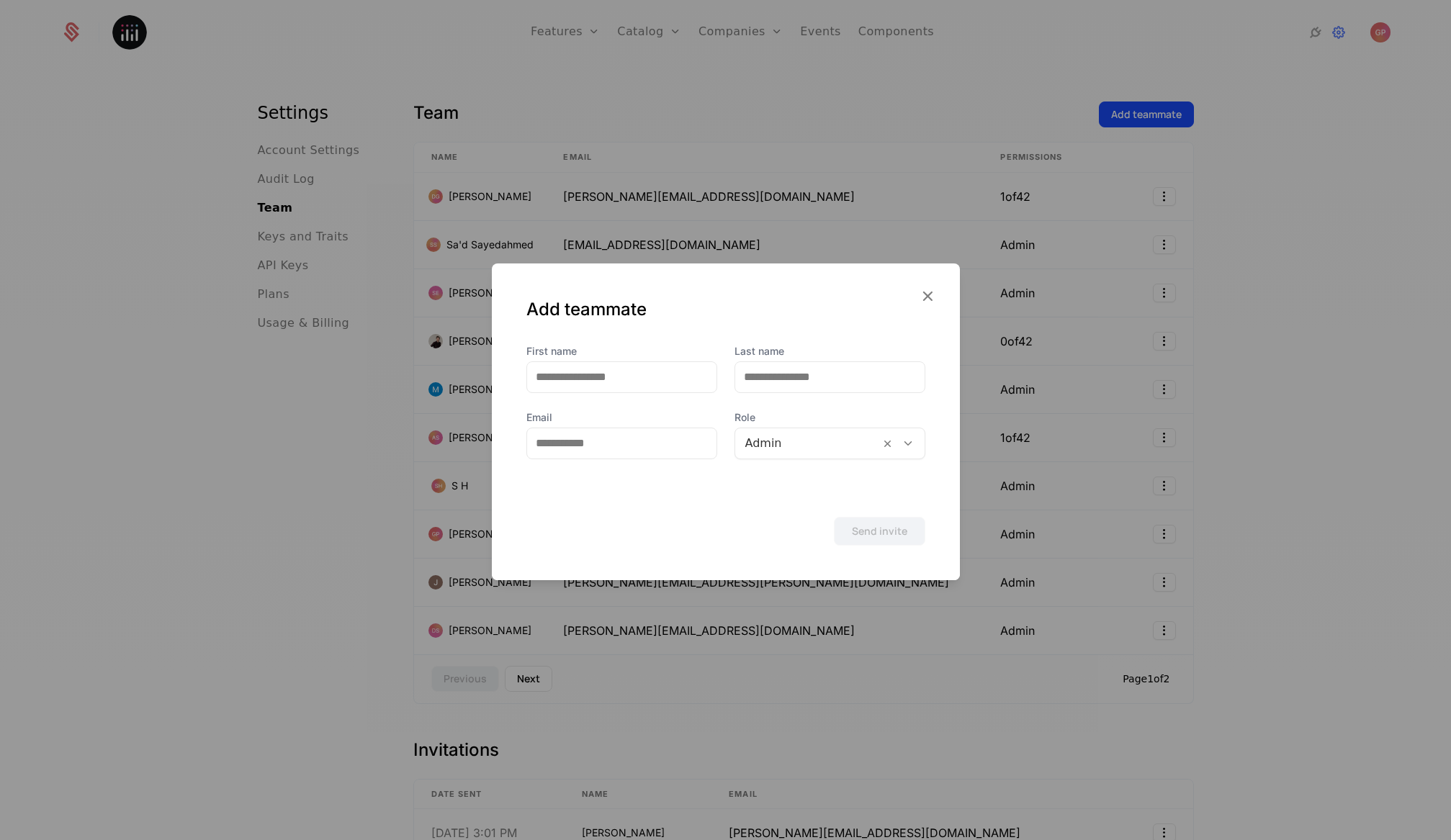
click at [1219, 433] on div at bounding box center [725, 420] width 1451 height 840
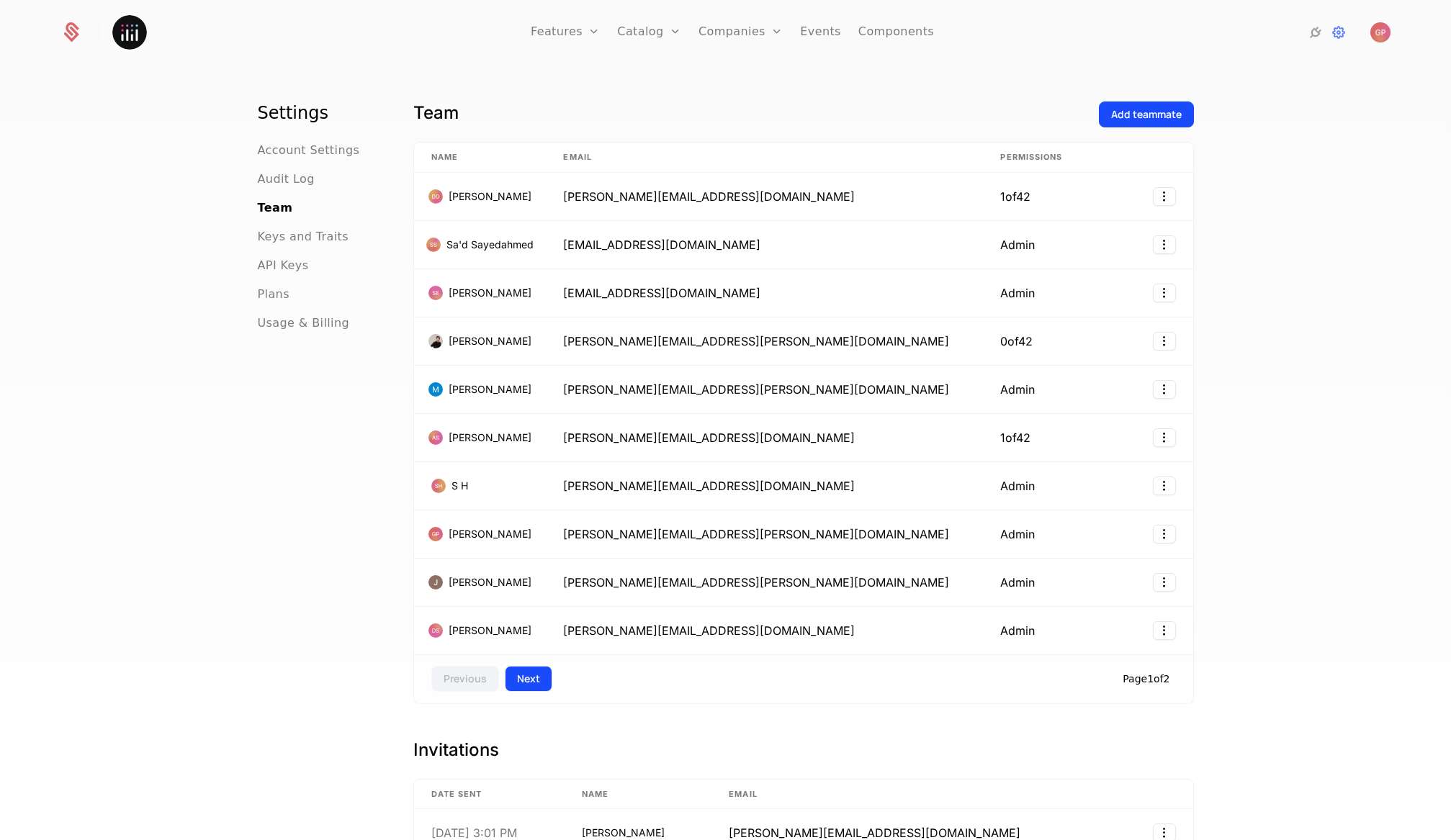
click at [526, 678] on button "Next" at bounding box center [528, 678] width 47 height 26
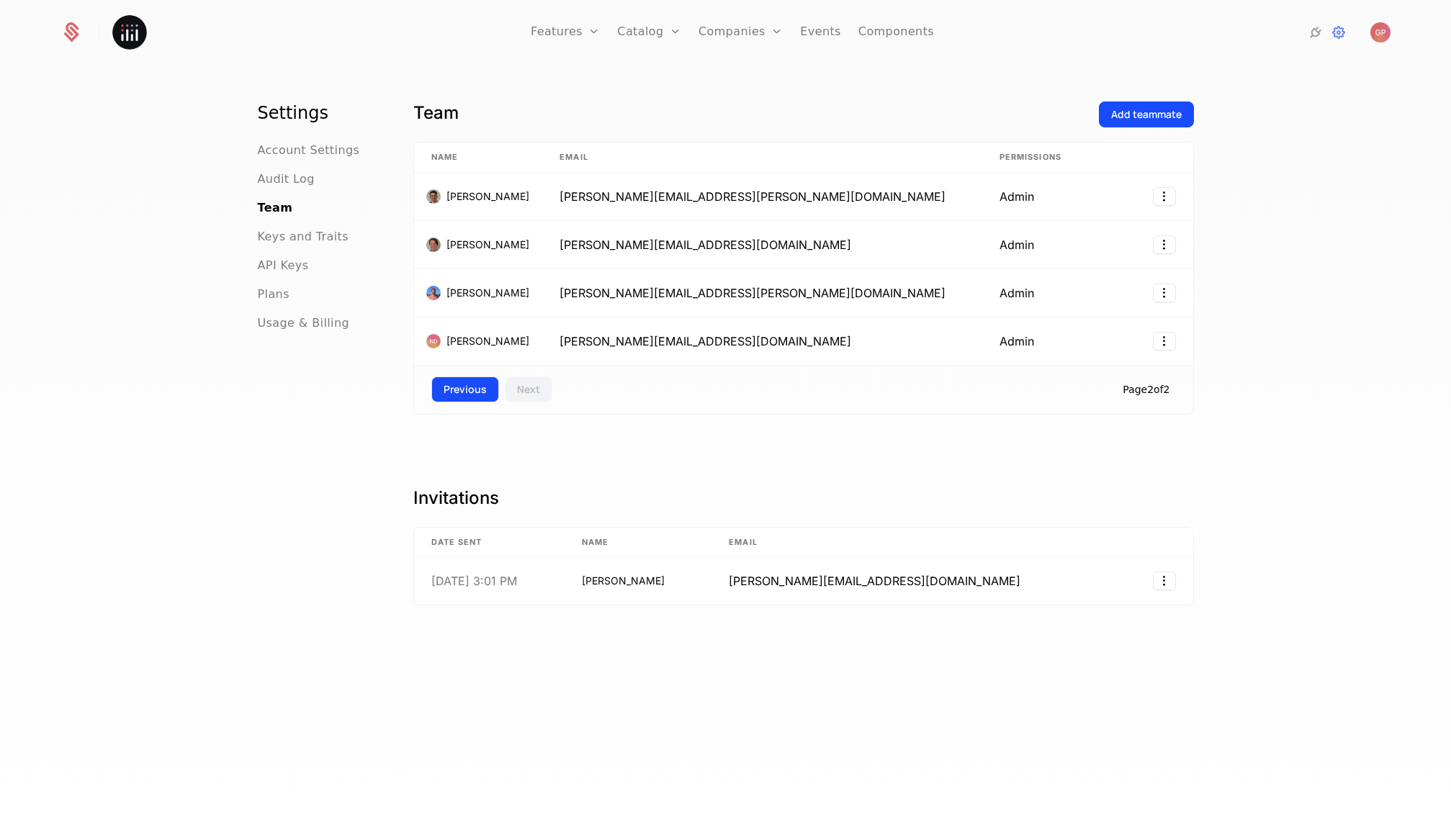
click at [469, 399] on button "Previous" at bounding box center [465, 389] width 67 height 26
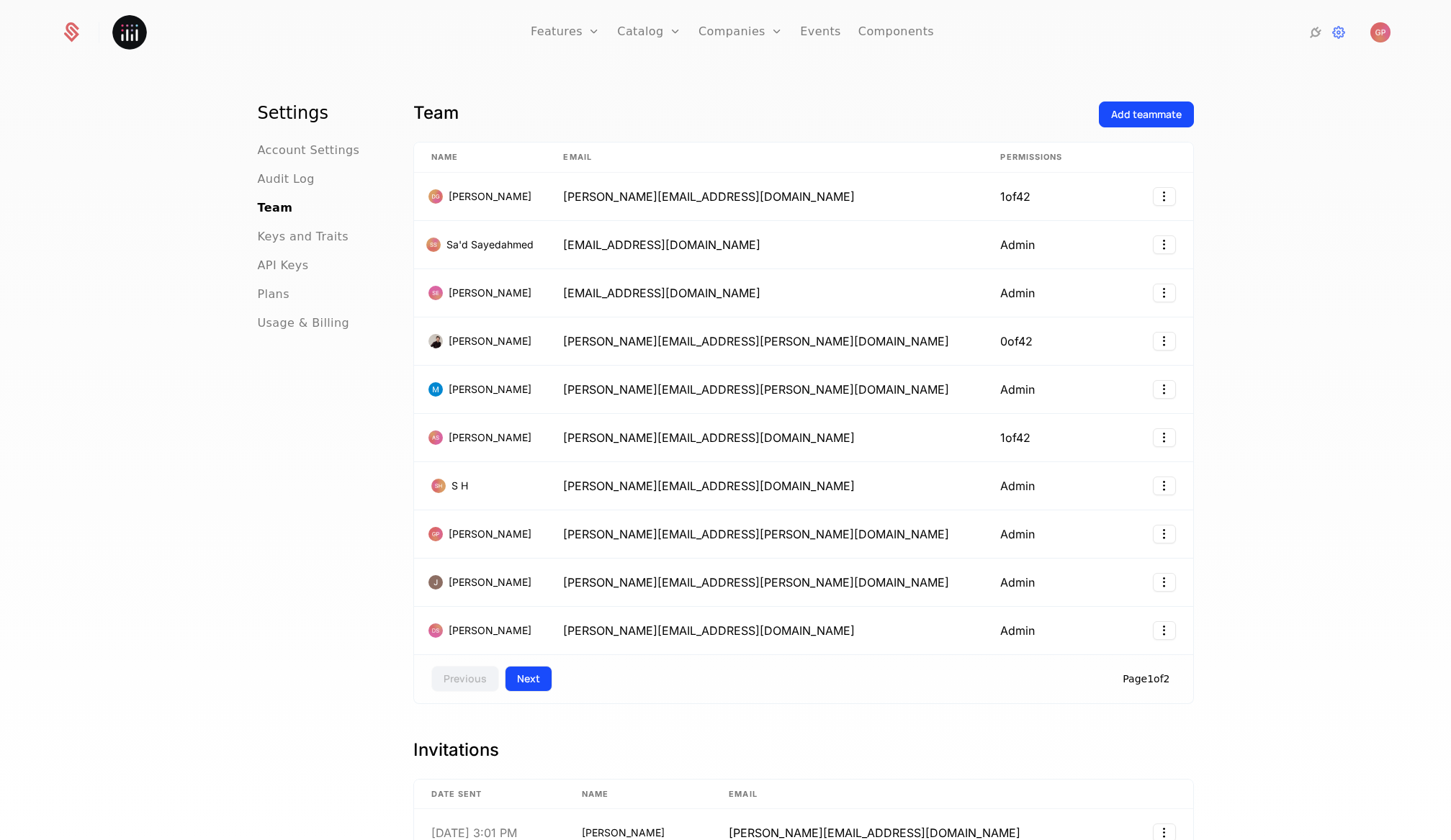
click at [521, 681] on button "Next" at bounding box center [528, 678] width 47 height 26
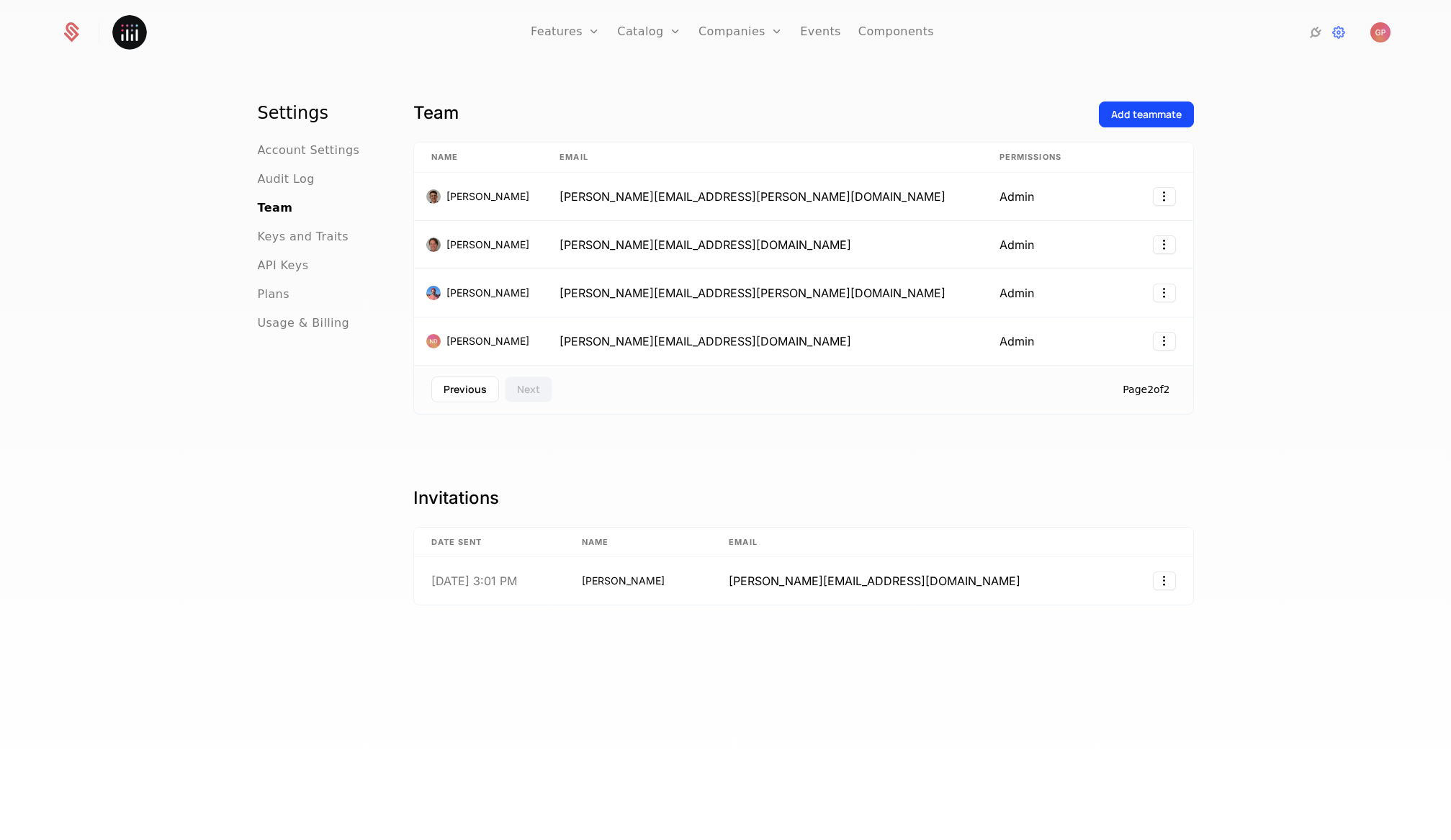
click at [521, 681] on div "Team Add teammate Name Email Permissions Erik Moore erik.moore@plot.ly Admin Ro…" at bounding box center [804, 475] width 781 height 746
click at [449, 392] on button "Previous" at bounding box center [465, 389] width 67 height 26
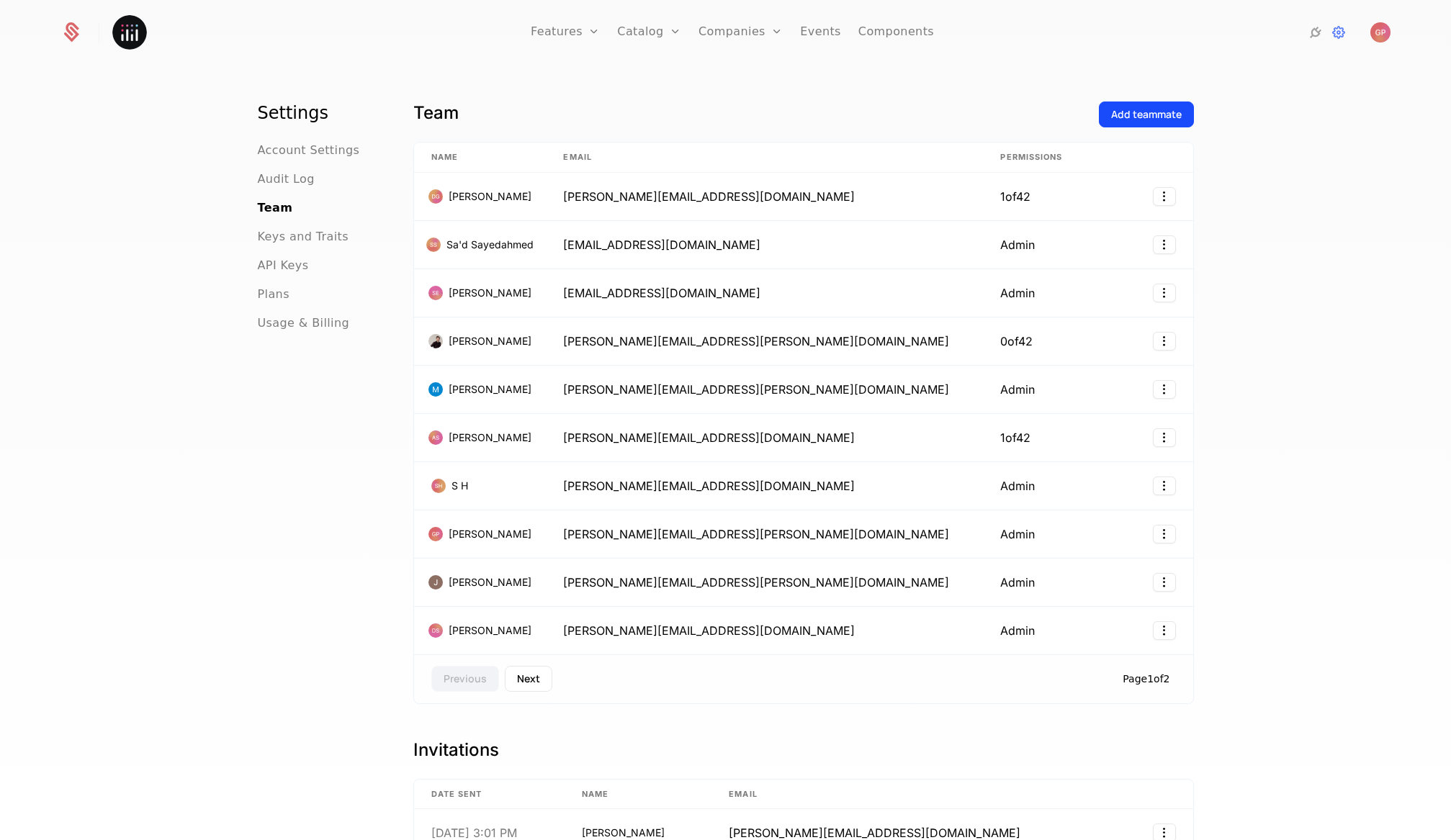
click at [269, 622] on div "Settings Account Settings Audit Log Team Keys and Traits API Keys Plans Usage &…" at bounding box center [318, 475] width 121 height 746
click at [507, 678] on button "Next" at bounding box center [528, 678] width 47 height 26
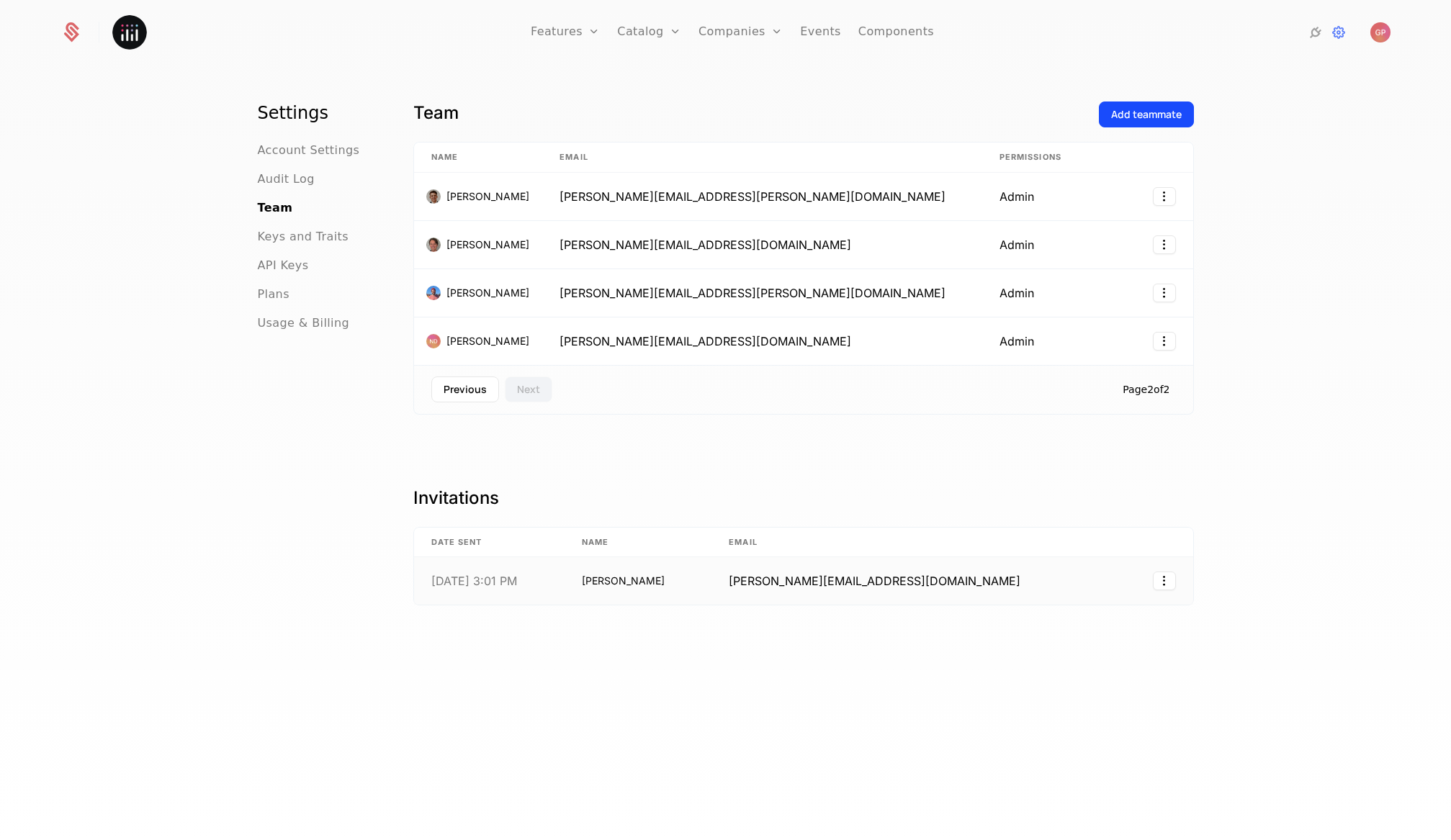
click at [661, 588] on td "[PERSON_NAME]" at bounding box center [638, 580] width 147 height 47
click at [499, 475] on div "Team Add teammate Name Email Permissions Erik Moore erik.moore@plot.ly Admin Ro…" at bounding box center [804, 475] width 781 height 746
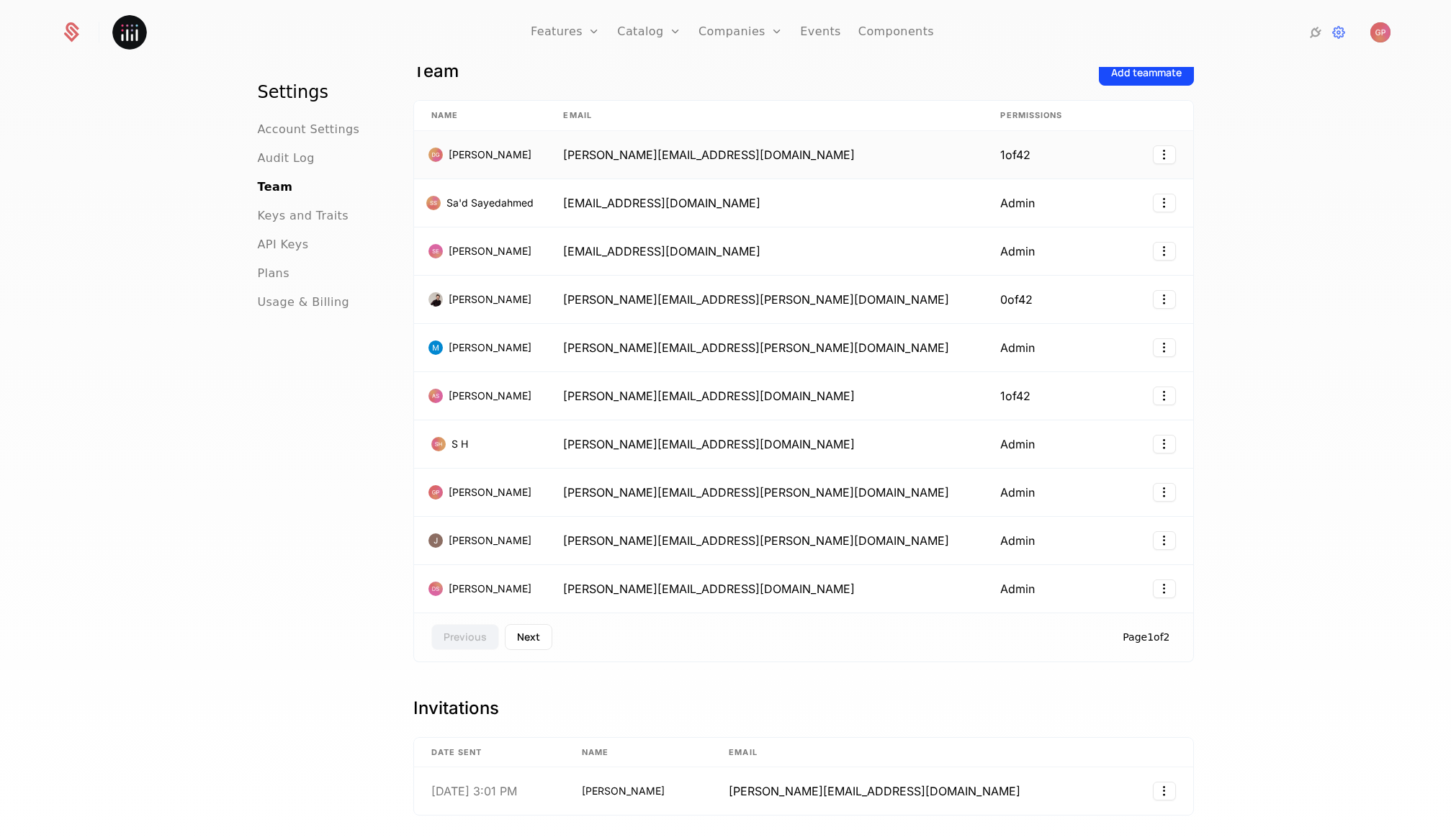
scroll to position [55, 0]
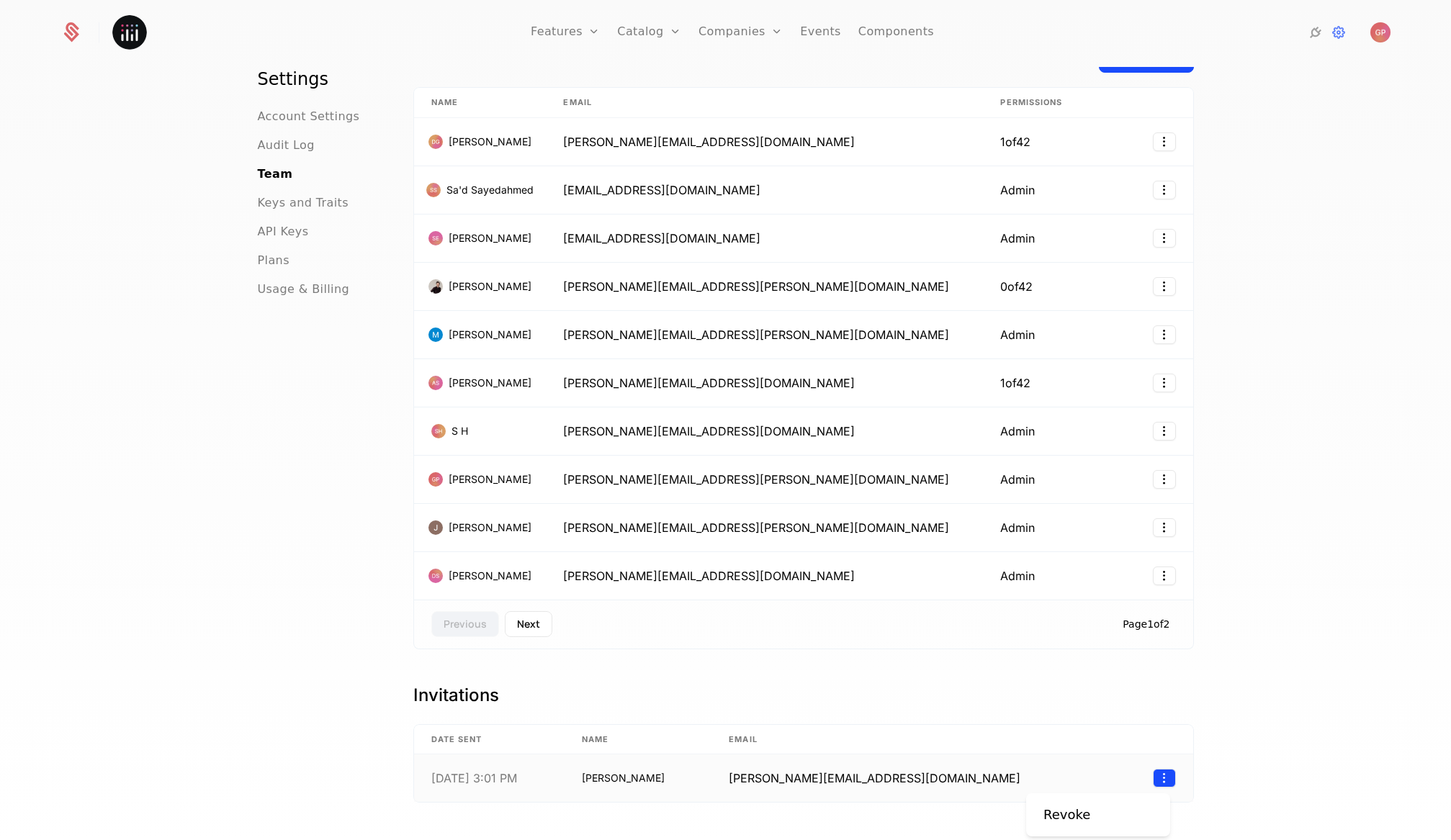
click at [1151, 779] on html "Features Features Flags Catalog Plans Add Ons Credits Configuration Companies C…" at bounding box center [725, 420] width 1451 height 840
click at [1241, 661] on html "Features Features Flags Catalog Plans Add Ons Credits Configuration Companies C…" at bounding box center [725, 420] width 1451 height 840
click at [1214, 550] on div "Settings Account Settings Audit Log Team Keys and Traits API Keys Plans Usage &…" at bounding box center [725, 457] width 1451 height 782
click at [513, 622] on button "Next" at bounding box center [528, 624] width 47 height 26
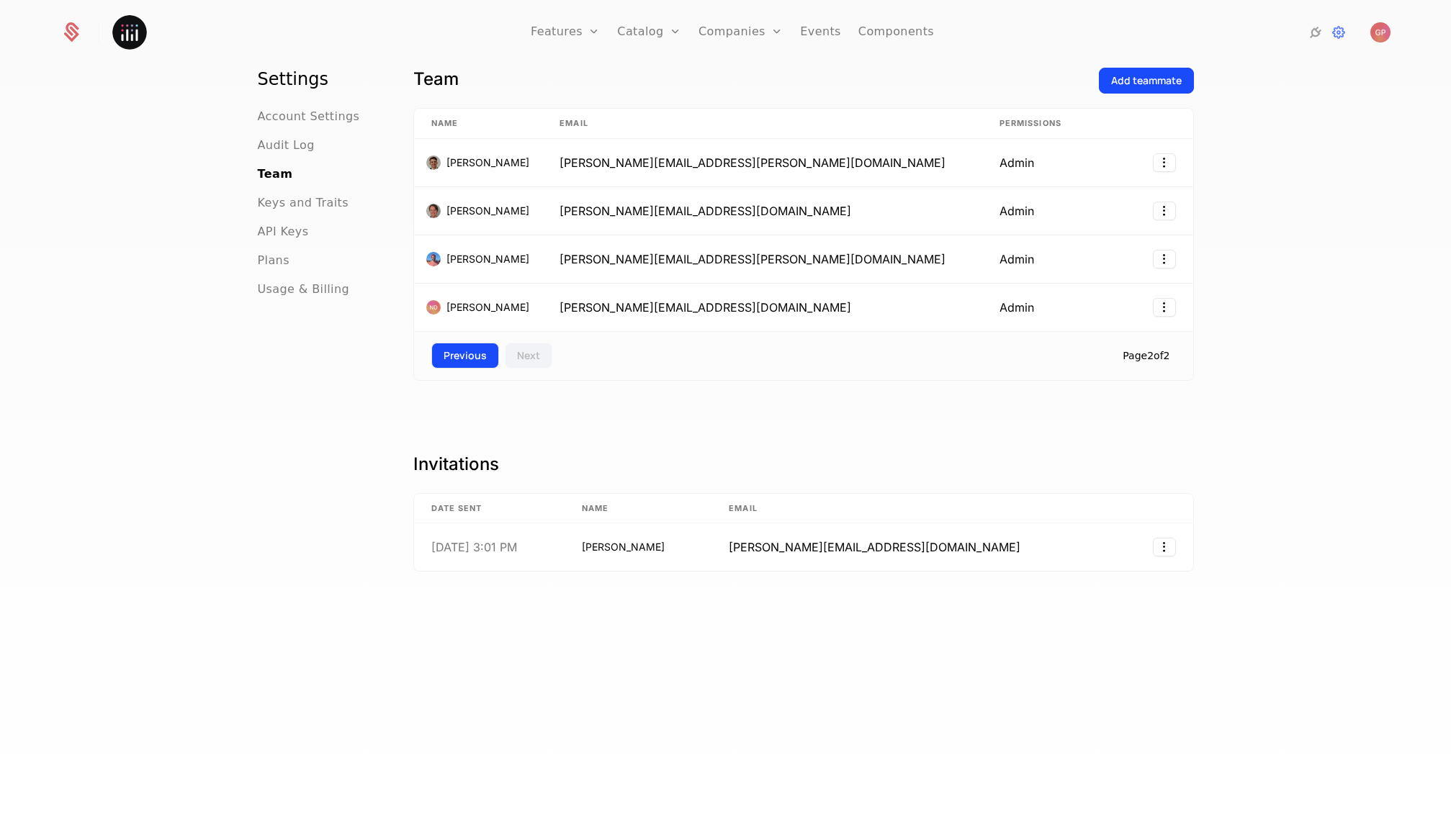
click at [436, 359] on button "Previous" at bounding box center [465, 356] width 67 height 26
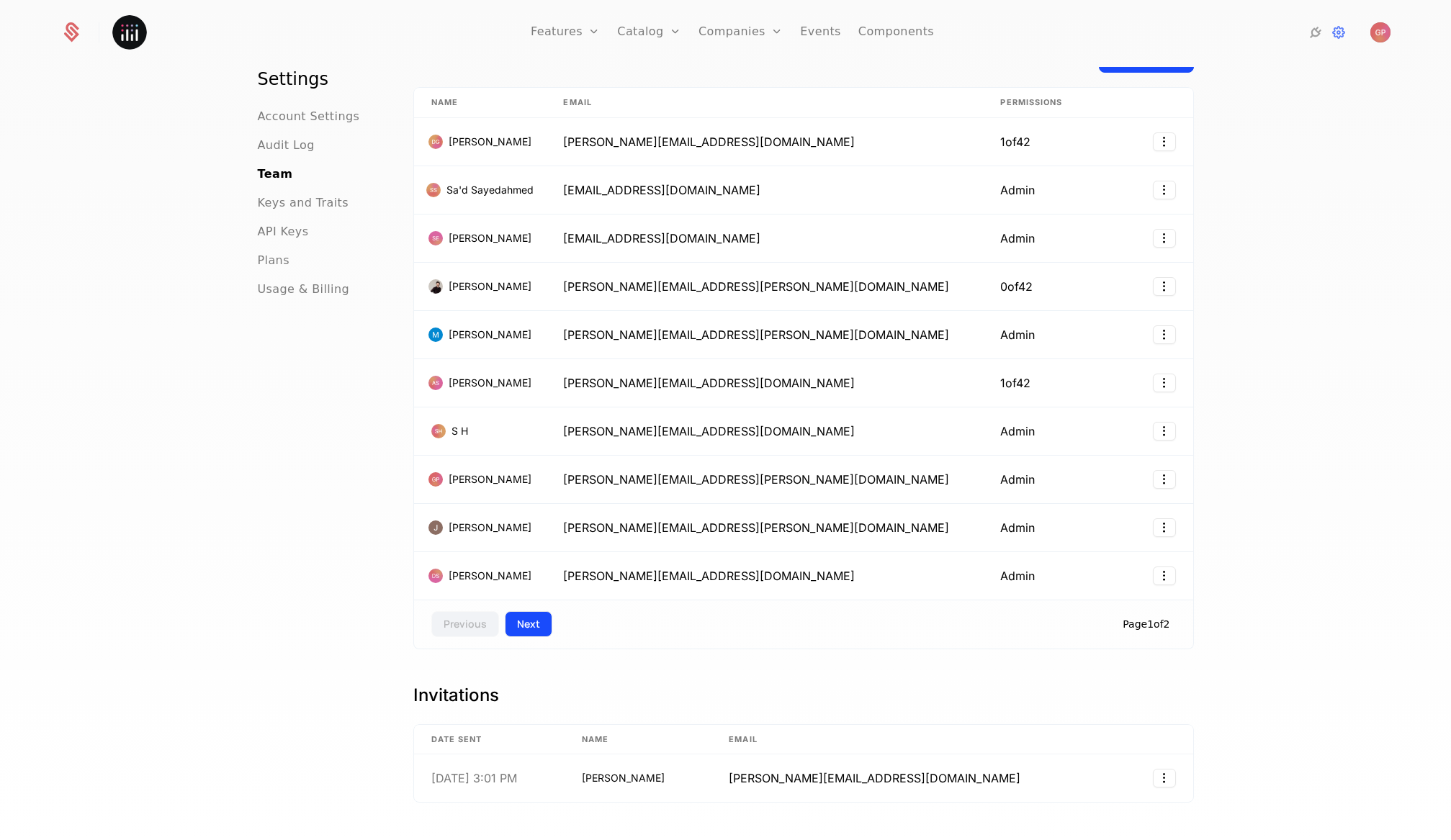
click at [542, 631] on button "Next" at bounding box center [528, 624] width 47 height 26
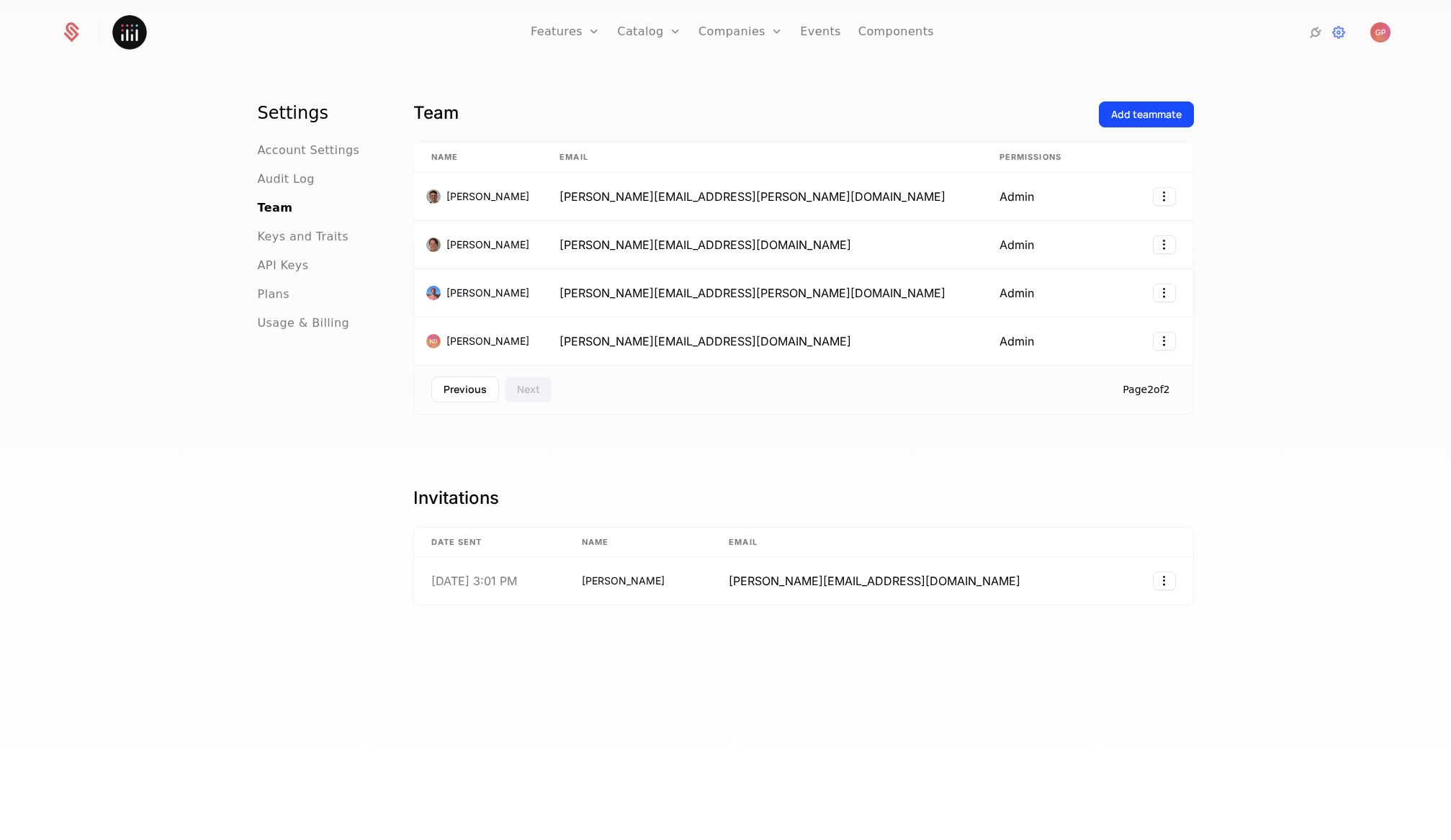
click at [259, 48] on div "Features Features Flags Catalog Plans Add Ons Credits Configuration Companies C…" at bounding box center [725, 32] width 1329 height 65
